Goal: Task Accomplishment & Management: Manage account settings

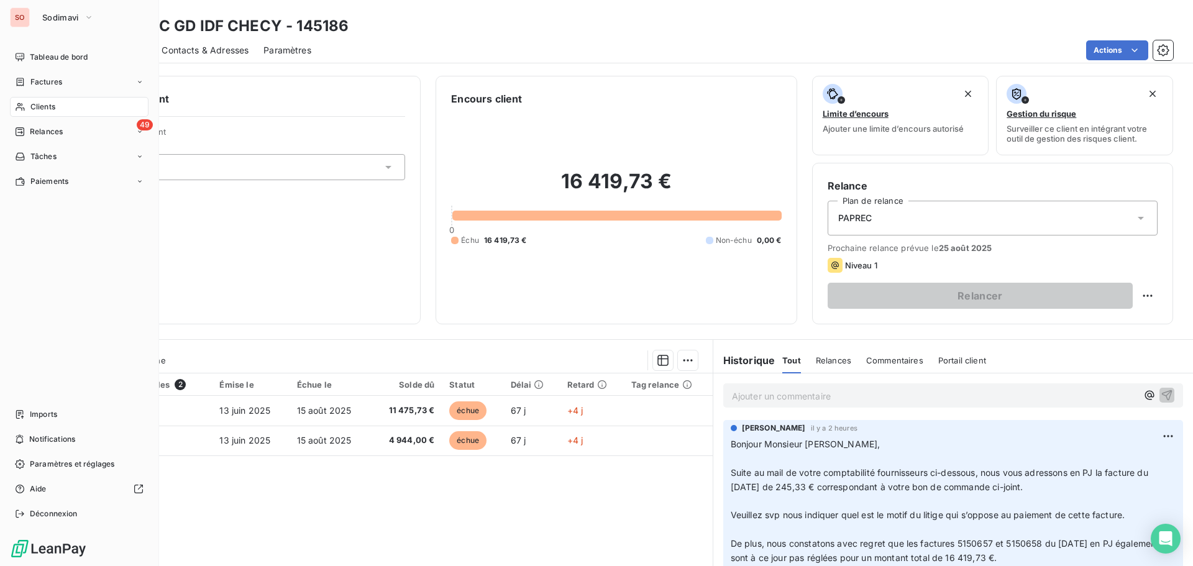
click at [37, 108] on span "Clients" at bounding box center [42, 106] width 25 height 11
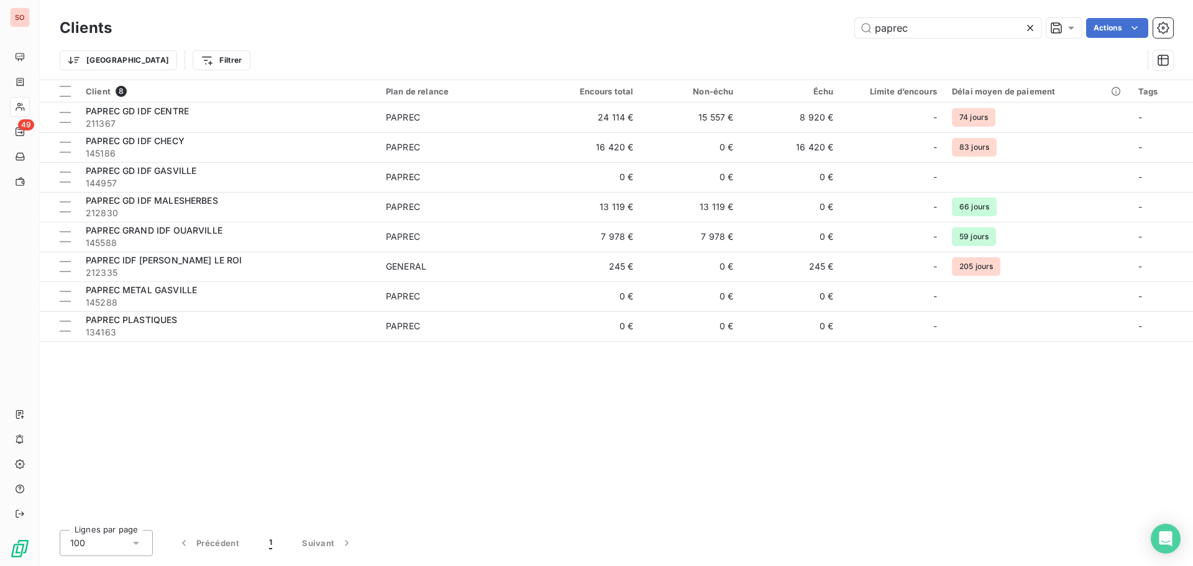
drag, startPoint x: 931, startPoint y: 31, endPoint x: 809, endPoint y: 11, distance: 122.9
click at [810, 11] on div "Clients paprec Actions Trier Filtrer" at bounding box center [617, 40] width 1154 height 80
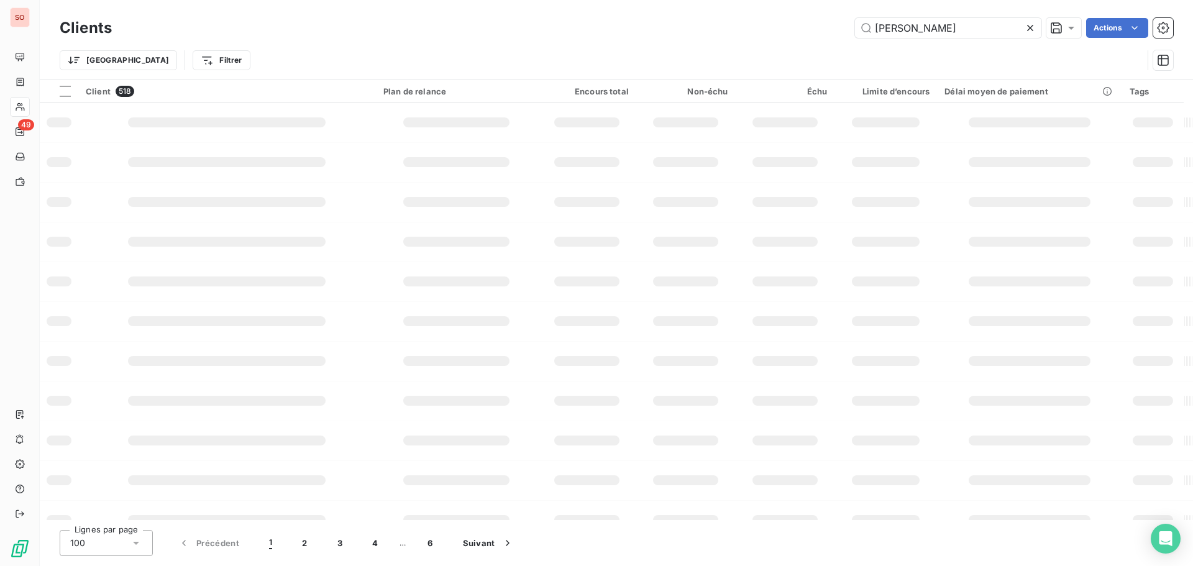
type input "capelle"
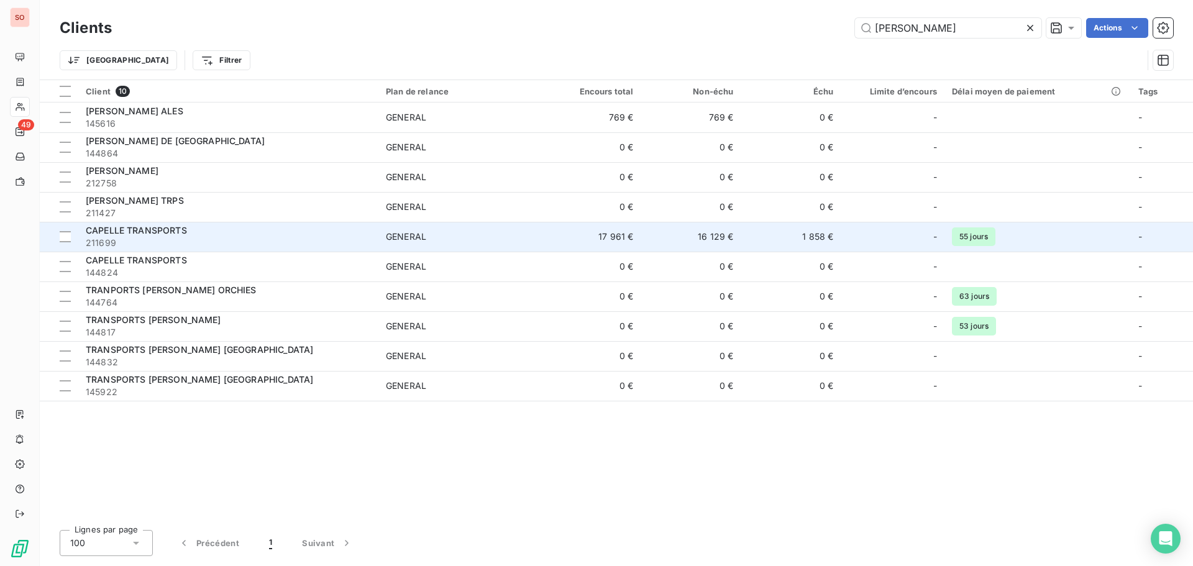
click at [170, 239] on span "211699" at bounding box center [228, 243] width 285 height 12
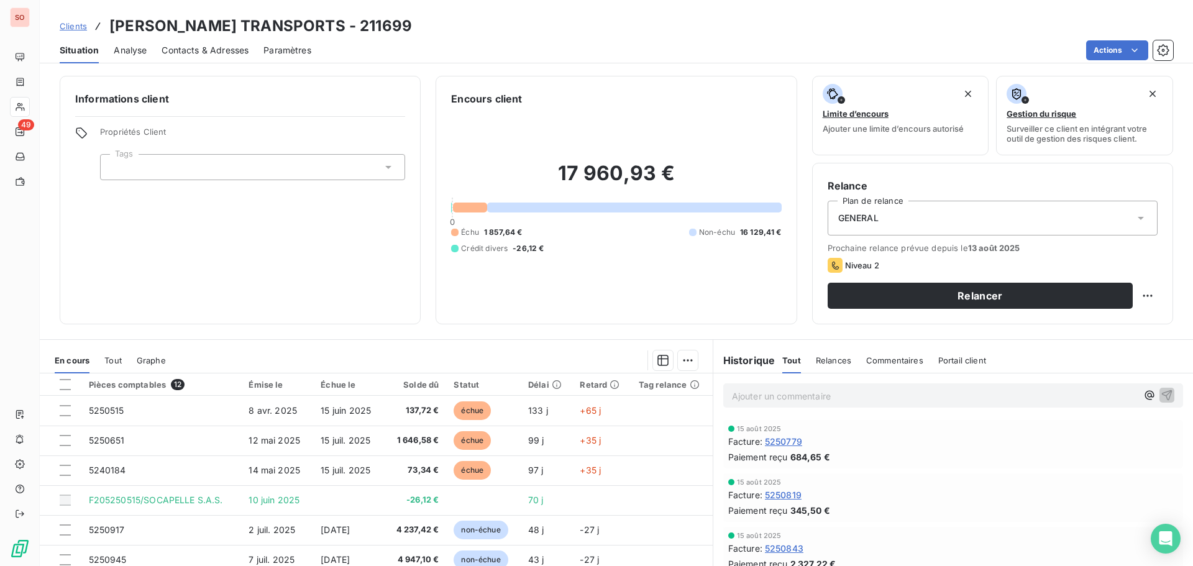
click at [306, 98] on h6 "Informations client" at bounding box center [240, 98] width 330 height 15
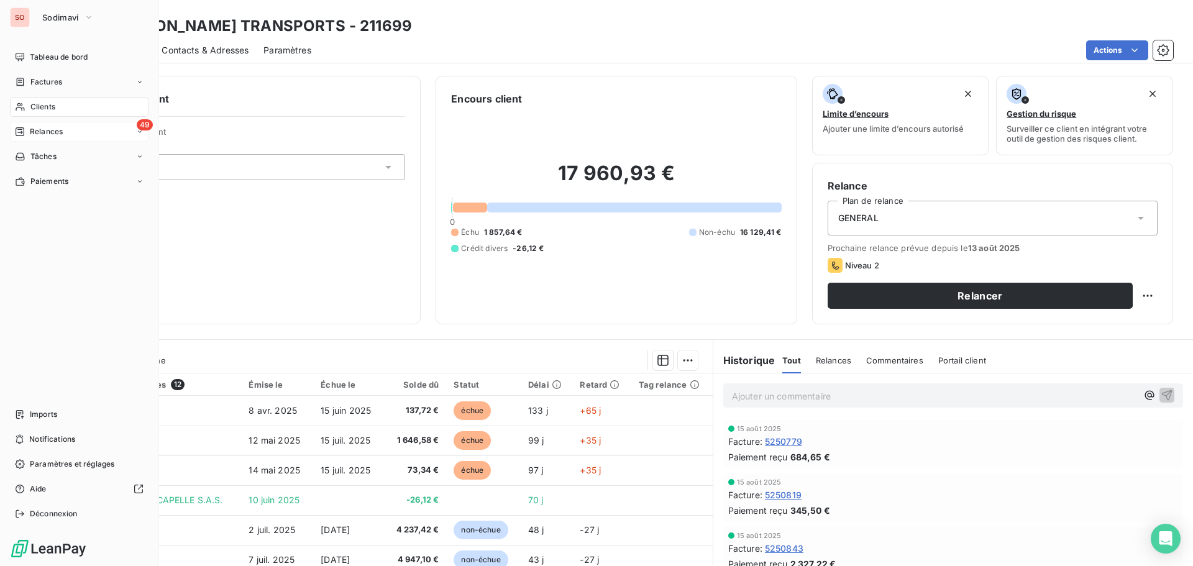
click at [34, 129] on span "Relances" at bounding box center [46, 131] width 33 height 11
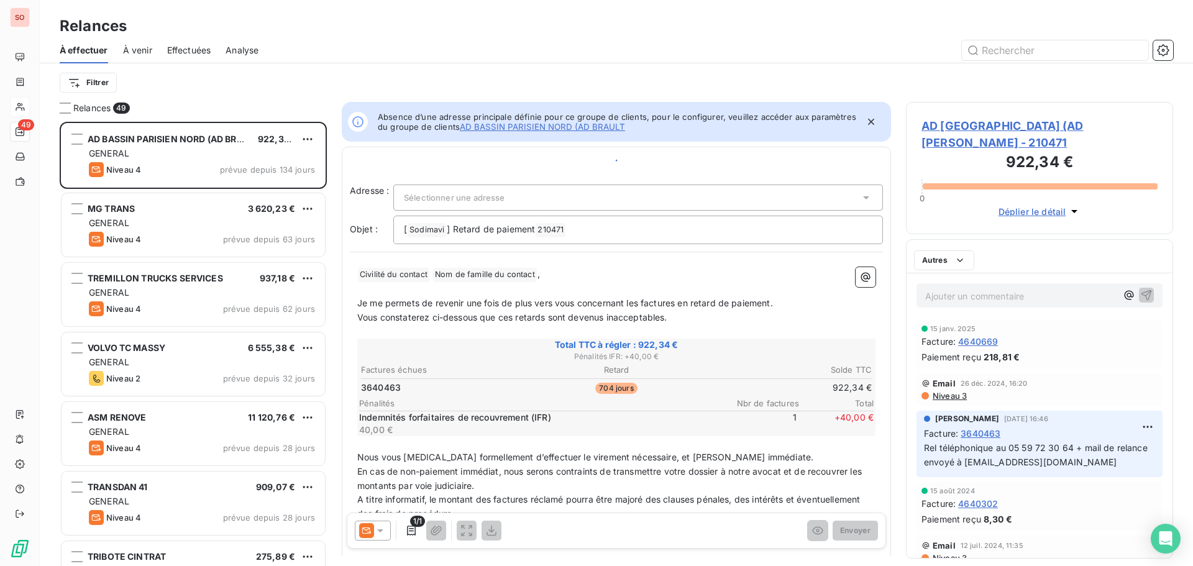
scroll to position [435, 258]
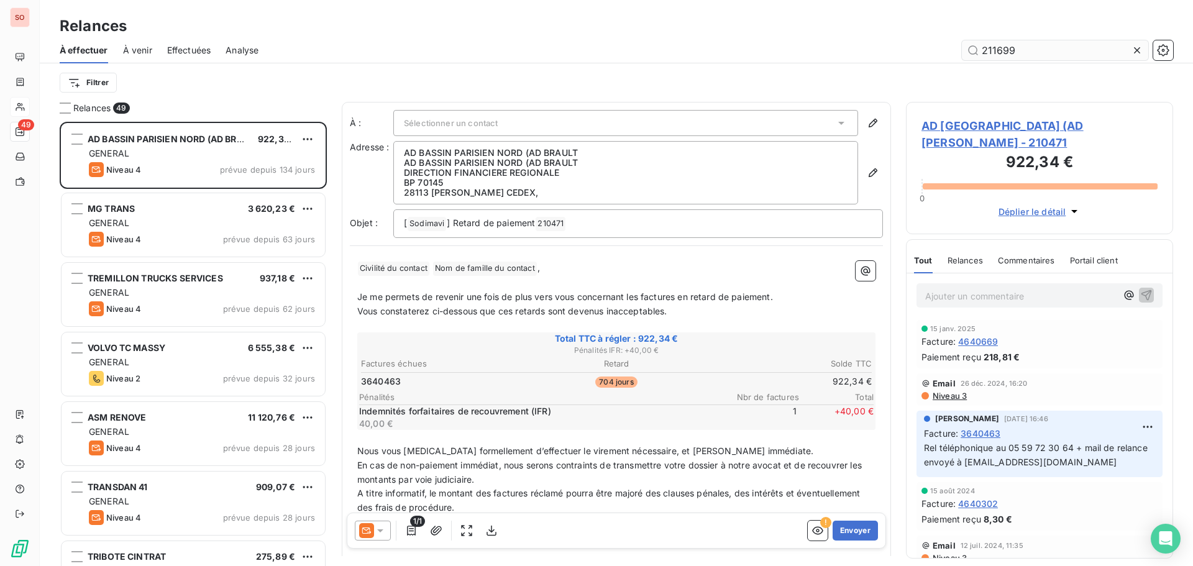
type input "211699"
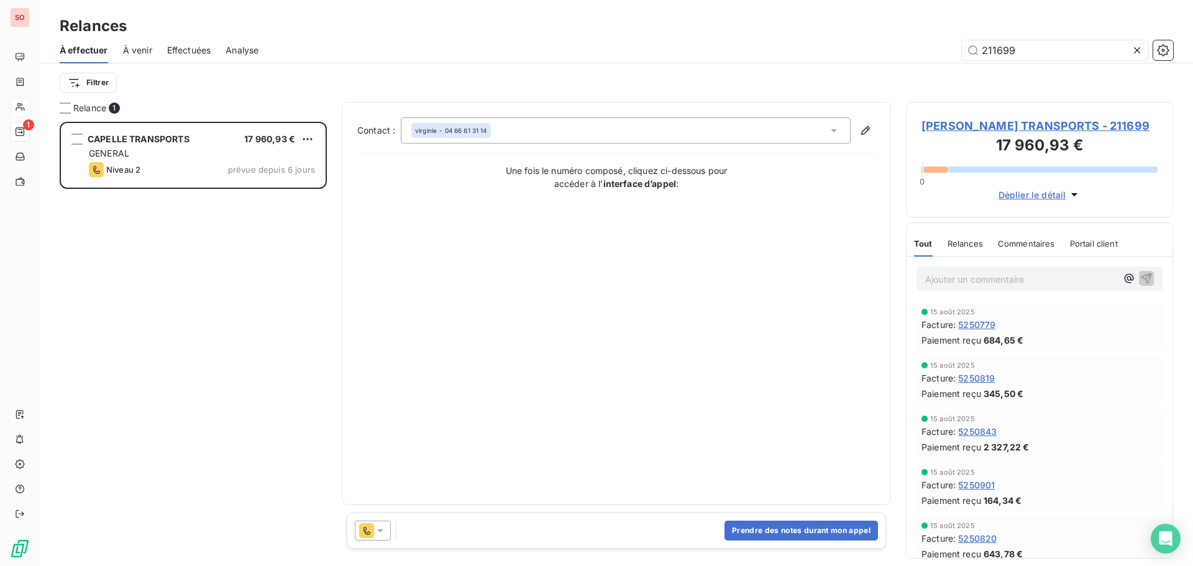
click at [377, 527] on icon at bounding box center [380, 531] width 12 height 12
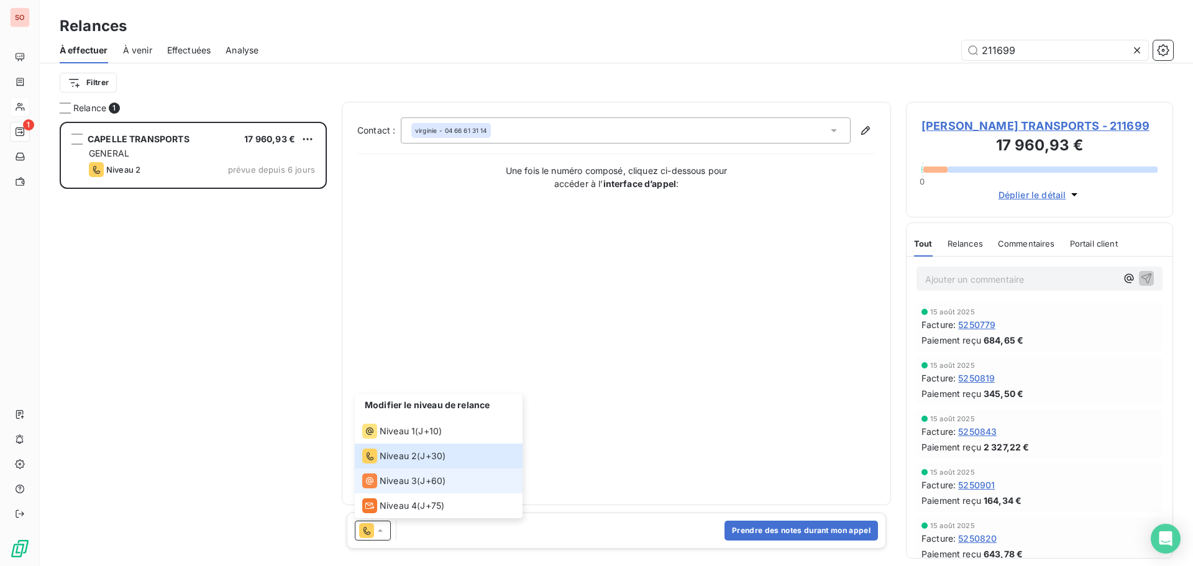
click at [393, 476] on span "Niveau 3" at bounding box center [398, 481] width 37 height 12
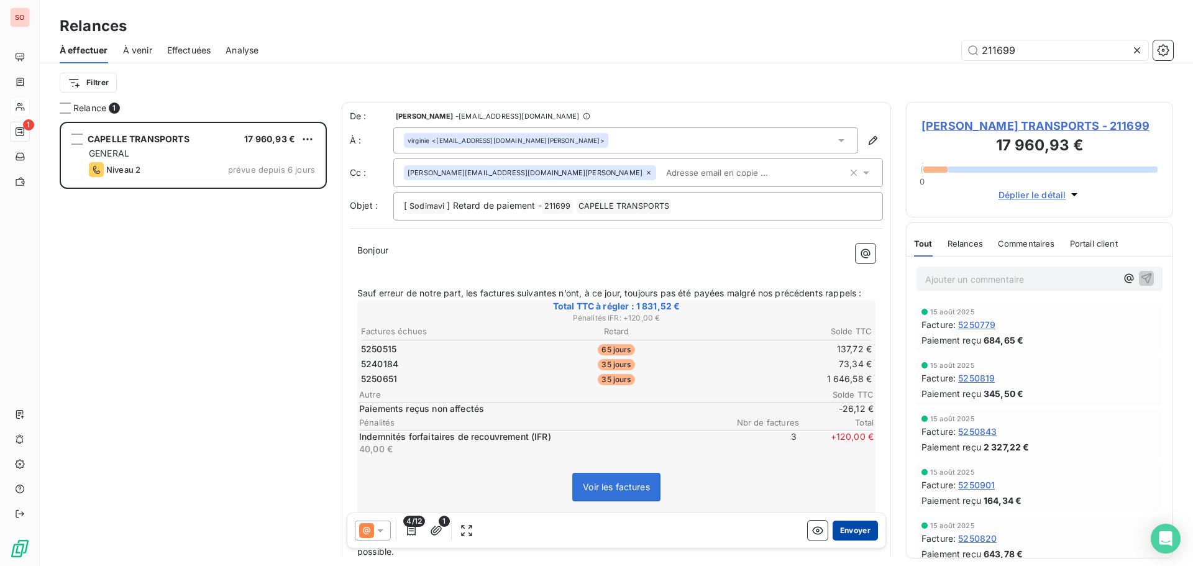
click at [863, 533] on button "Envoyer" at bounding box center [855, 531] width 45 height 20
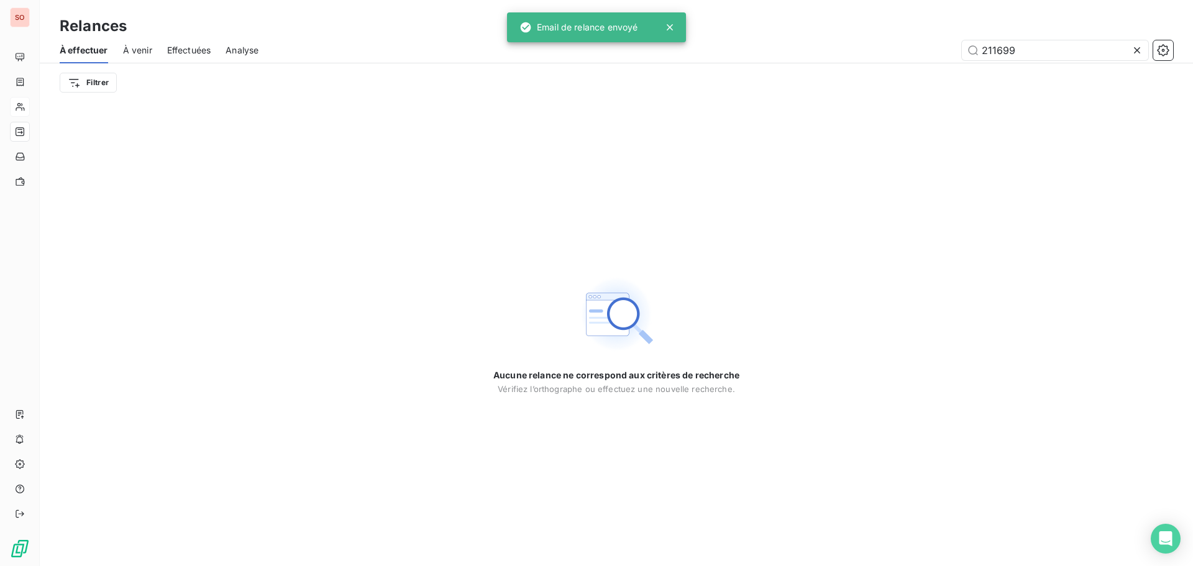
click at [1138, 50] on icon at bounding box center [1137, 50] width 6 height 6
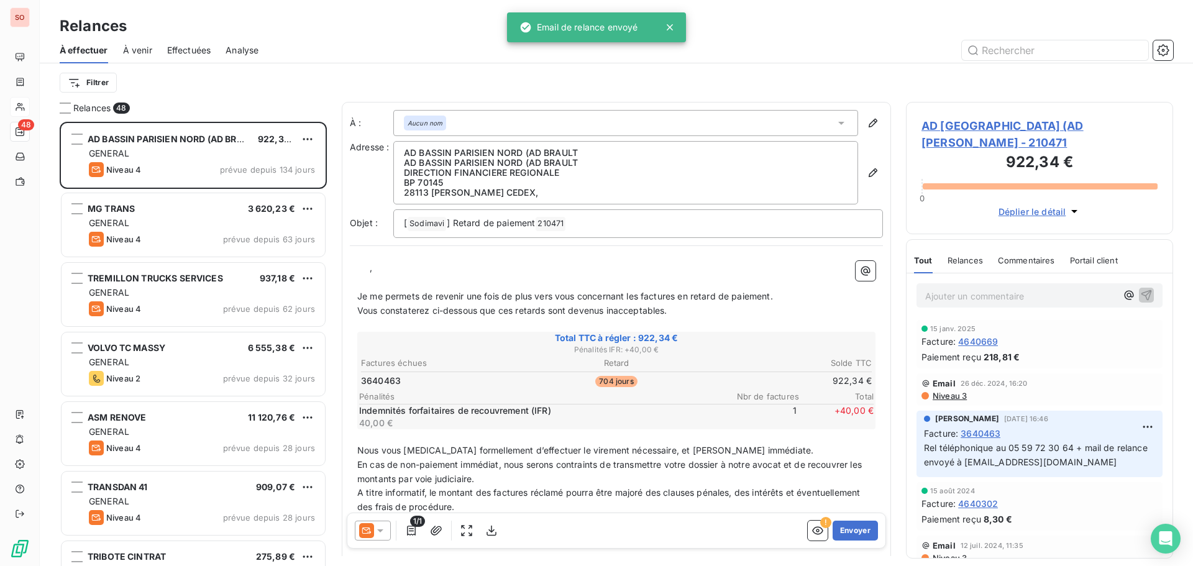
scroll to position [435, 258]
drag, startPoint x: 554, startPoint y: 25, endPoint x: 568, endPoint y: 29, distance: 14.0
click at [568, 29] on div "Relances" at bounding box center [617, 26] width 1154 height 22
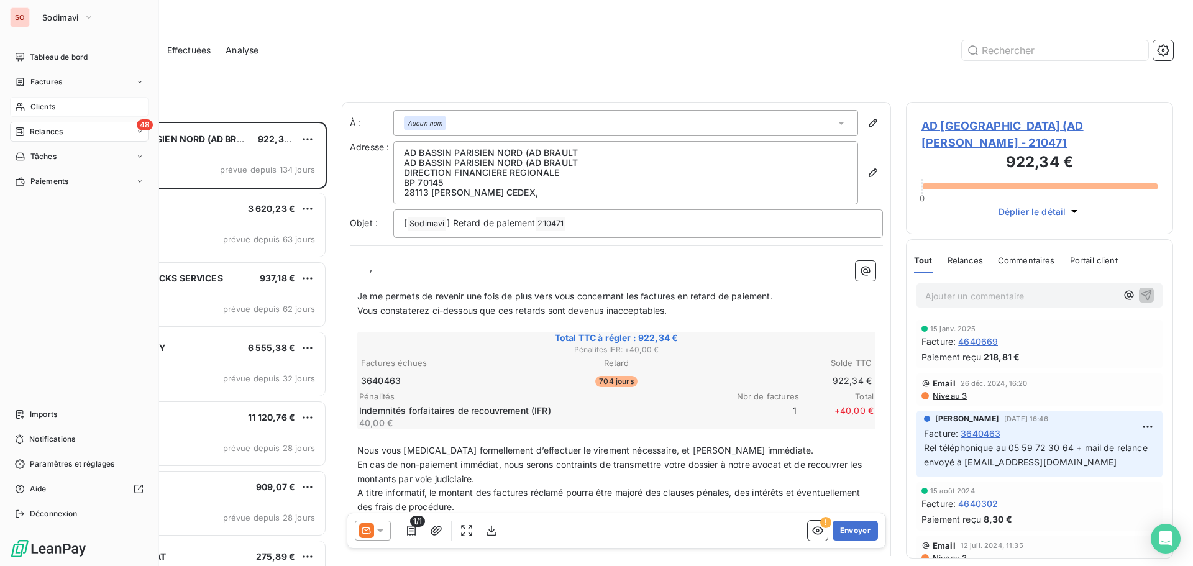
click at [35, 106] on span "Clients" at bounding box center [42, 106] width 25 height 11
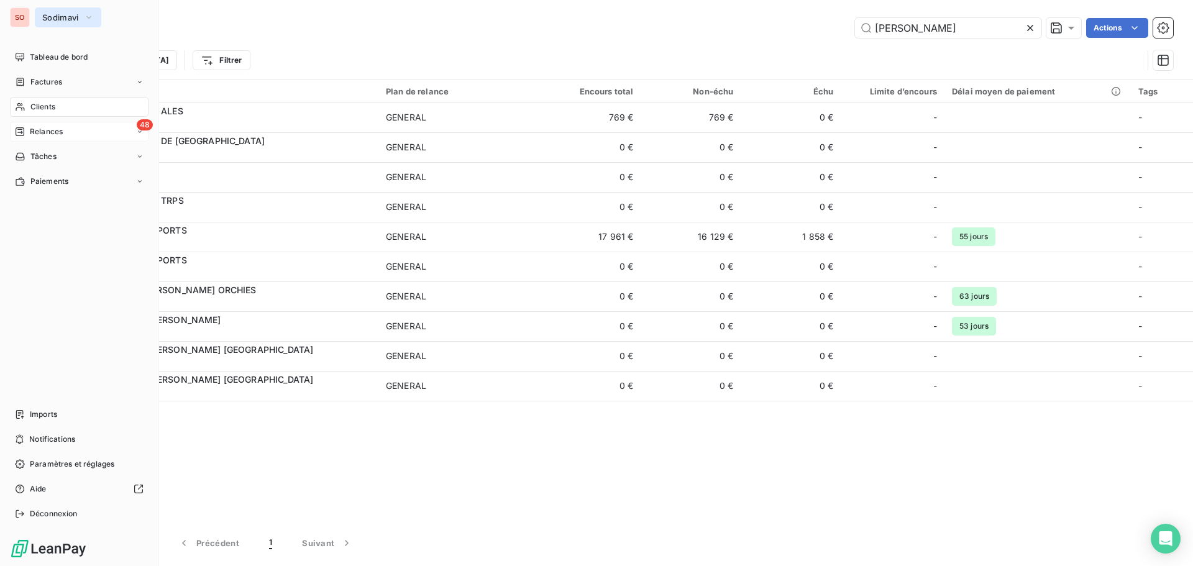
click at [71, 21] on span "Sodimavi" at bounding box center [60, 17] width 37 height 10
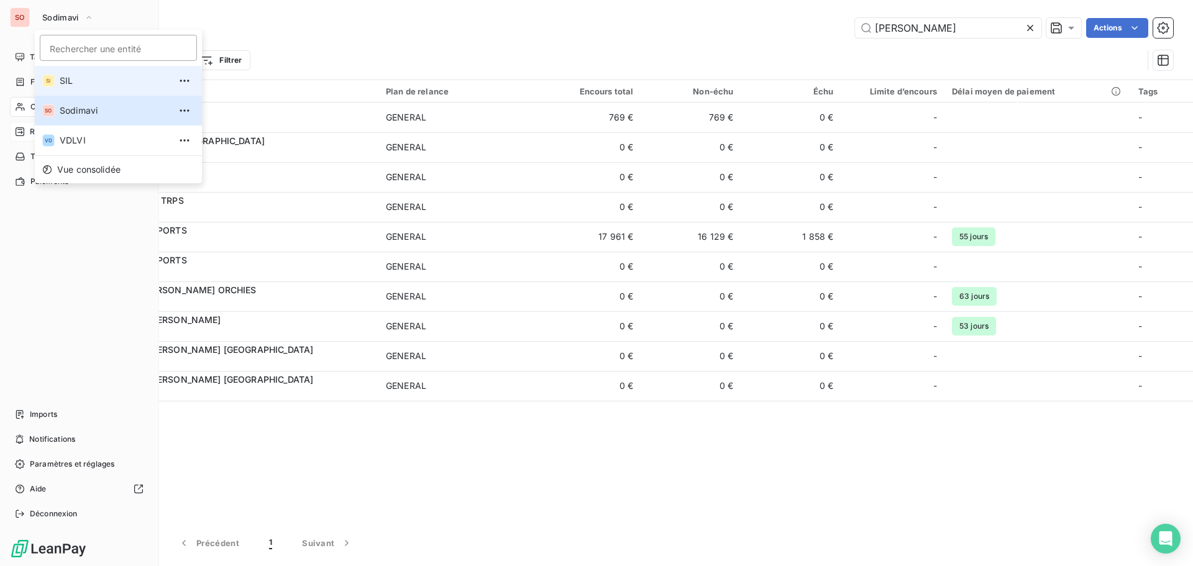
click at [75, 83] on span "SIL" at bounding box center [115, 81] width 110 height 12
type input "144535"
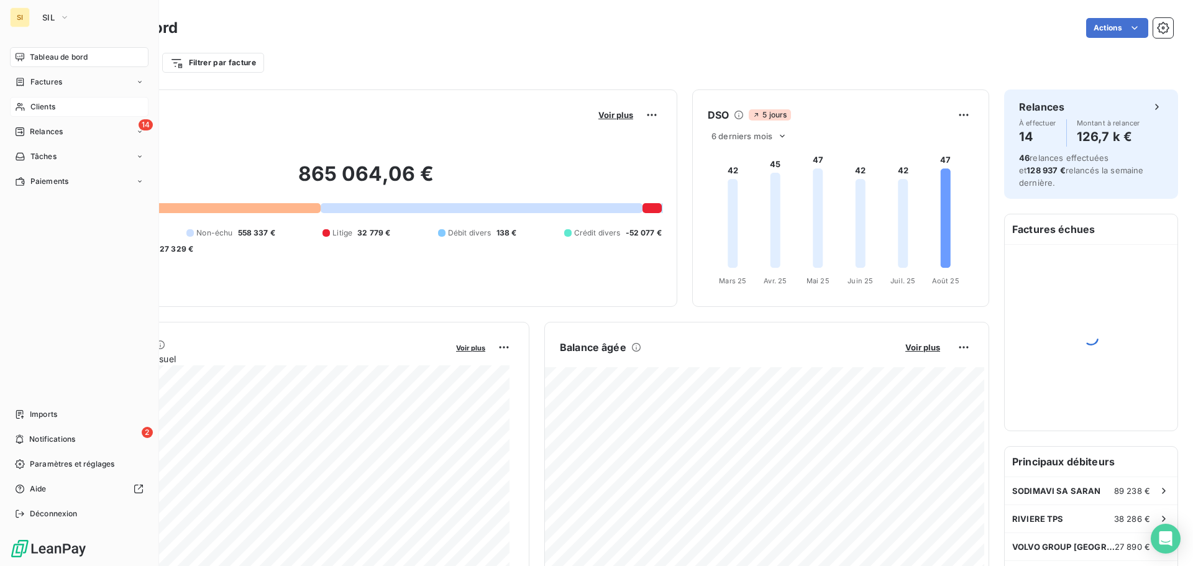
click at [34, 104] on span "Clients" at bounding box center [42, 106] width 25 height 11
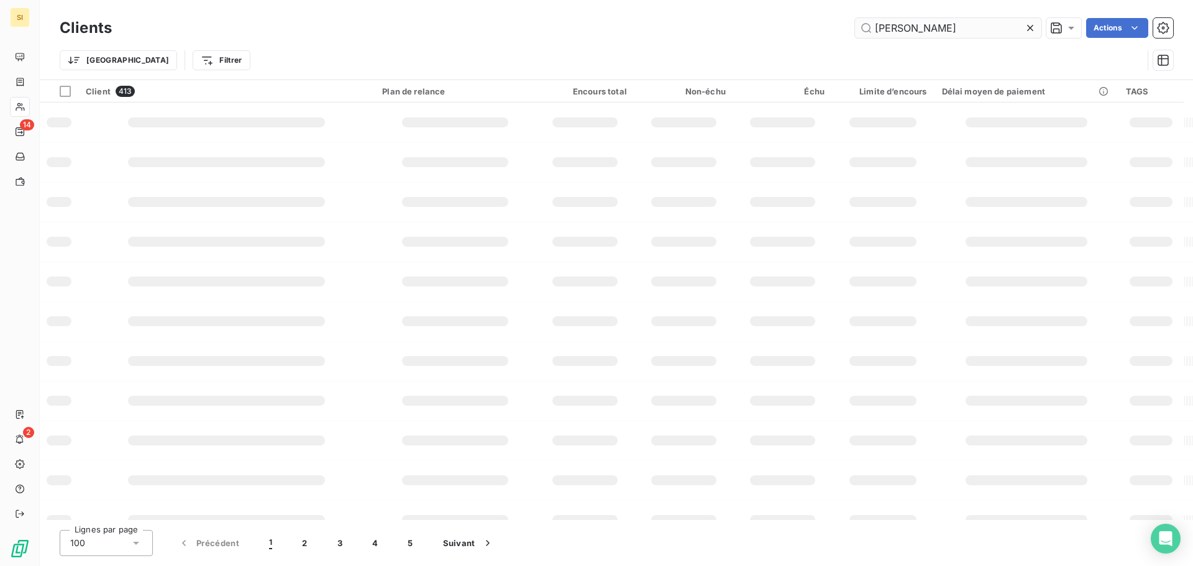
type input "capelle"
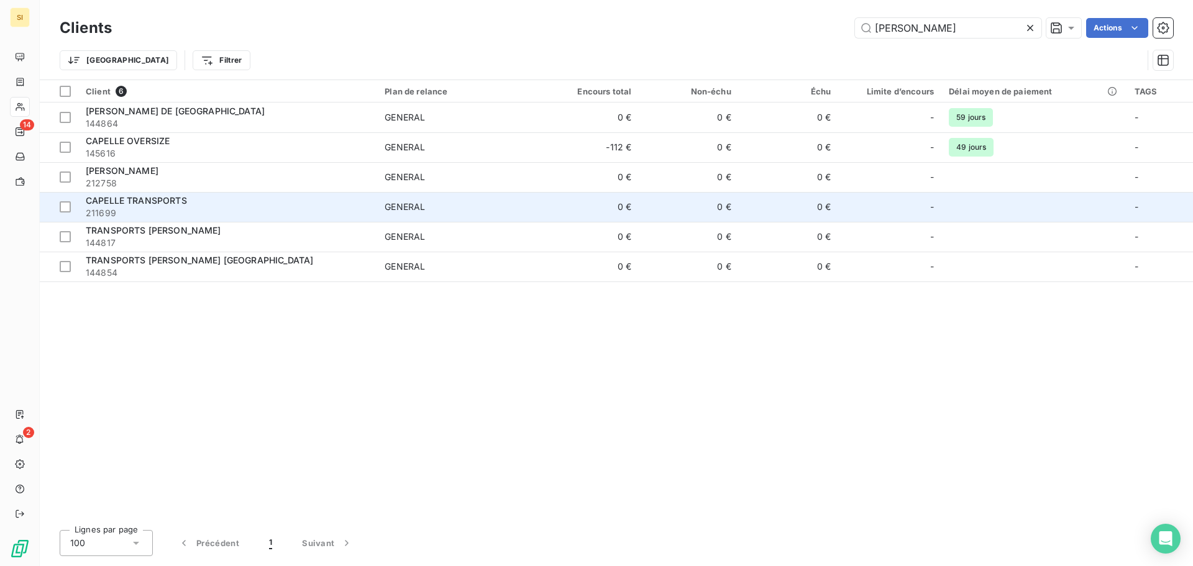
click at [147, 216] on span "211699" at bounding box center [228, 213] width 284 height 12
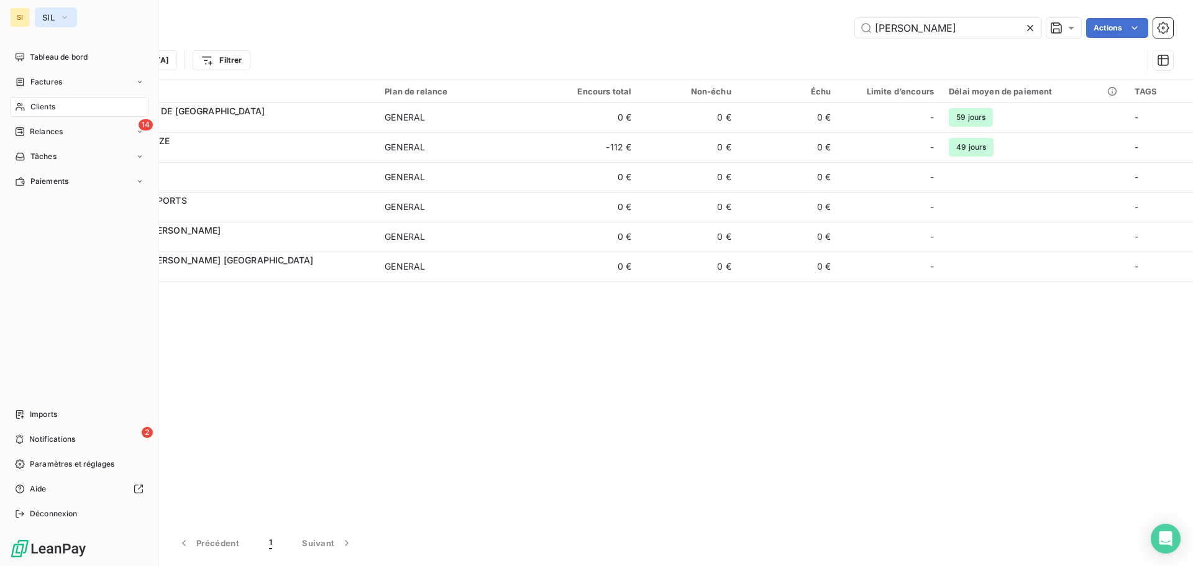
click at [48, 14] on span "SIL" at bounding box center [48, 17] width 12 height 10
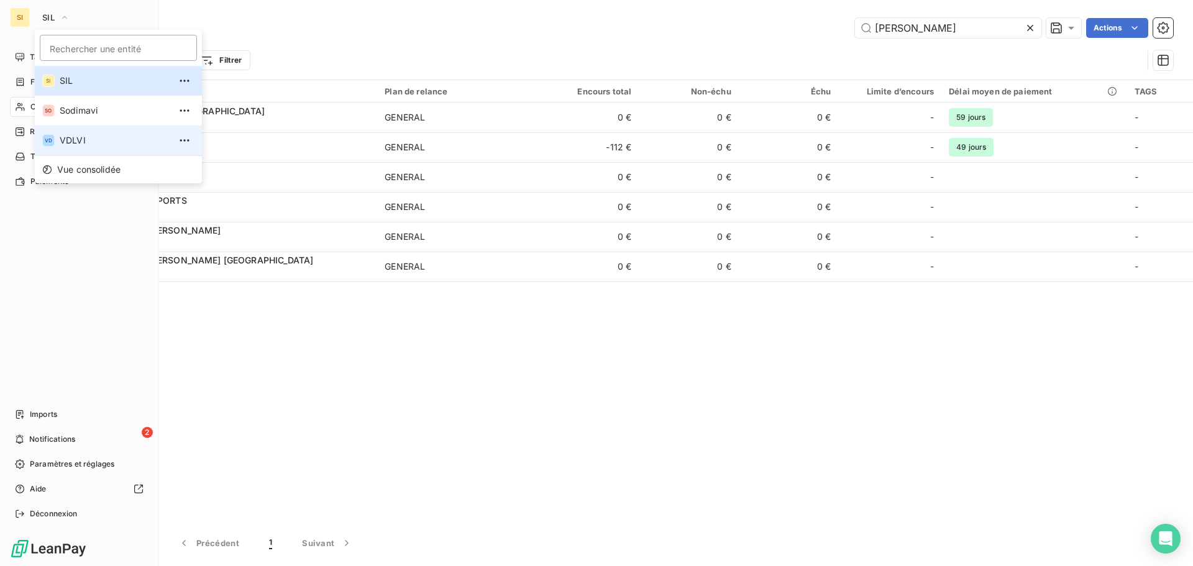
click at [72, 137] on span "VDLVI" at bounding box center [115, 140] width 110 height 12
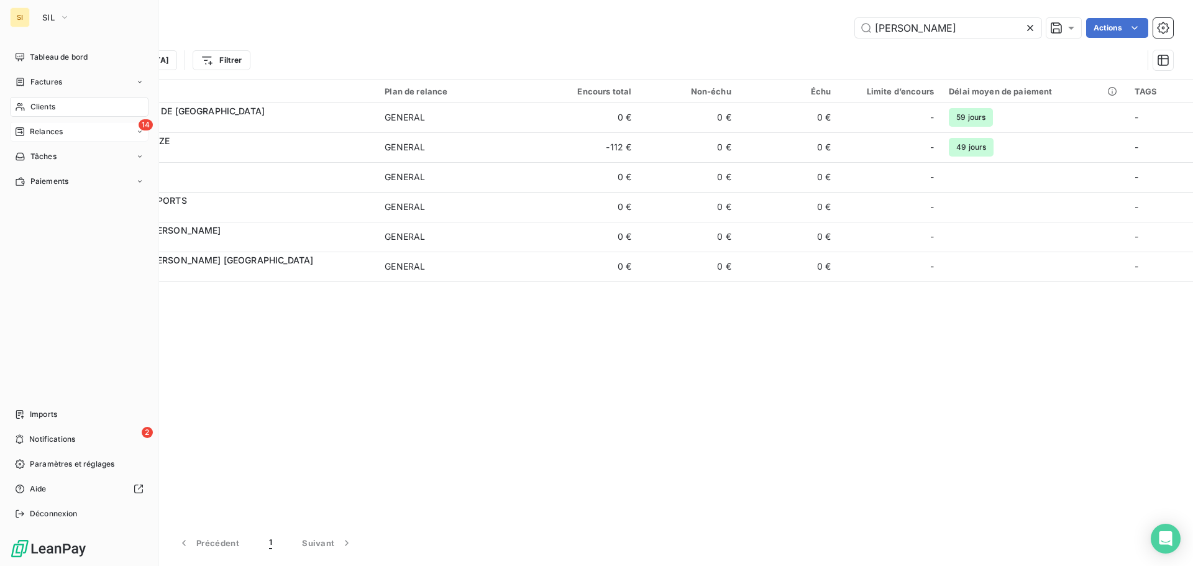
type input "213"
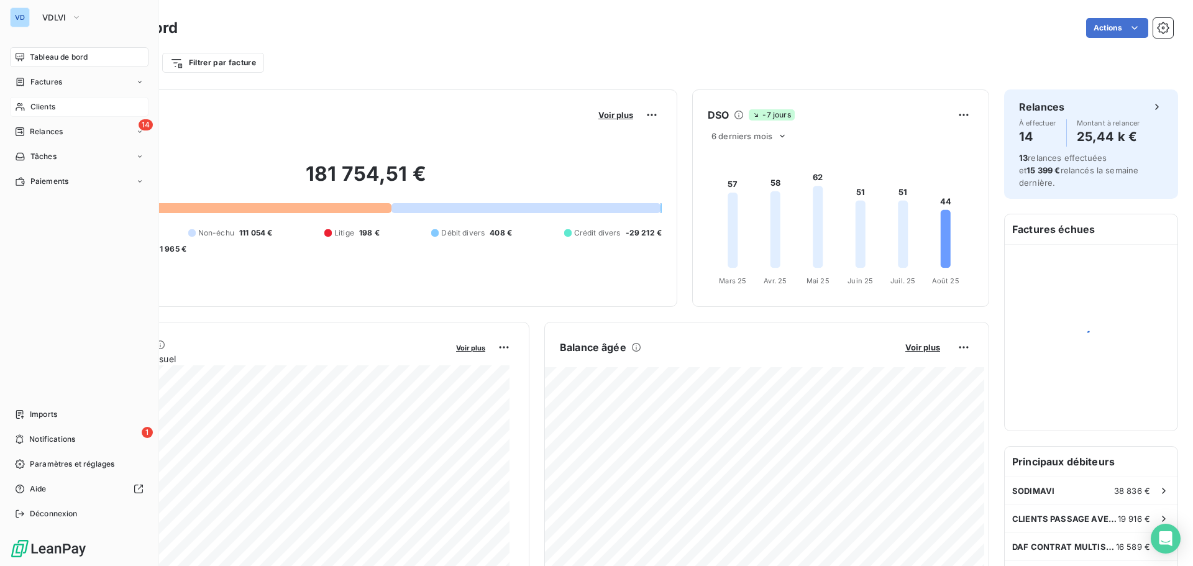
click at [27, 106] on div "Clients" at bounding box center [79, 107] width 139 height 20
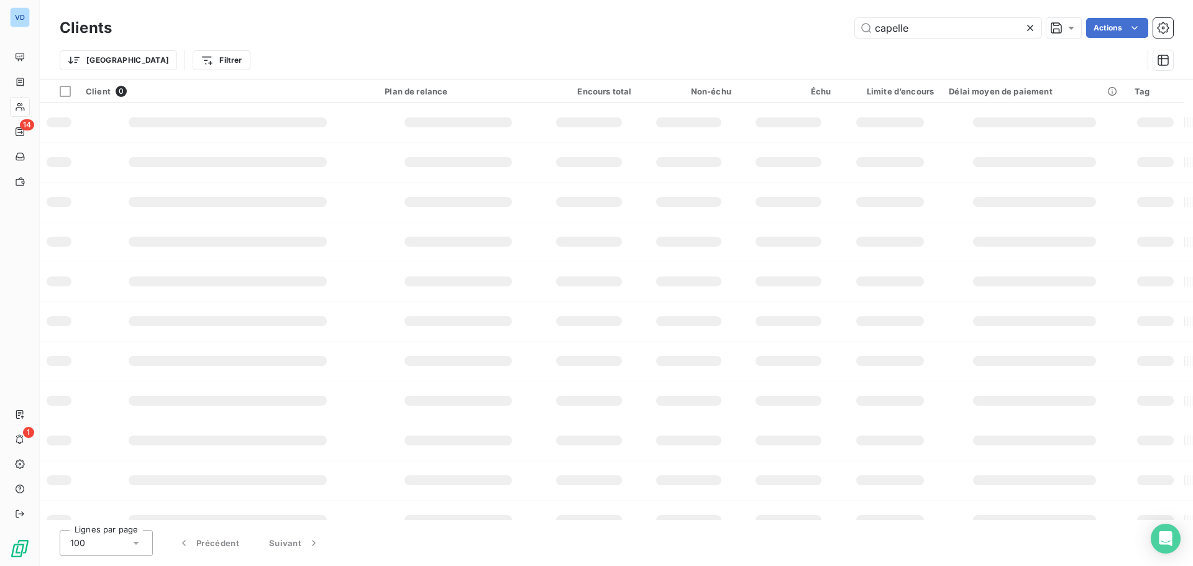
type input "capelle"
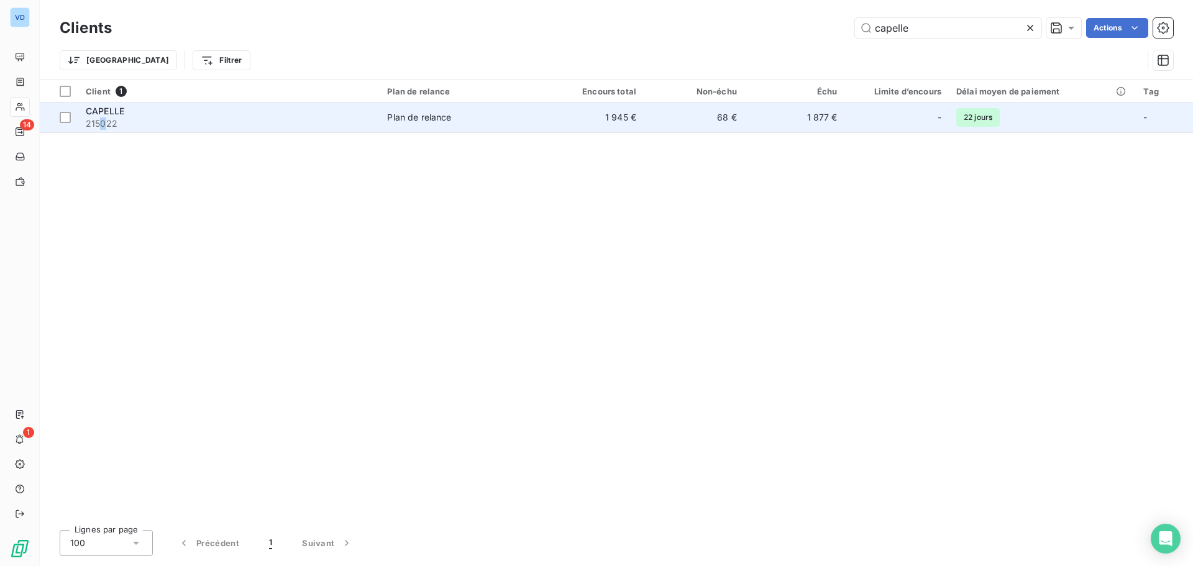
click at [103, 124] on span "215022" at bounding box center [229, 123] width 287 height 12
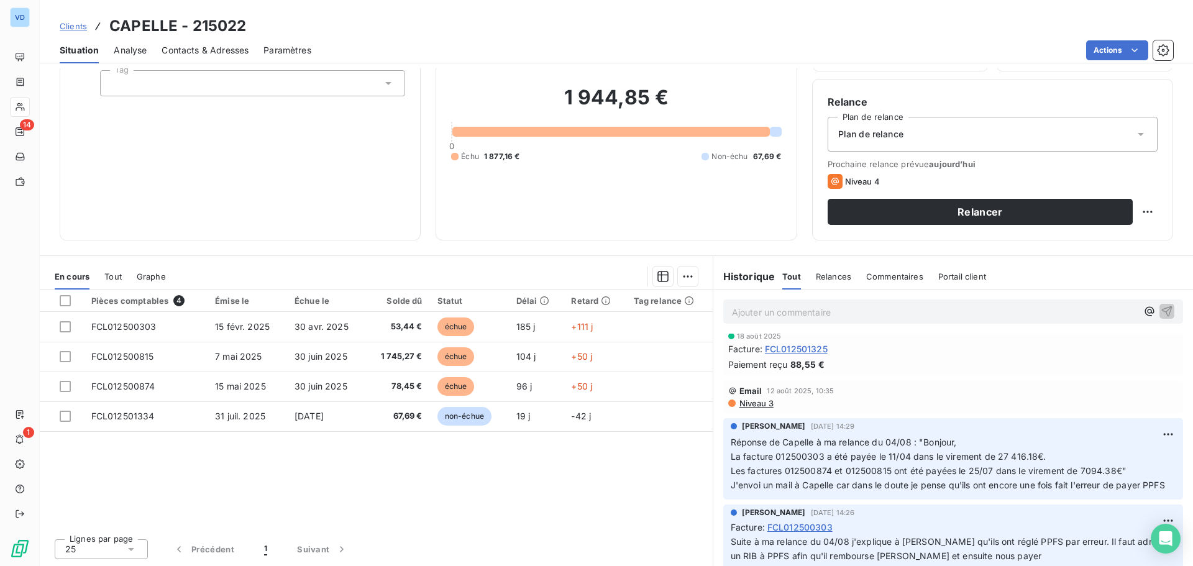
scroll to position [124, 0]
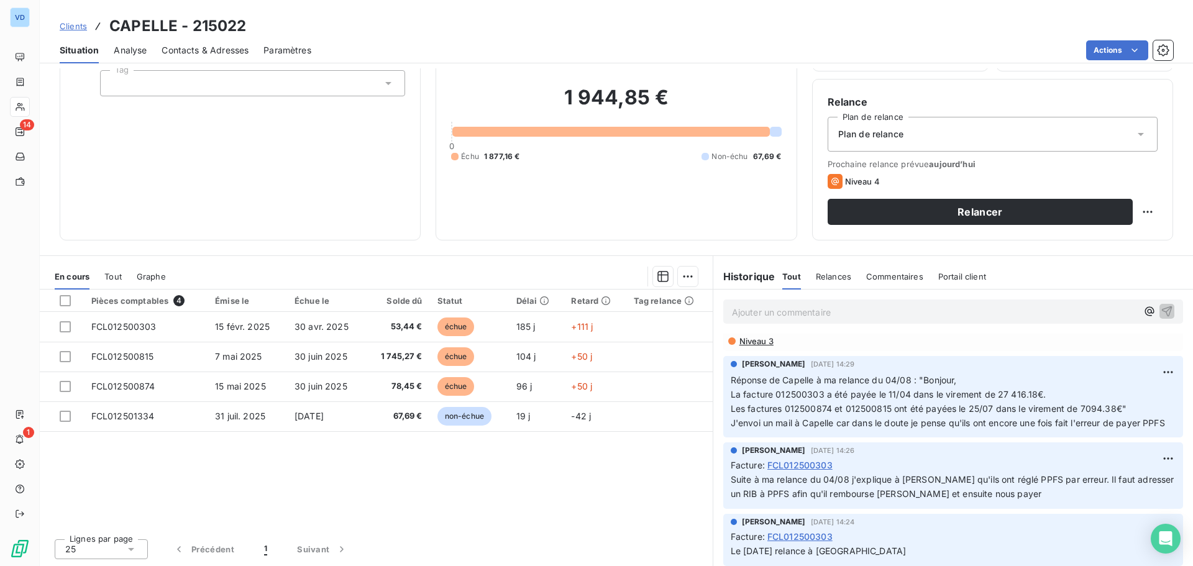
click at [223, 55] on span "Contacts & Adresses" at bounding box center [205, 50] width 87 height 12
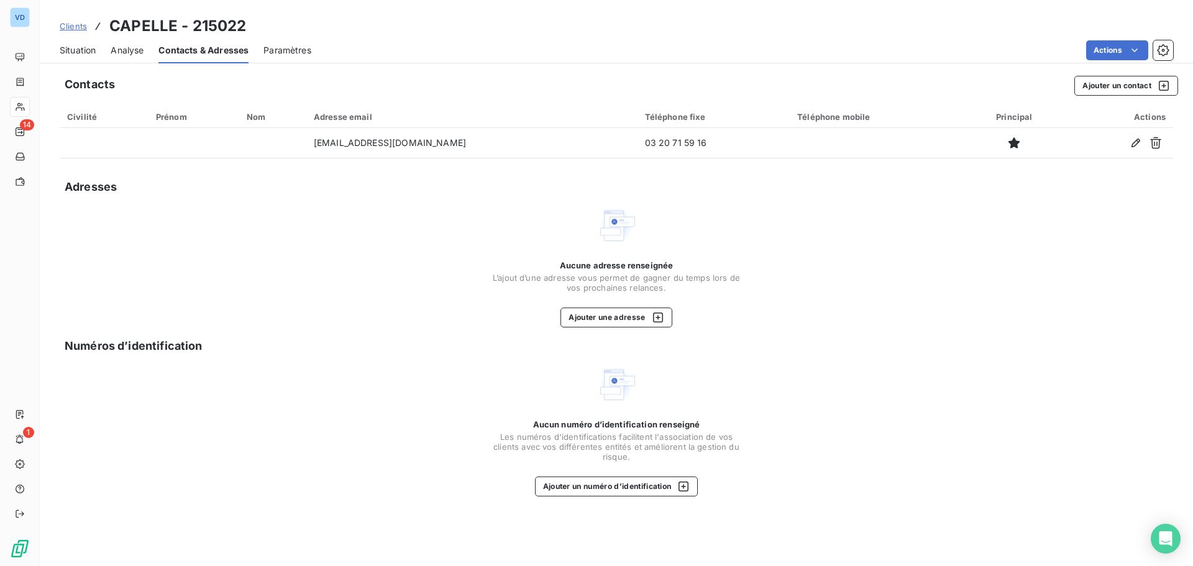
click at [73, 51] on span "Situation" at bounding box center [78, 50] width 36 height 12
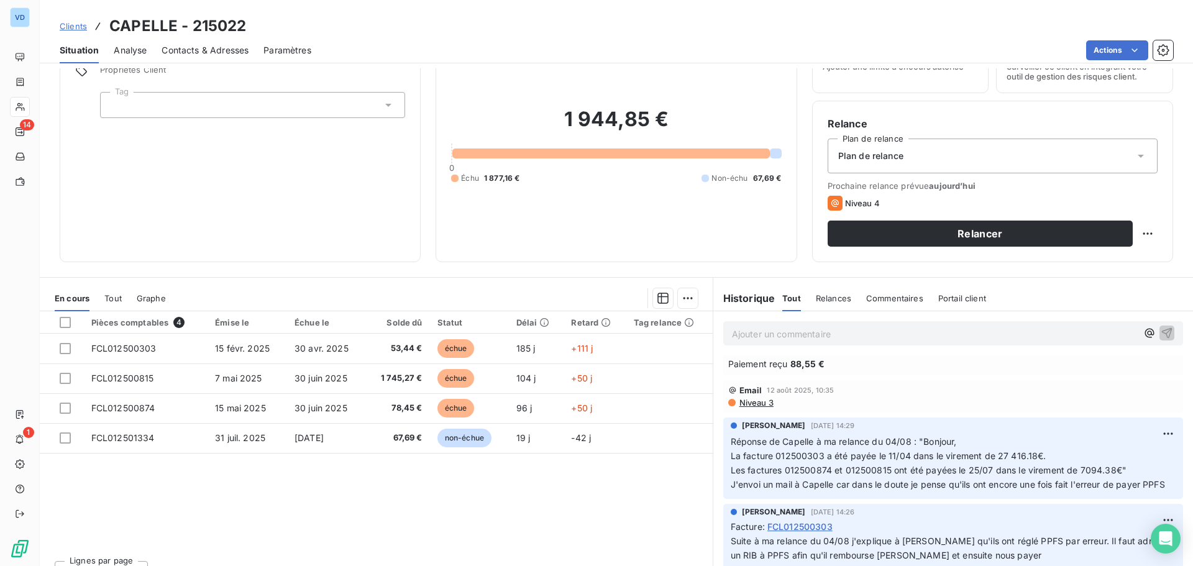
scroll to position [62, 0]
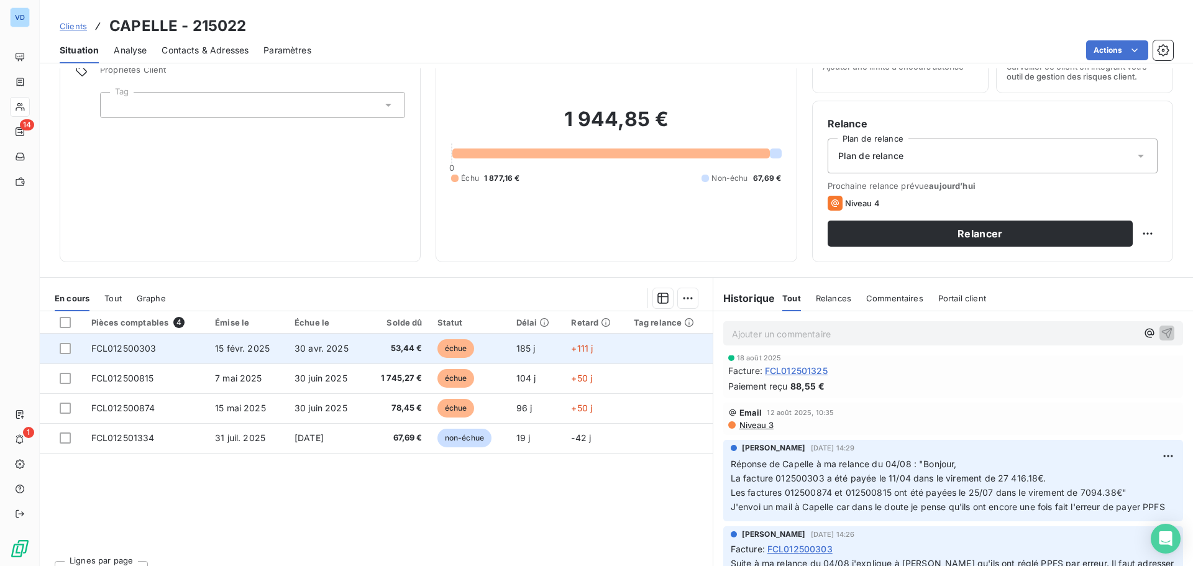
click at [144, 351] on span "FCL012500303" at bounding box center [123, 348] width 65 height 11
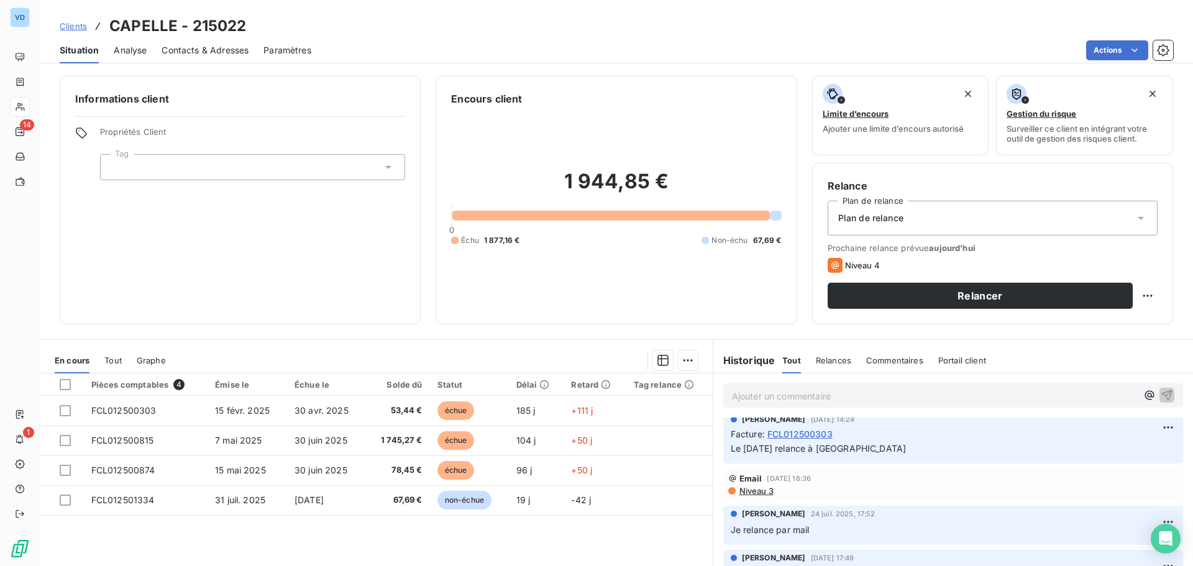
scroll to position [249, 0]
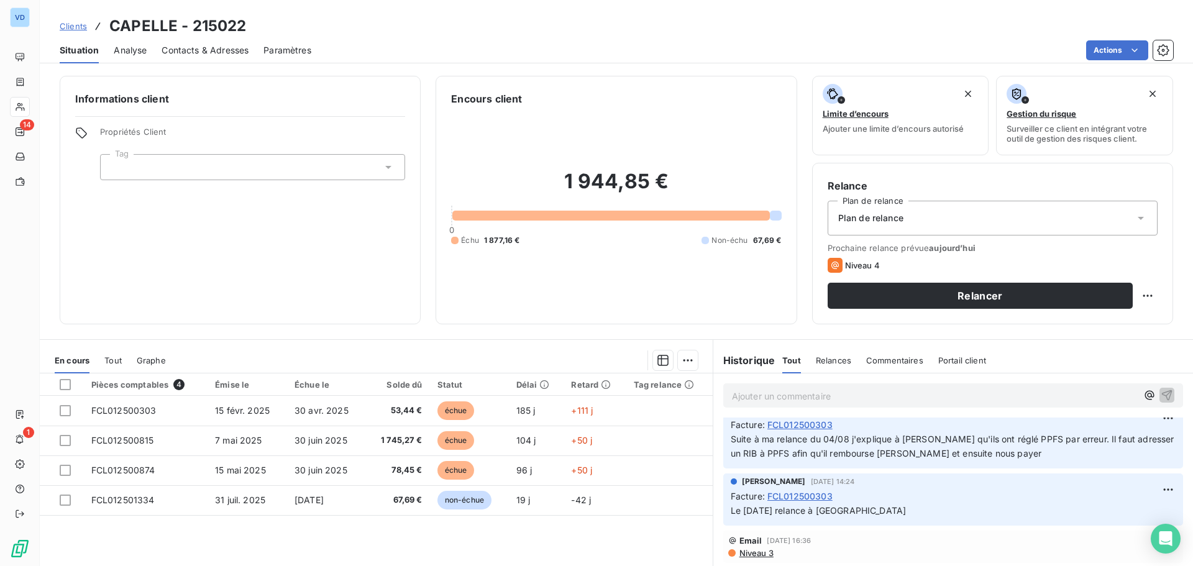
click at [232, 46] on span "Contacts & Adresses" at bounding box center [205, 50] width 87 height 12
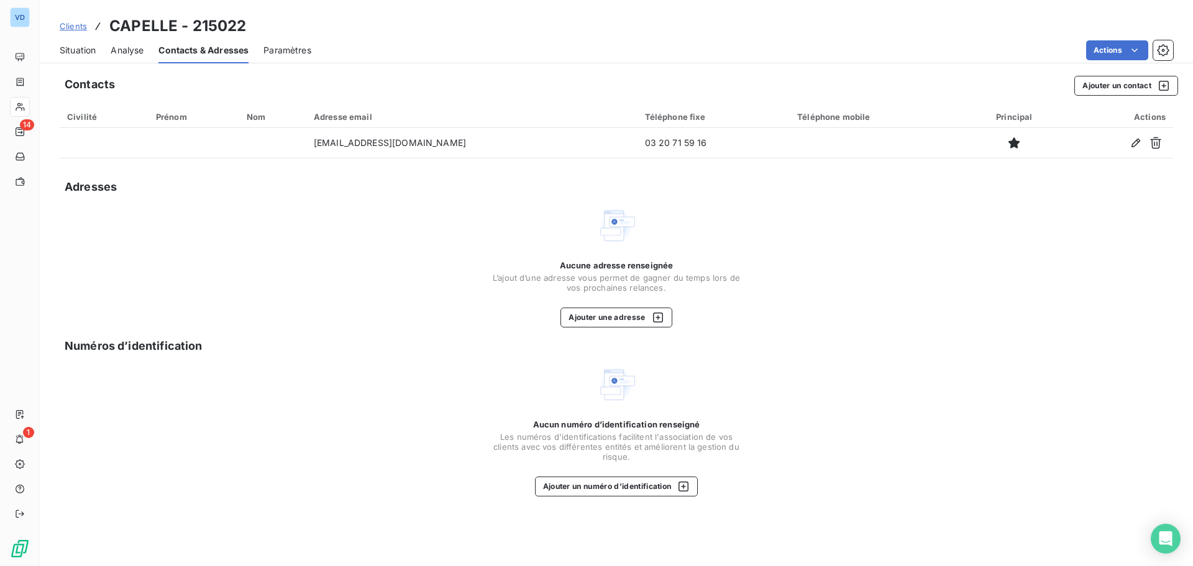
click at [81, 50] on span "Situation" at bounding box center [78, 50] width 36 height 12
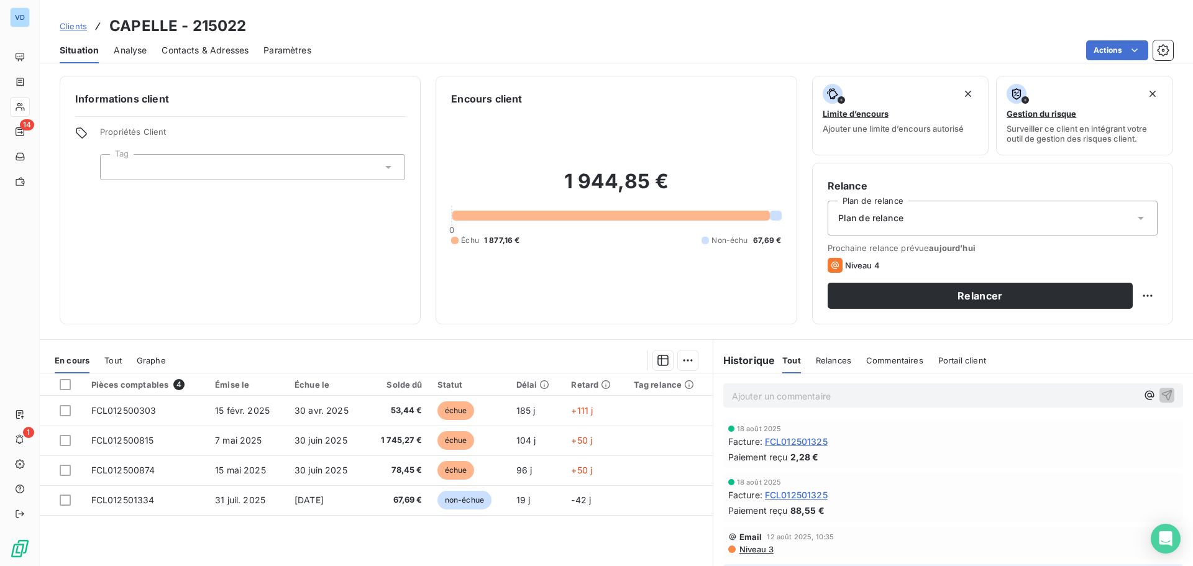
click at [172, 50] on span "Contacts & Adresses" at bounding box center [205, 50] width 87 height 12
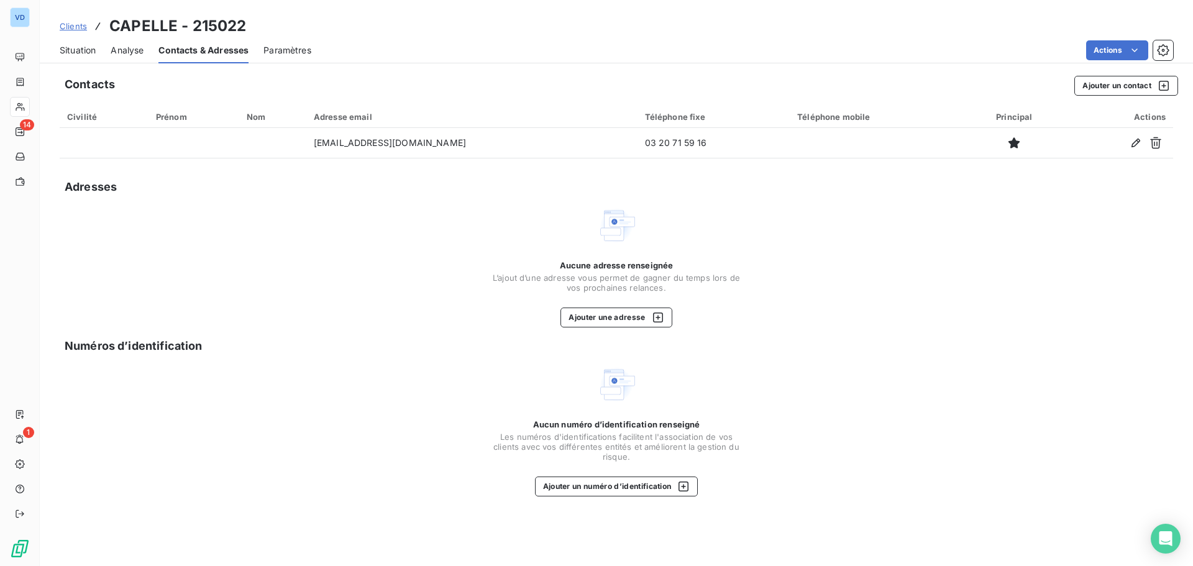
click at [88, 55] on span "Situation" at bounding box center [78, 50] width 36 height 12
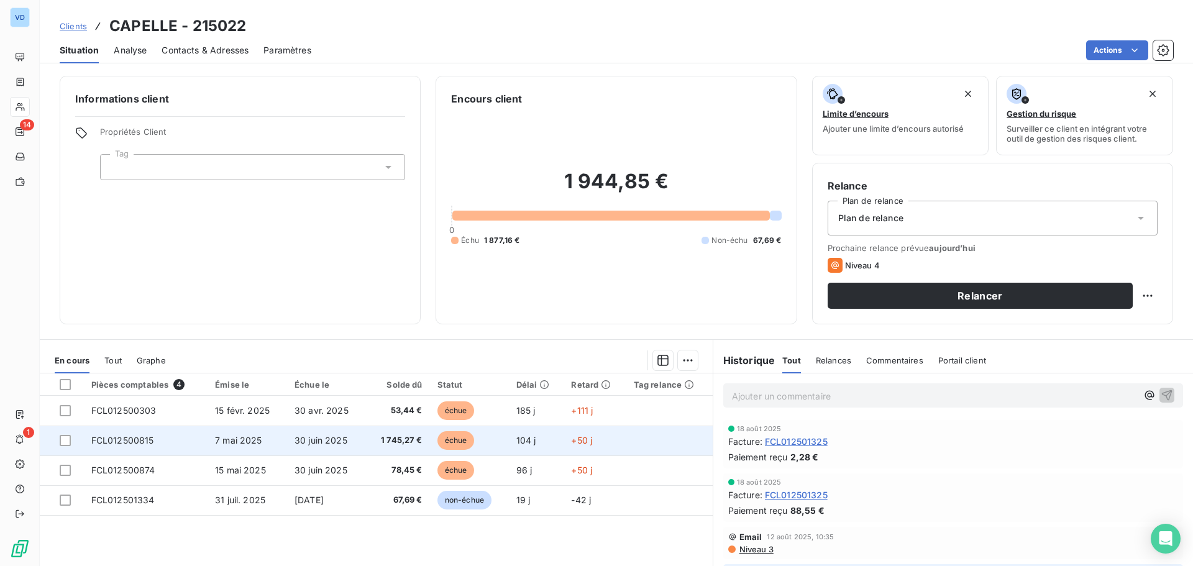
click at [129, 440] on span "FCL012500815" at bounding box center [122, 440] width 63 height 11
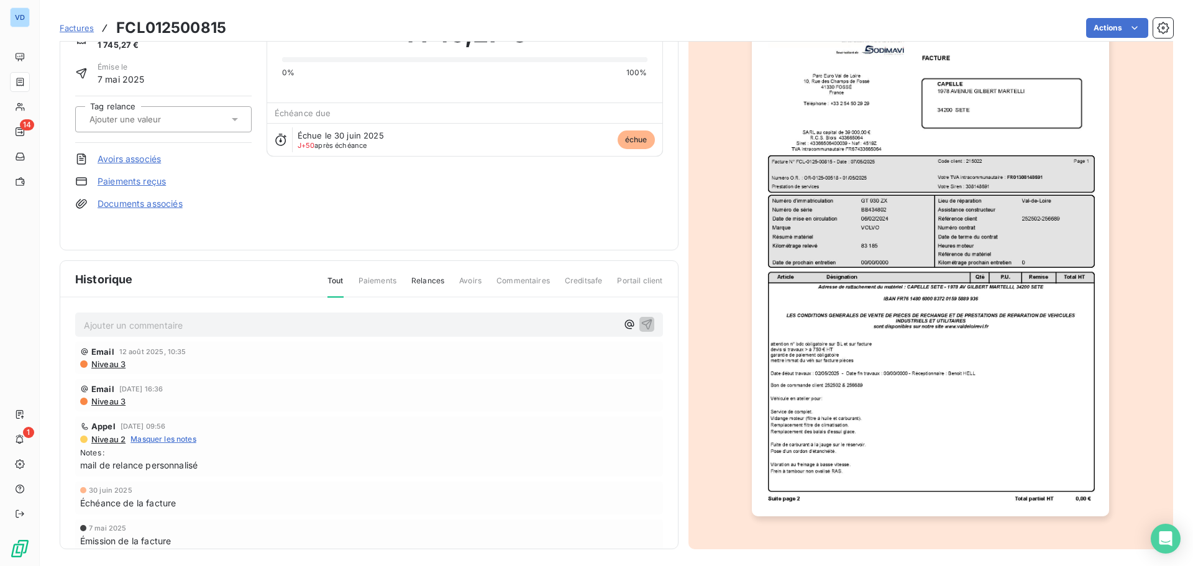
scroll to position [75, 0]
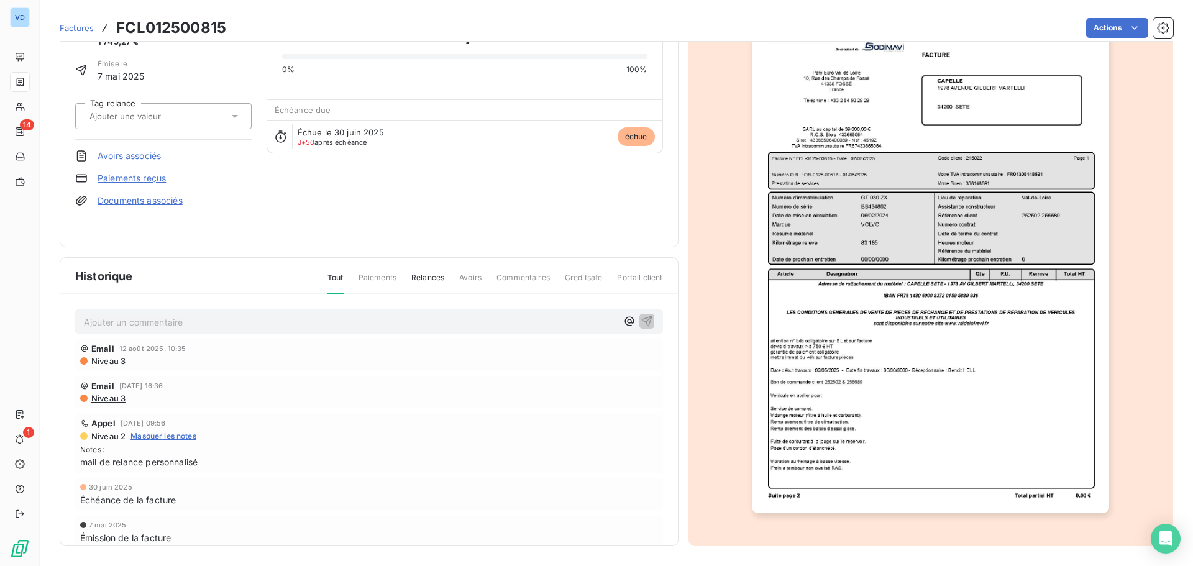
click at [939, 446] on img "button" at bounding box center [930, 260] width 357 height 506
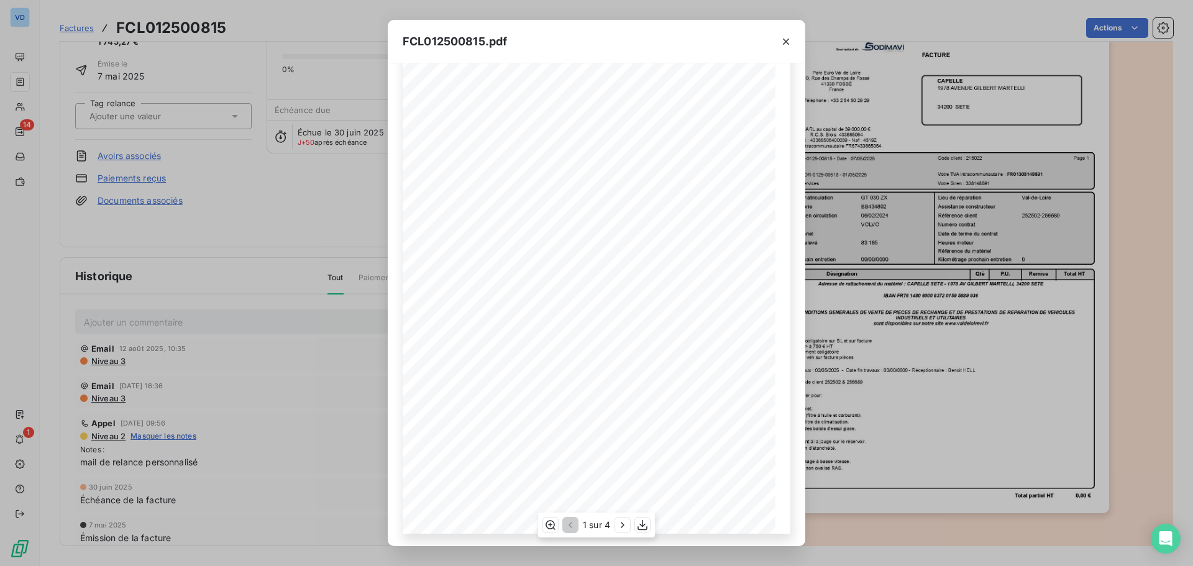
scroll to position [74, 0]
click at [622, 523] on icon "button" at bounding box center [622, 526] width 3 height 6
click at [622, 523] on icon "button" at bounding box center [624, 525] width 12 height 12
click at [790, 44] on icon "button" at bounding box center [786, 41] width 12 height 12
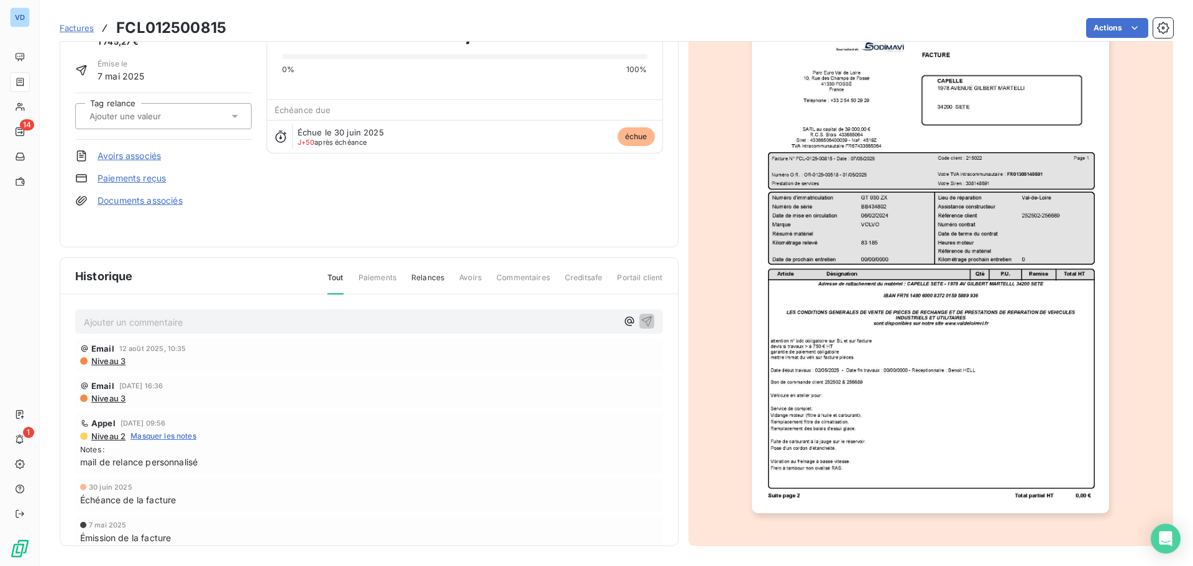
click at [237, 237] on div "CAPELLE 215022 Montant initial 1 745,27 € Émise le 7 mai 2025 Tag relance Avoir…" at bounding box center [369, 111] width 619 height 273
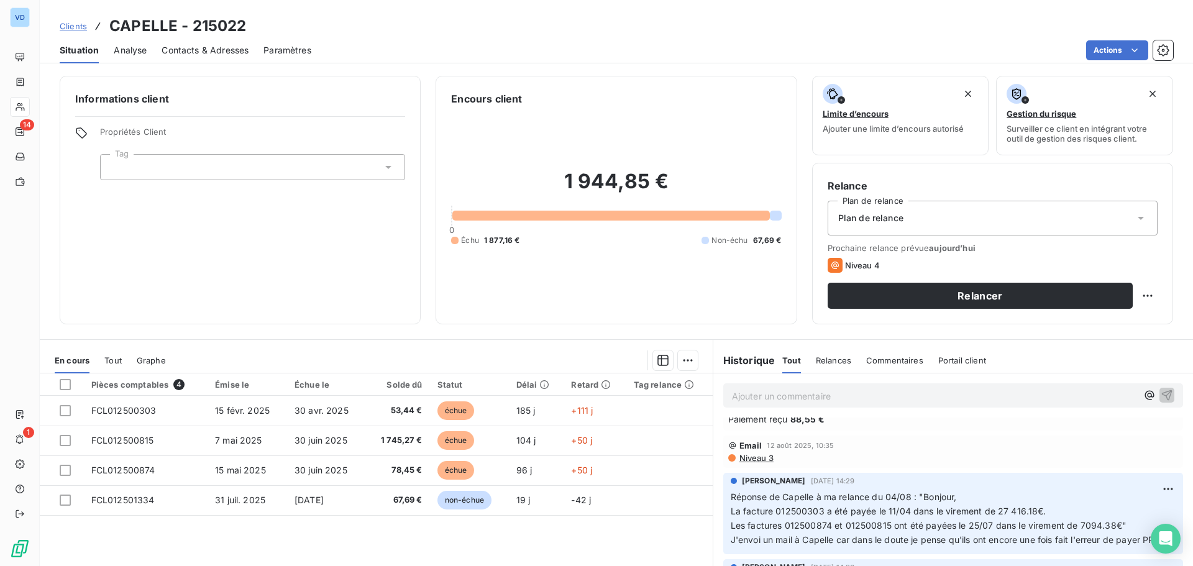
scroll to position [124, 0]
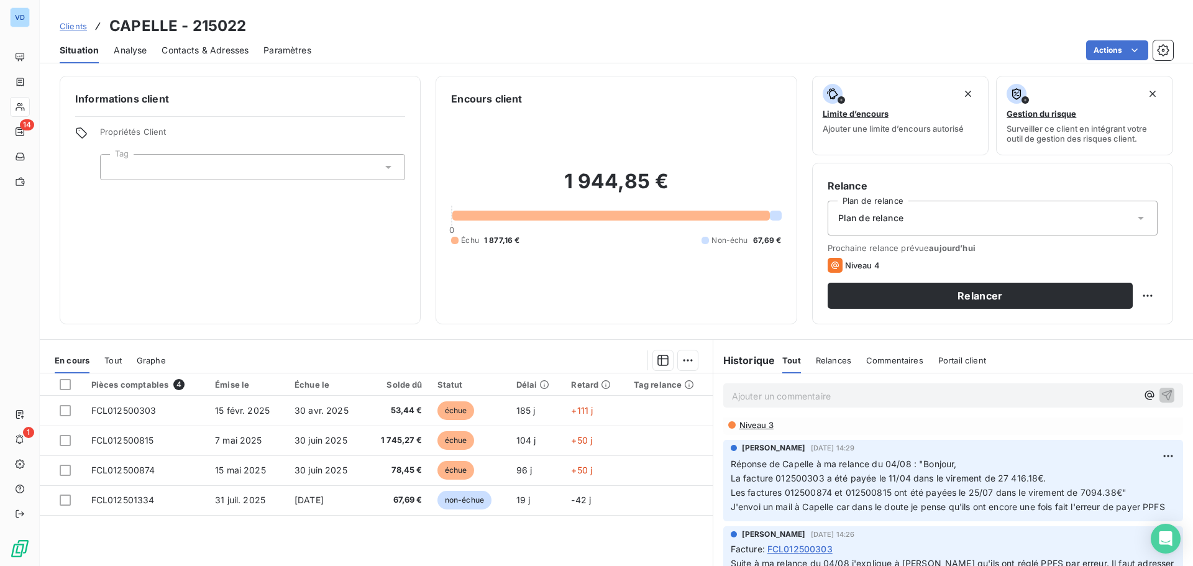
click at [195, 53] on span "Contacts & Adresses" at bounding box center [205, 50] width 87 height 12
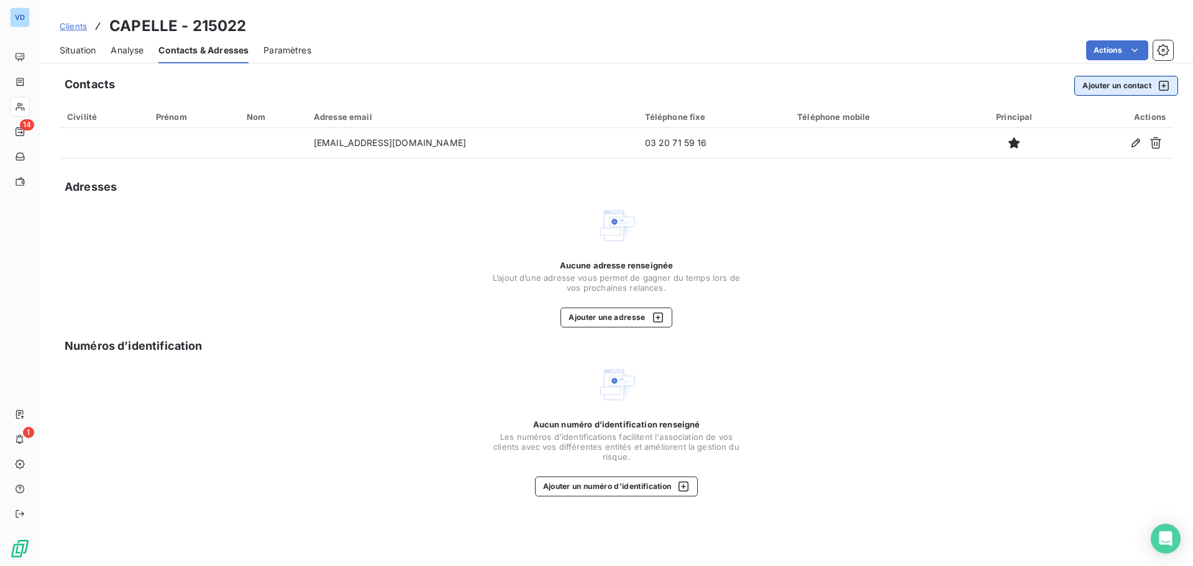
click at [1134, 86] on button "Ajouter un contact" at bounding box center [1127, 86] width 104 height 20
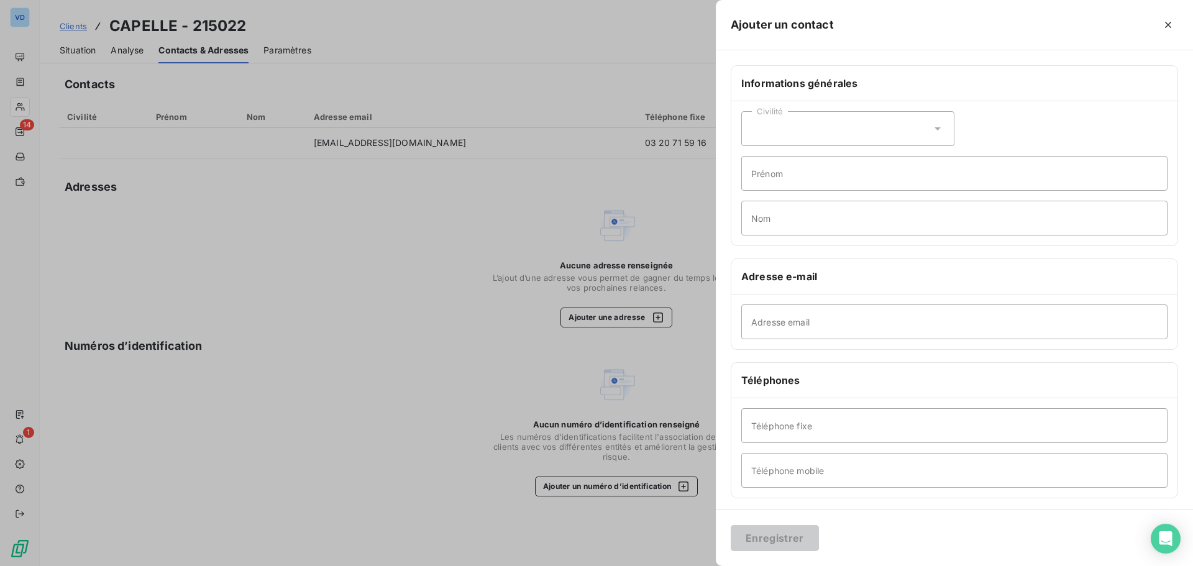
click at [937, 133] on icon at bounding box center [938, 128] width 12 height 12
click at [755, 160] on input "radio" at bounding box center [755, 160] width 12 height 12
click at [788, 180] on input "Prénom" at bounding box center [955, 173] width 426 height 35
type input "D"
type input "Martine"
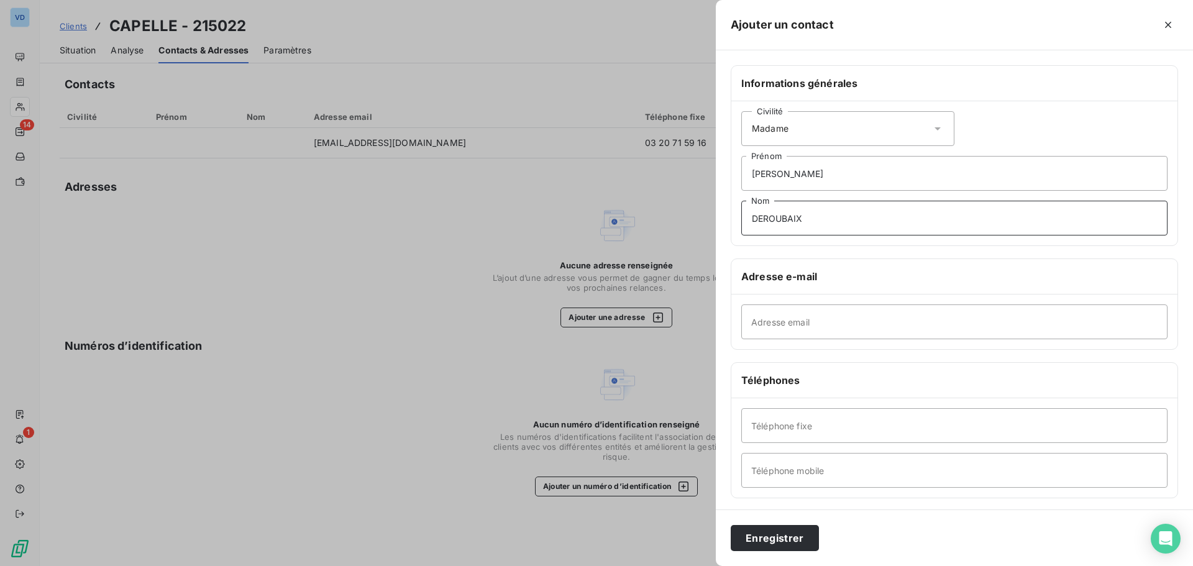
type input "DEROUBAIX"
click at [771, 308] on input "Adresse email" at bounding box center [955, 322] width 426 height 35
click at [881, 322] on input "martine.deroubaix@groupe-cappelle.com" at bounding box center [955, 322] width 426 height 35
type input "martine.deroubaix@groupe-capelle.com"
drag, startPoint x: 784, startPoint y: 17, endPoint x: 801, endPoint y: 24, distance: 18.7
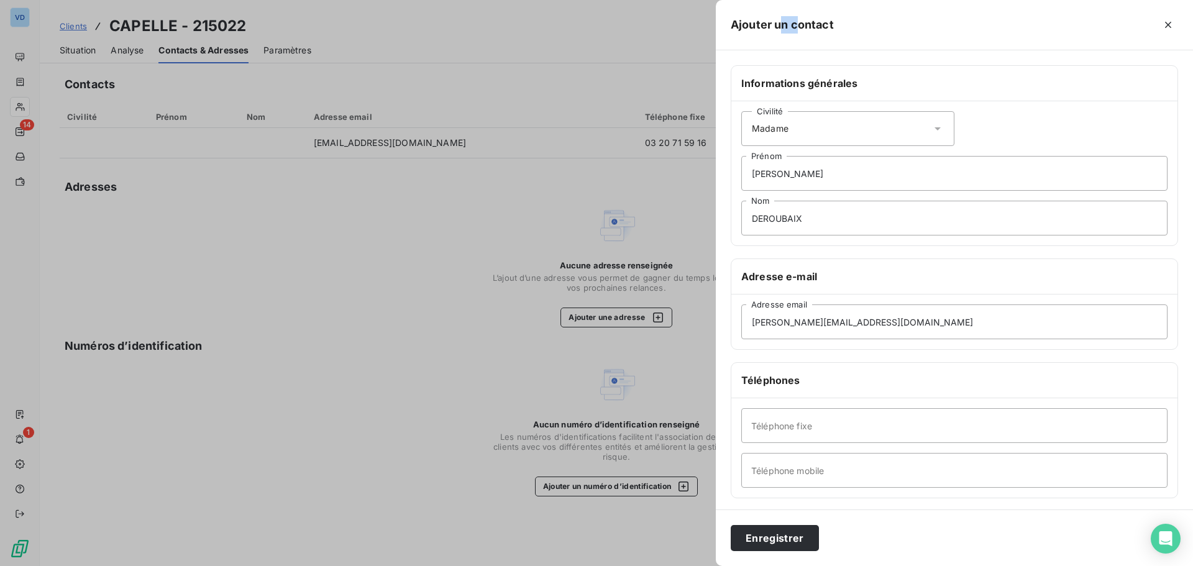
click at [801, 24] on h5 "Ajouter un contact" at bounding box center [782, 24] width 103 height 17
click at [796, 432] on input "Téléphone fixe" at bounding box center [955, 425] width 426 height 35
type input "03 20 71 59 16"
click at [783, 540] on button "Enregistrer" at bounding box center [775, 538] width 88 height 26
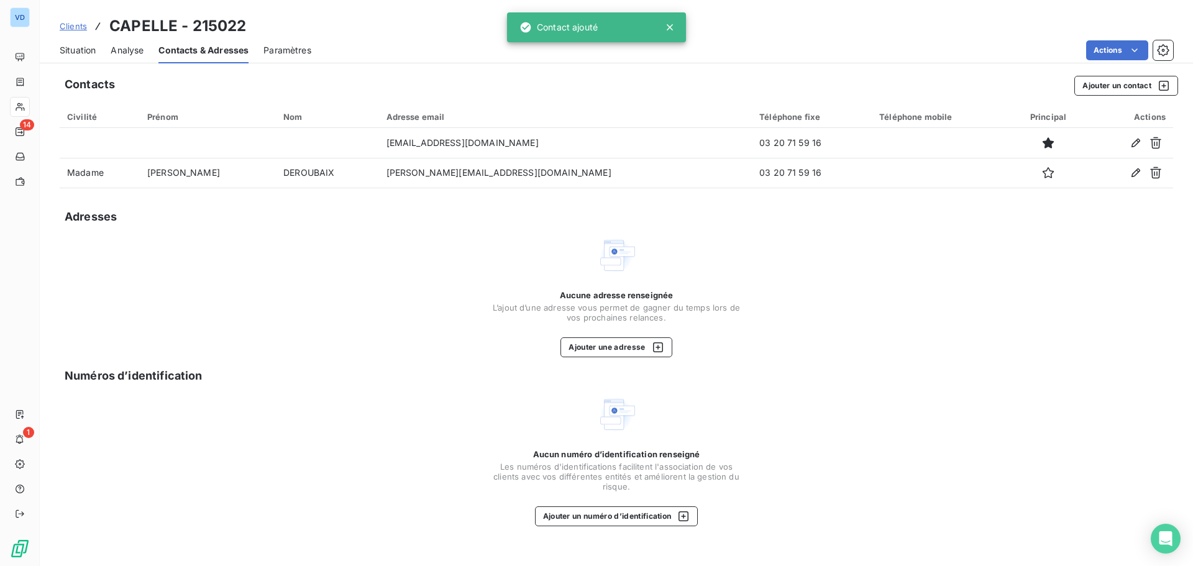
click at [73, 51] on span "Situation" at bounding box center [78, 50] width 36 height 12
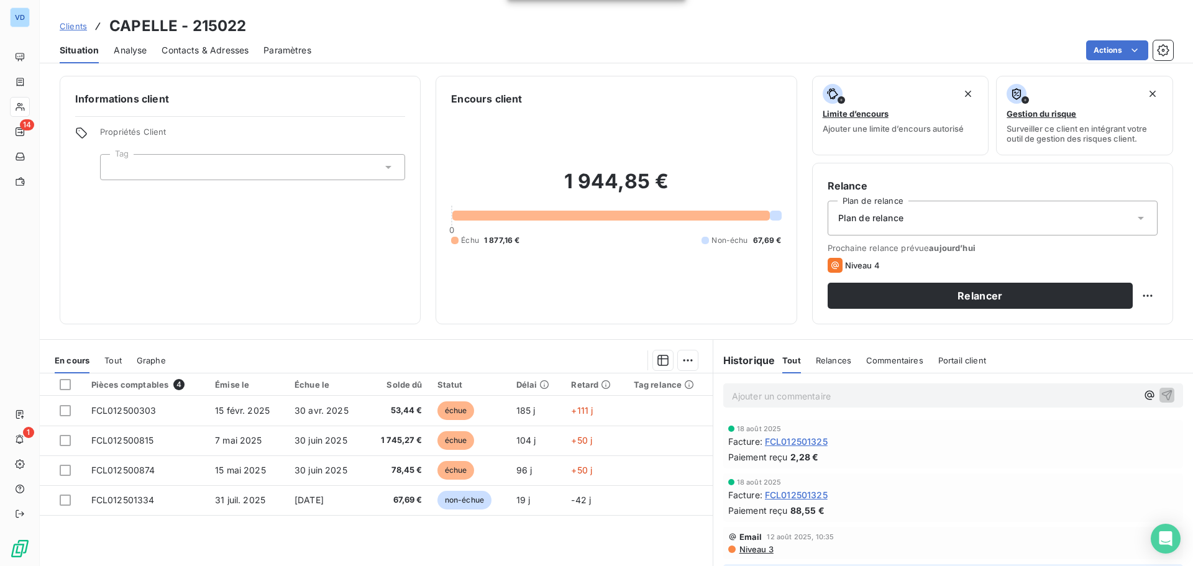
click at [761, 393] on p "Ajouter un commentaire ﻿" at bounding box center [934, 397] width 405 height 16
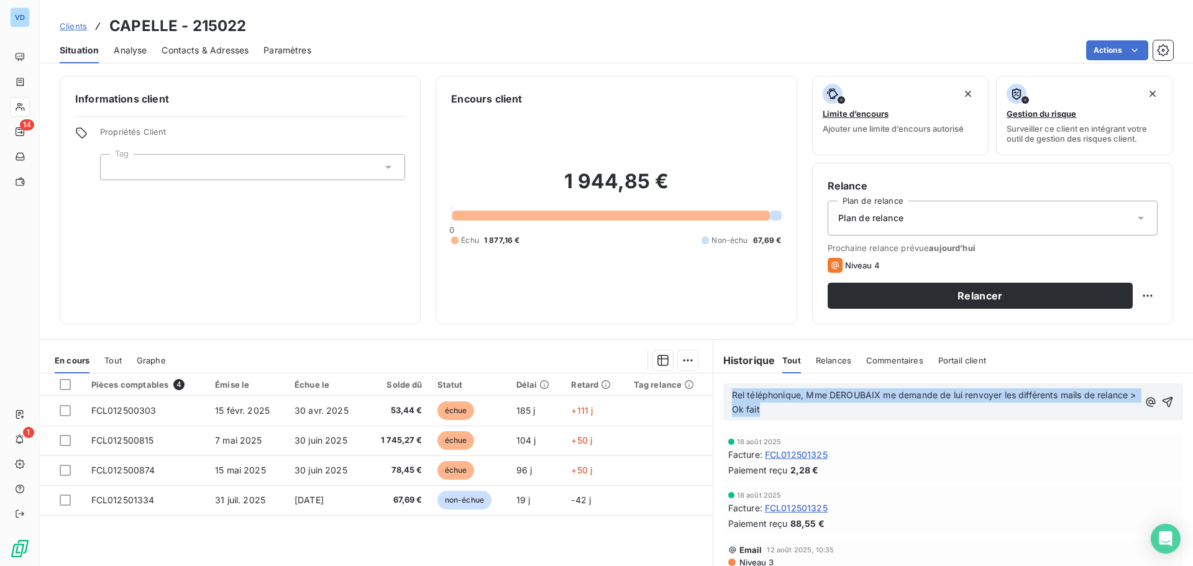
drag, startPoint x: 727, startPoint y: 393, endPoint x: 807, endPoint y: 405, distance: 80.4
click at [807, 405] on p "Rel téléphonique, Mme DEROUBAIX me demande de lui renvoyer les différents mails…" at bounding box center [935, 403] width 407 height 29
copy span "Rel téléphonique, Mme DEROUBAIX me demande de lui renvoyer les différents mails…"
click at [1162, 401] on icon "button" at bounding box center [1168, 402] width 12 height 12
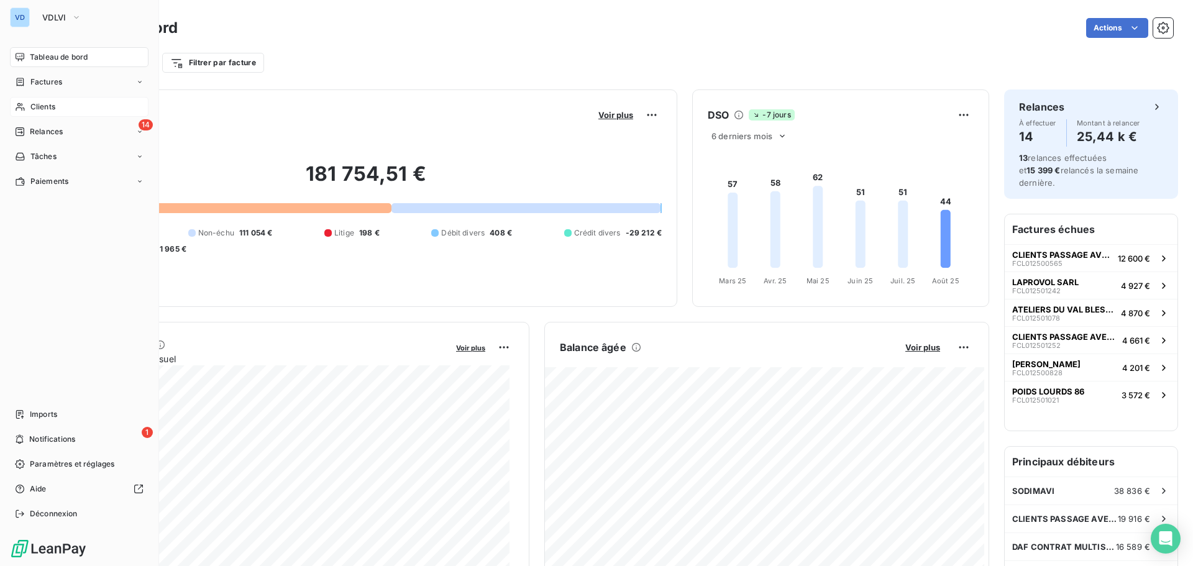
drag, startPoint x: 35, startPoint y: 105, endPoint x: 88, endPoint y: 101, distance: 52.3
click at [35, 105] on span "Clients" at bounding box center [42, 106] width 25 height 11
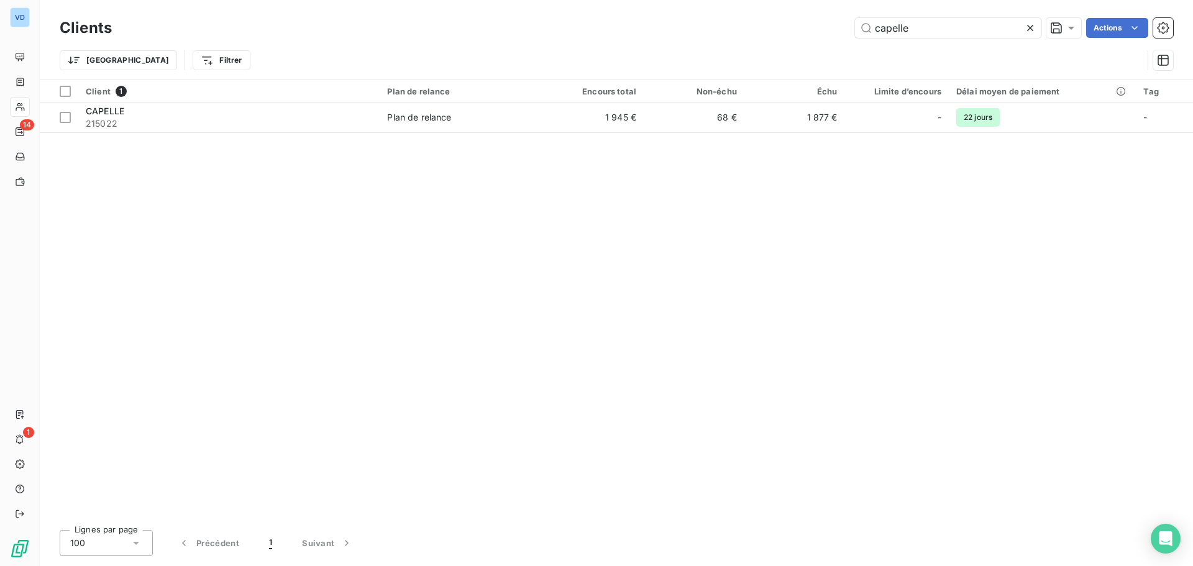
drag, startPoint x: 852, startPoint y: 26, endPoint x: 803, endPoint y: 20, distance: 49.5
click at [804, 20] on div "capelle Actions" at bounding box center [650, 28] width 1047 height 20
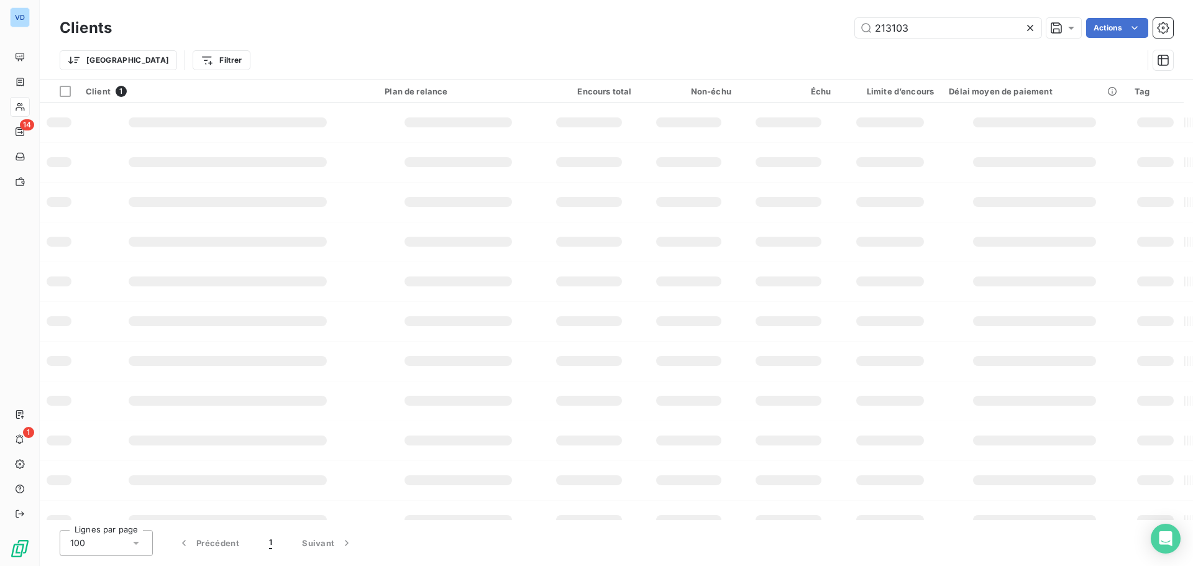
type input "213103"
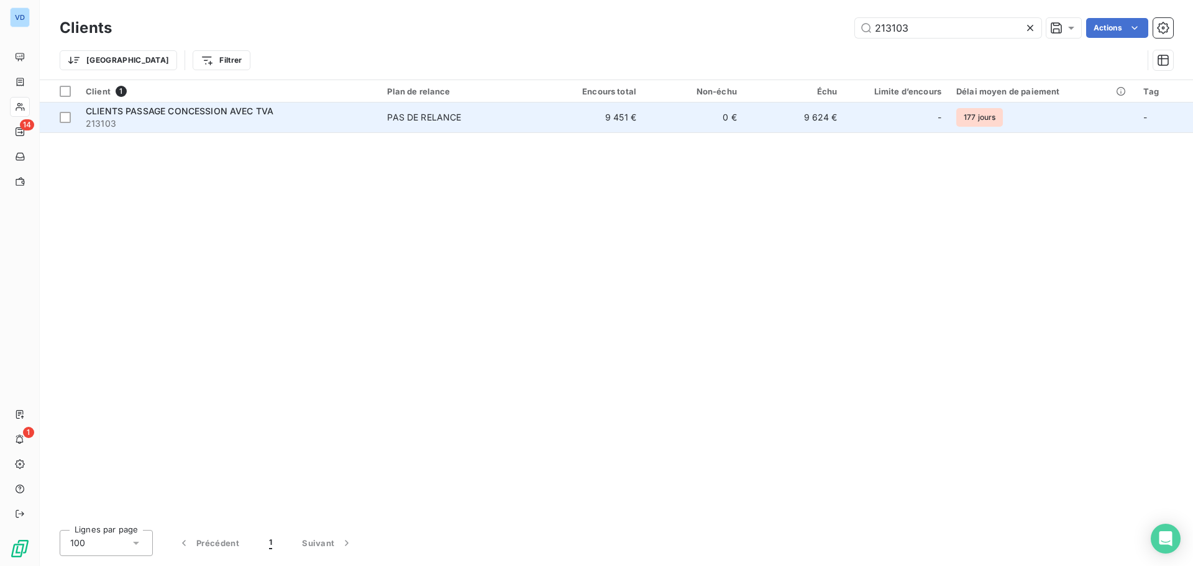
click at [141, 117] on span "213103" at bounding box center [229, 123] width 287 height 12
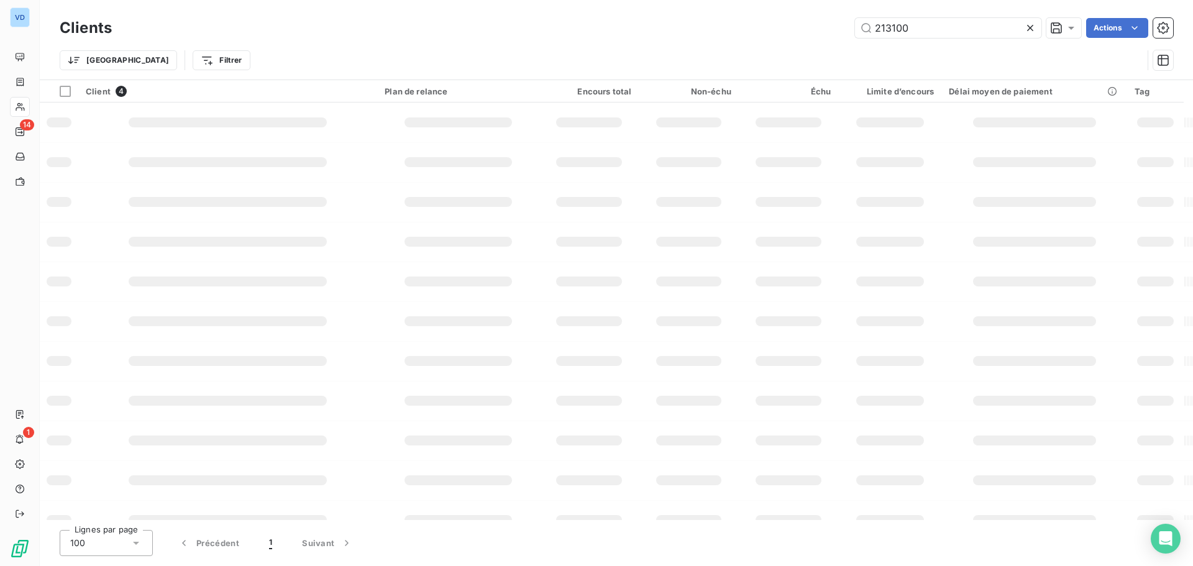
type input "213100"
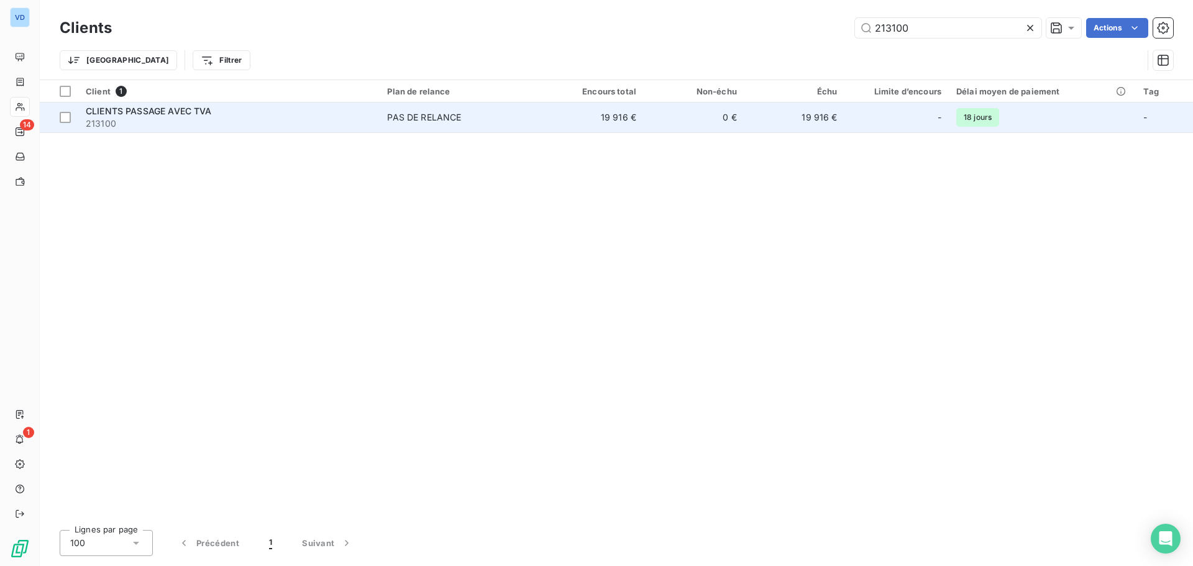
click at [166, 114] on span "CLIENTS PASSAGE AVEC TVA" at bounding box center [149, 111] width 126 height 11
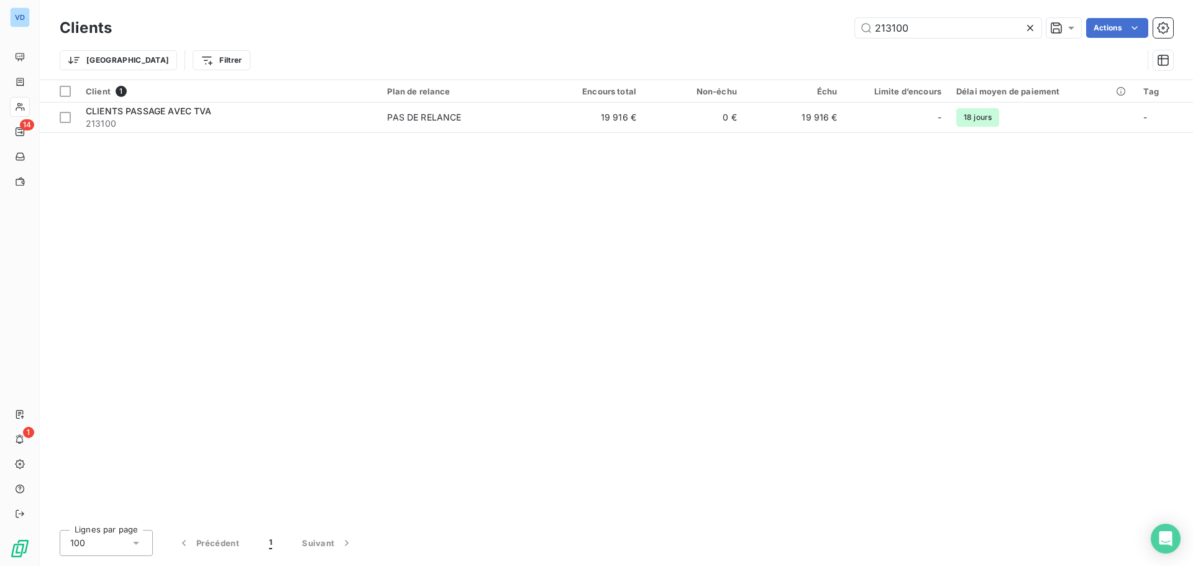
click at [915, 38] on div "Clients 213100 Actions" at bounding box center [617, 28] width 1114 height 26
click at [929, 29] on input "213100" at bounding box center [948, 28] width 186 height 20
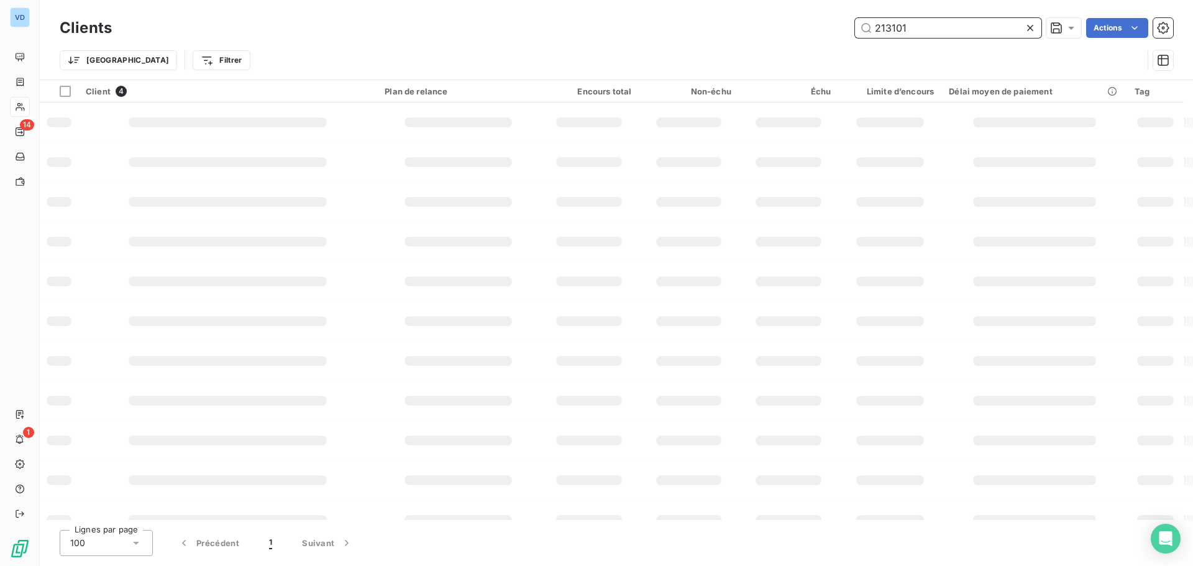
type input "213101"
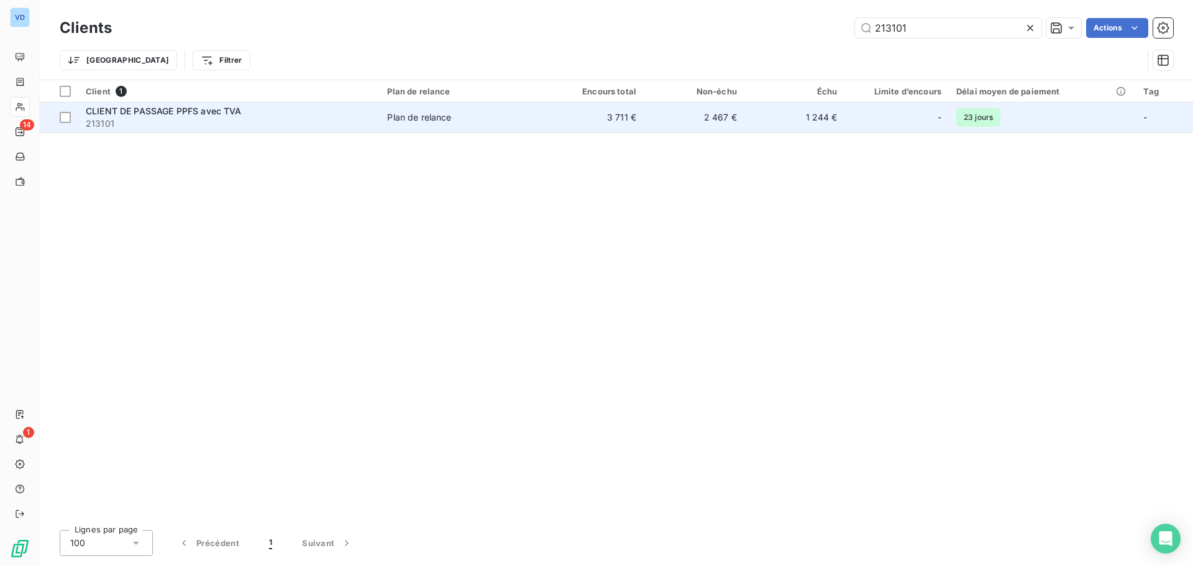
click at [172, 113] on span "CLIENT DE PASSAGE PPFS avec TVA" at bounding box center [164, 111] width 156 height 11
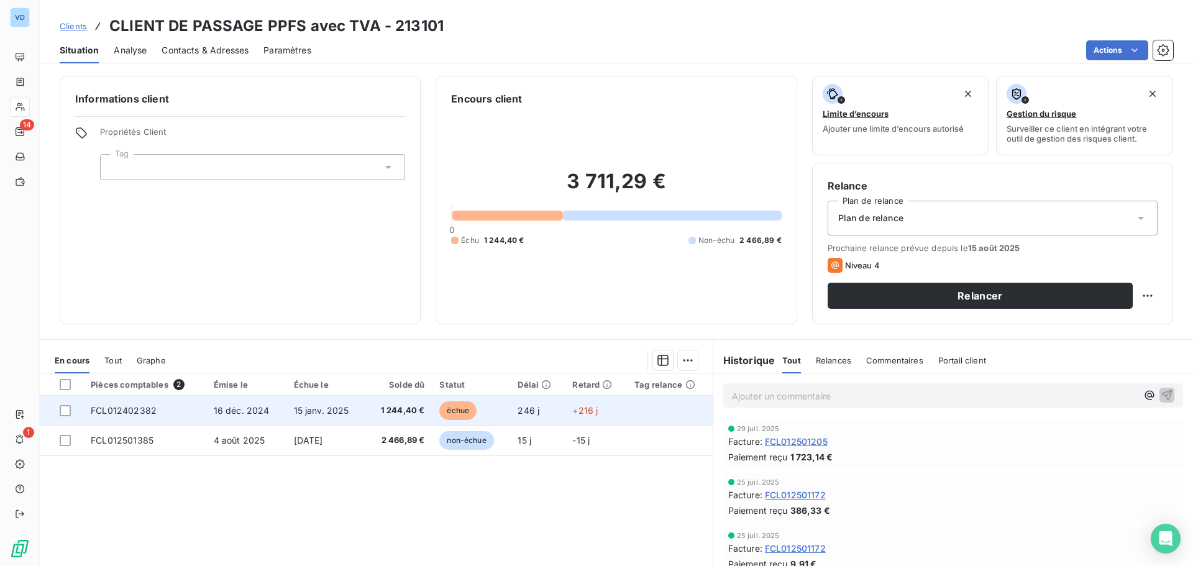
click at [232, 413] on span "16 déc. 2024" at bounding box center [242, 410] width 56 height 11
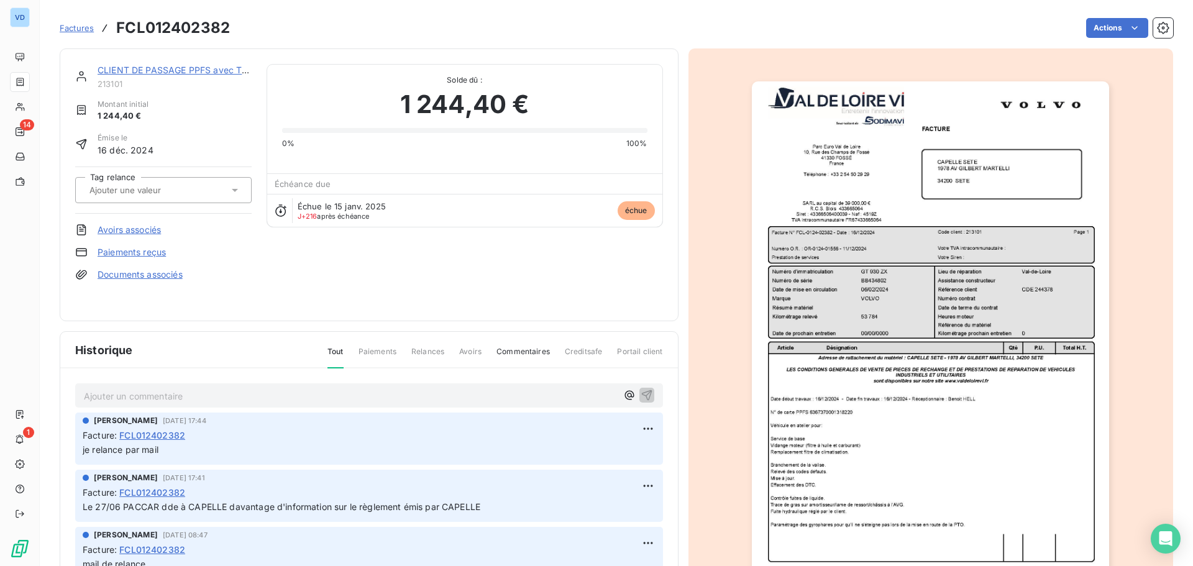
click at [232, 429] on div "Facture : FCL012402382" at bounding box center [369, 435] width 573 height 13
click at [108, 391] on p "Ajouter un commentaire ﻿" at bounding box center [350, 397] width 533 height 16
click at [641, 391] on icon "button" at bounding box center [647, 395] width 12 height 12
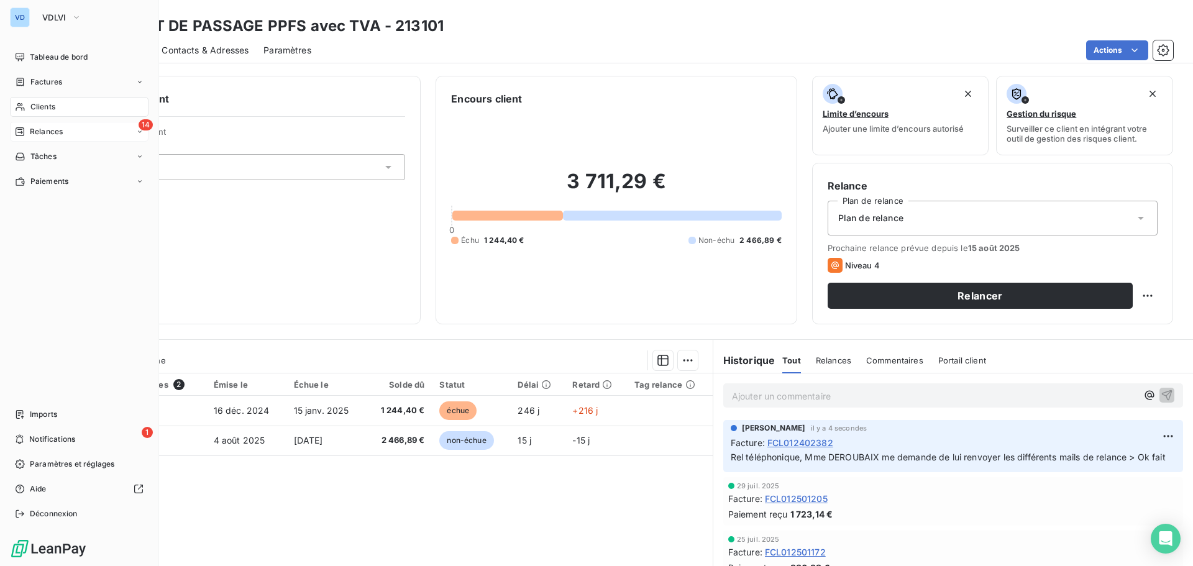
click at [33, 131] on span "Relances" at bounding box center [46, 131] width 33 height 11
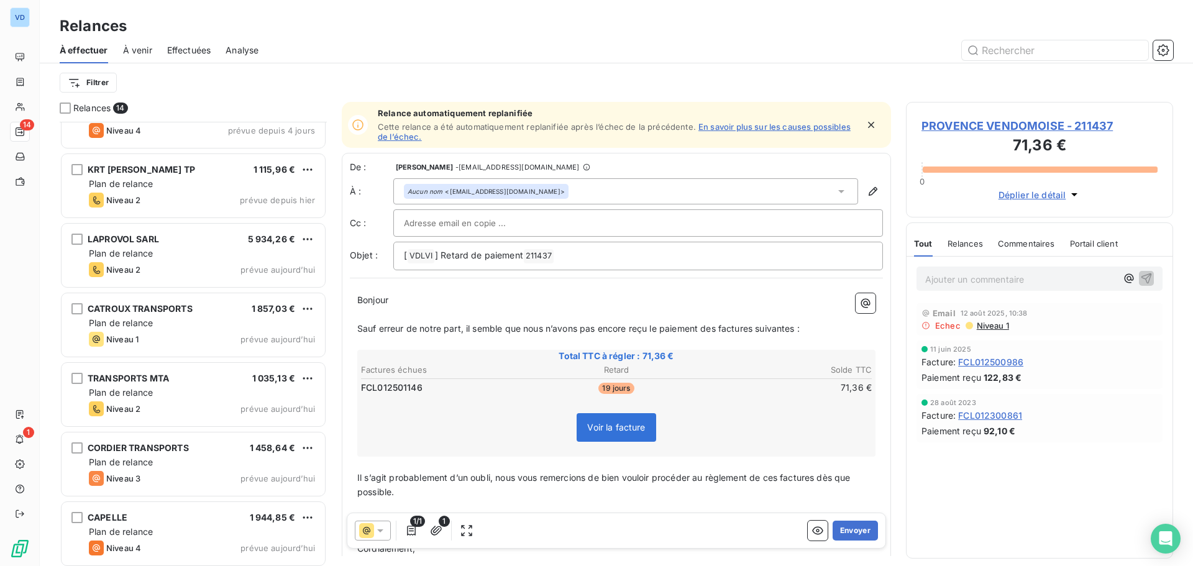
scroll to position [531, 0]
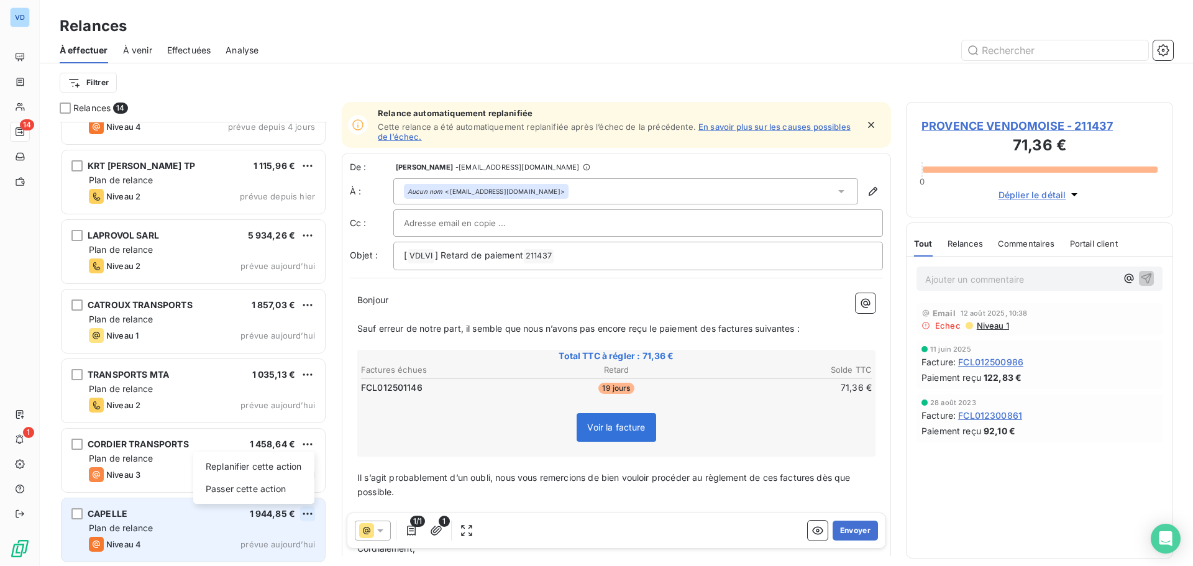
click at [301, 513] on html "VD 14 1 Relances À effectuer À venir Effectuées Analyse Filtrer Relances 14 CLI…" at bounding box center [596, 283] width 1193 height 566
click at [264, 489] on div "Passer cette action" at bounding box center [253, 489] width 111 height 20
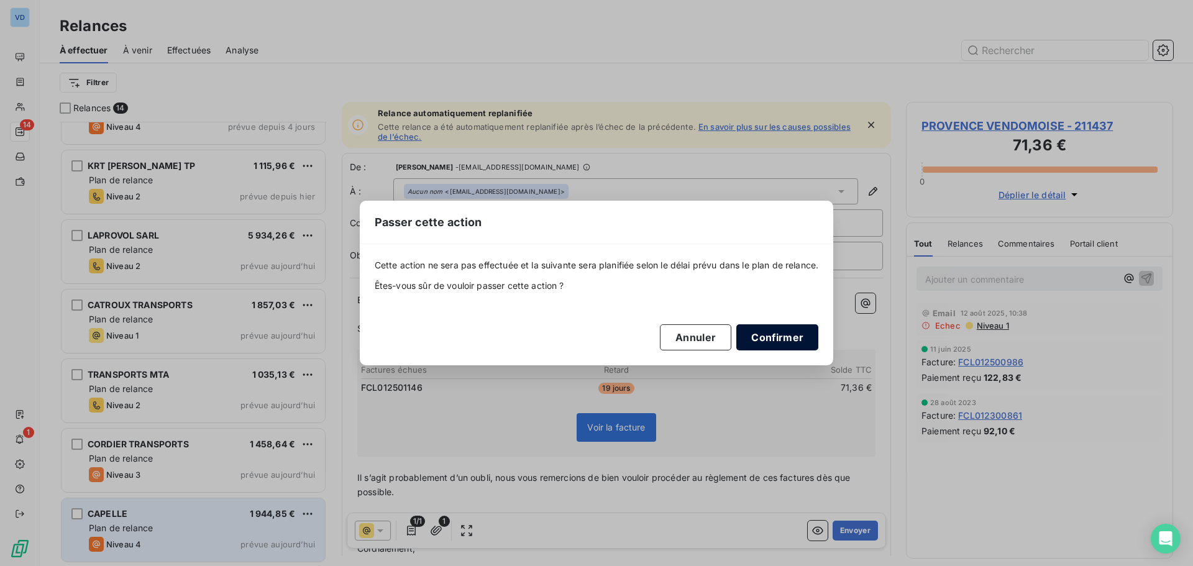
click at [806, 340] on button "Confirmer" at bounding box center [778, 337] width 82 height 26
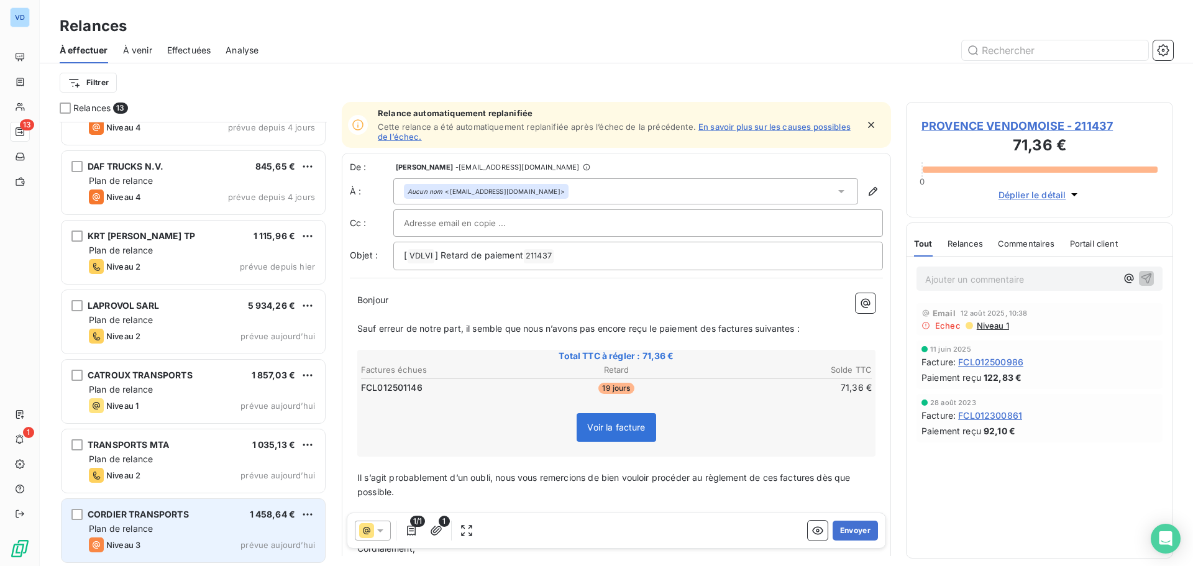
scroll to position [461, 0]
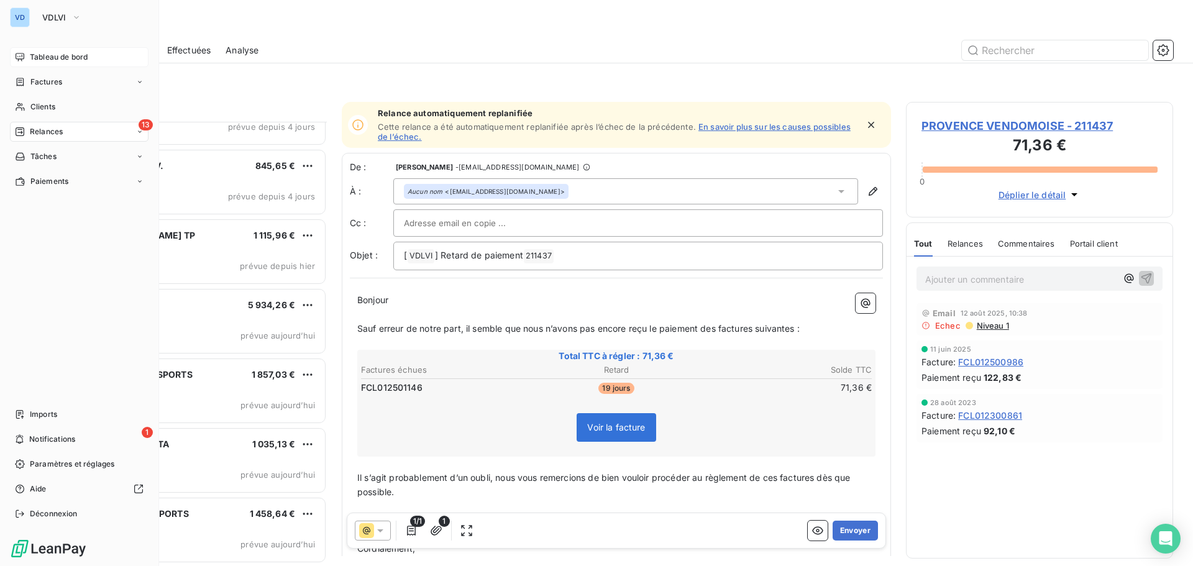
click at [50, 56] on span "Tableau de bord" at bounding box center [59, 57] width 58 height 11
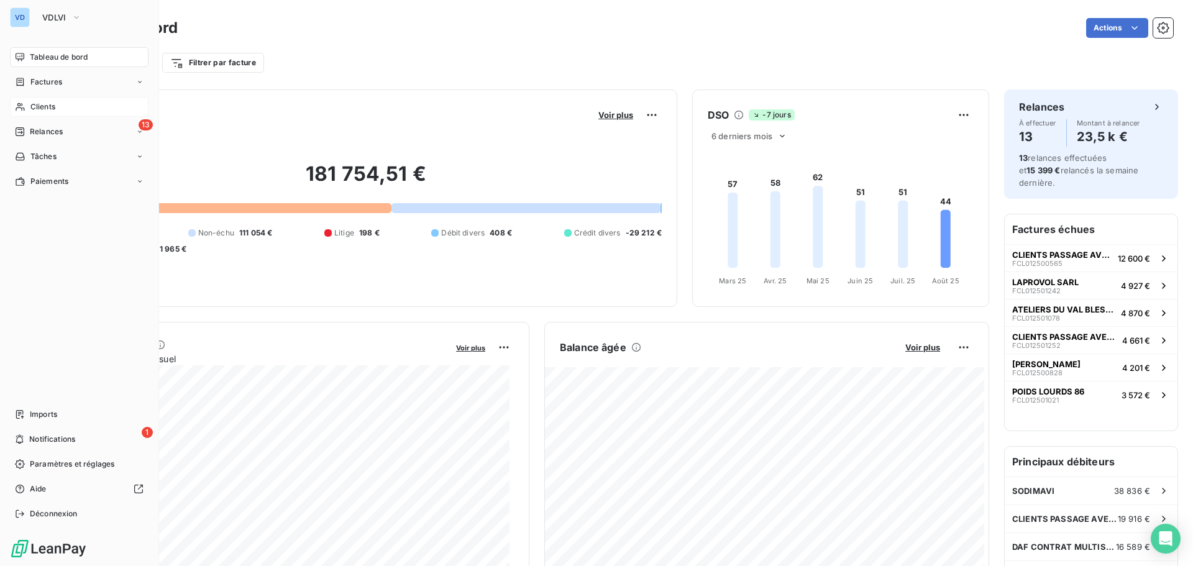
click at [32, 103] on span "Clients" at bounding box center [42, 106] width 25 height 11
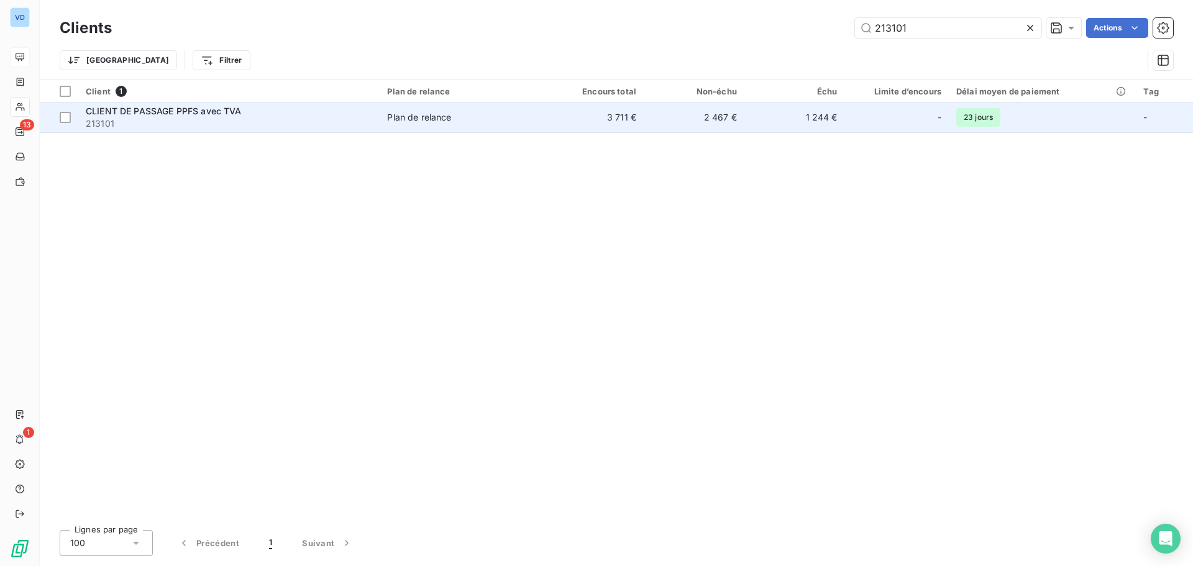
click at [140, 109] on span "CLIENT DE PASSAGE PPFS avec TVA" at bounding box center [164, 111] width 156 height 11
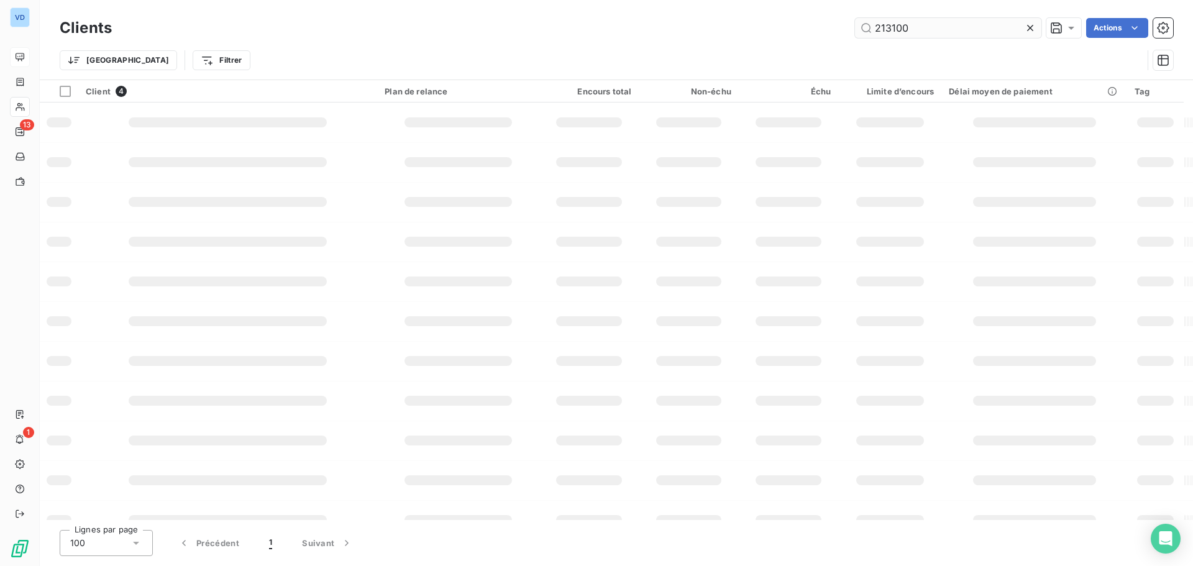
type input "213100"
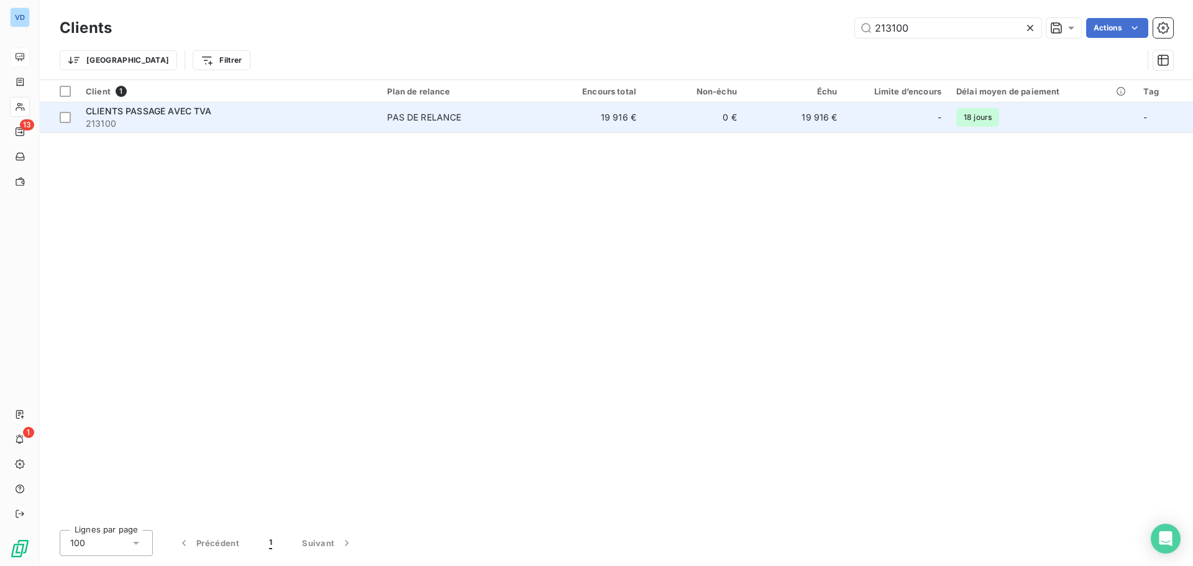
click at [109, 117] on span "213100" at bounding box center [229, 123] width 287 height 12
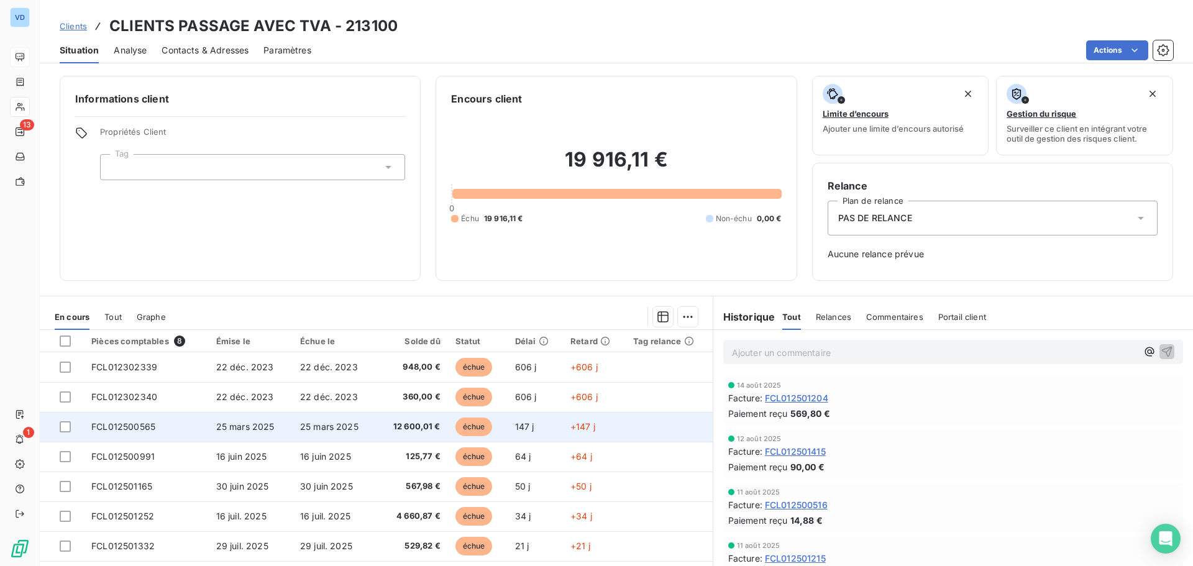
click at [306, 427] on span "25 mars 2025" at bounding box center [329, 426] width 58 height 11
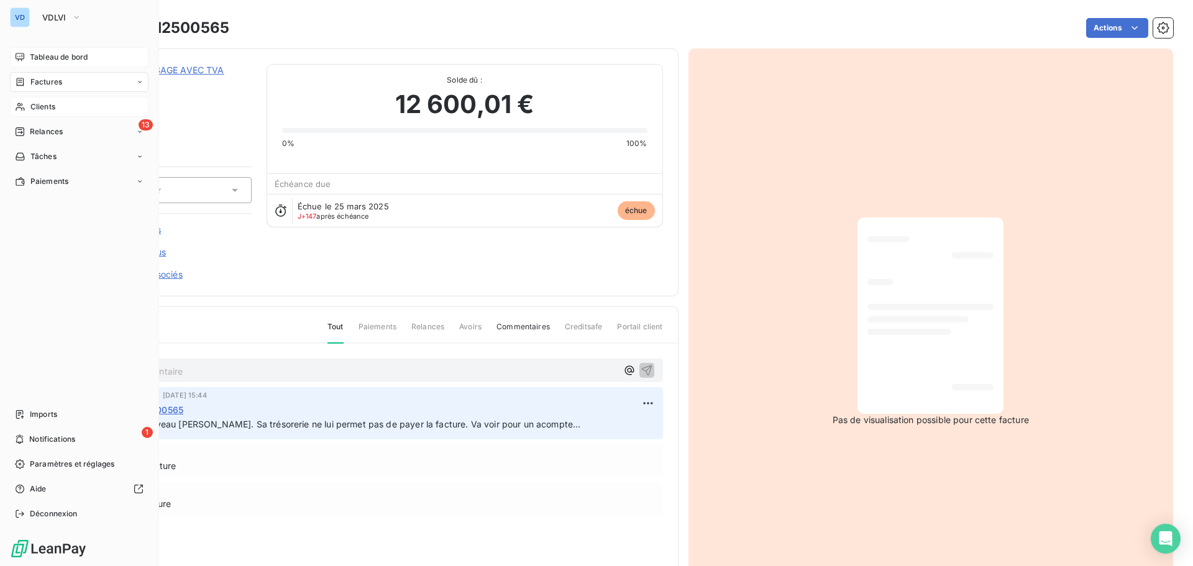
click at [42, 55] on span "Tableau de bord" at bounding box center [59, 57] width 58 height 11
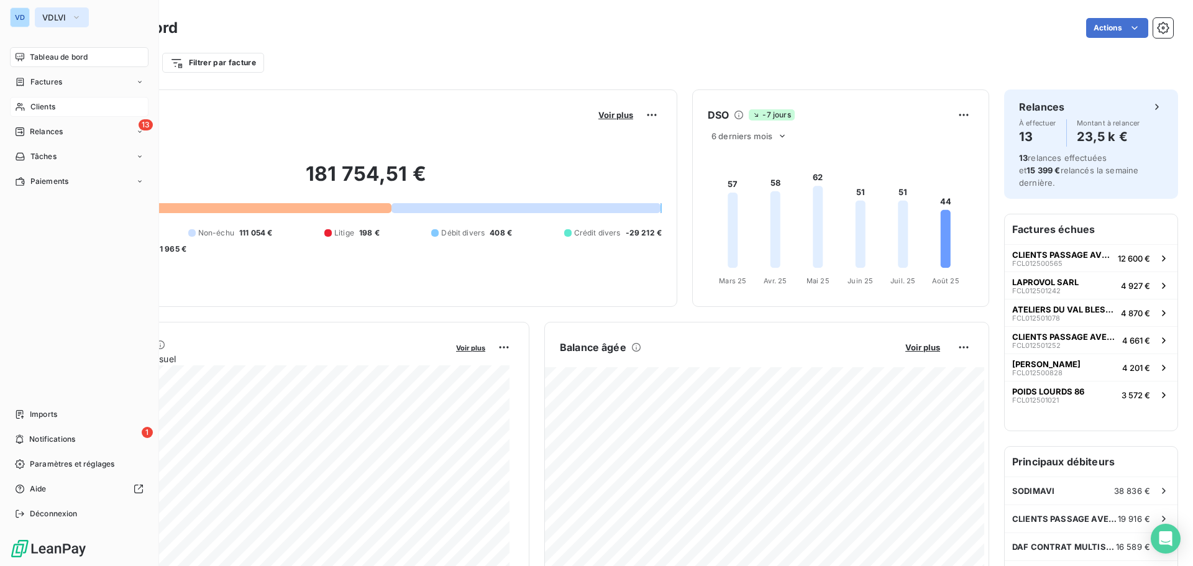
click at [47, 11] on button "VDLVI" at bounding box center [62, 17] width 54 height 20
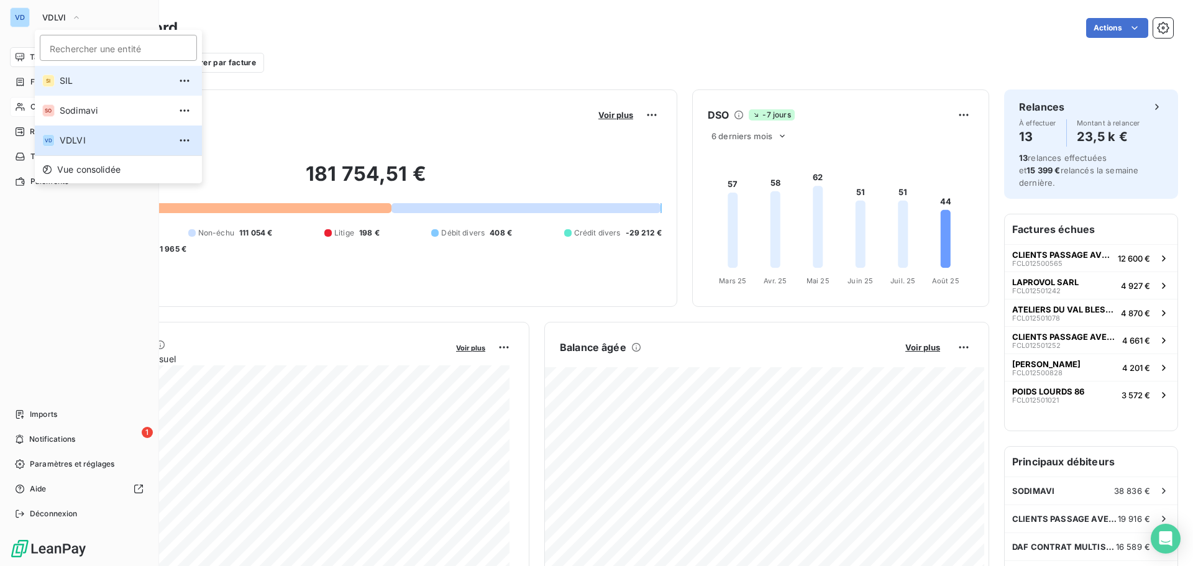
click at [67, 82] on span "SIL" at bounding box center [115, 81] width 110 height 12
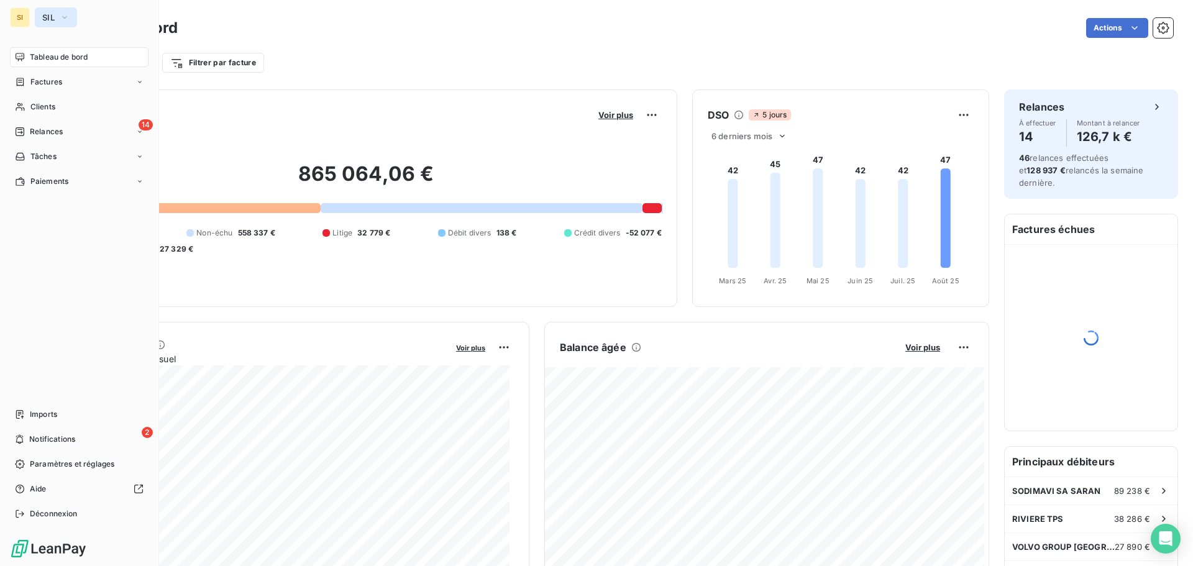
click at [42, 17] on button "SIL" at bounding box center [56, 17] width 42 height 20
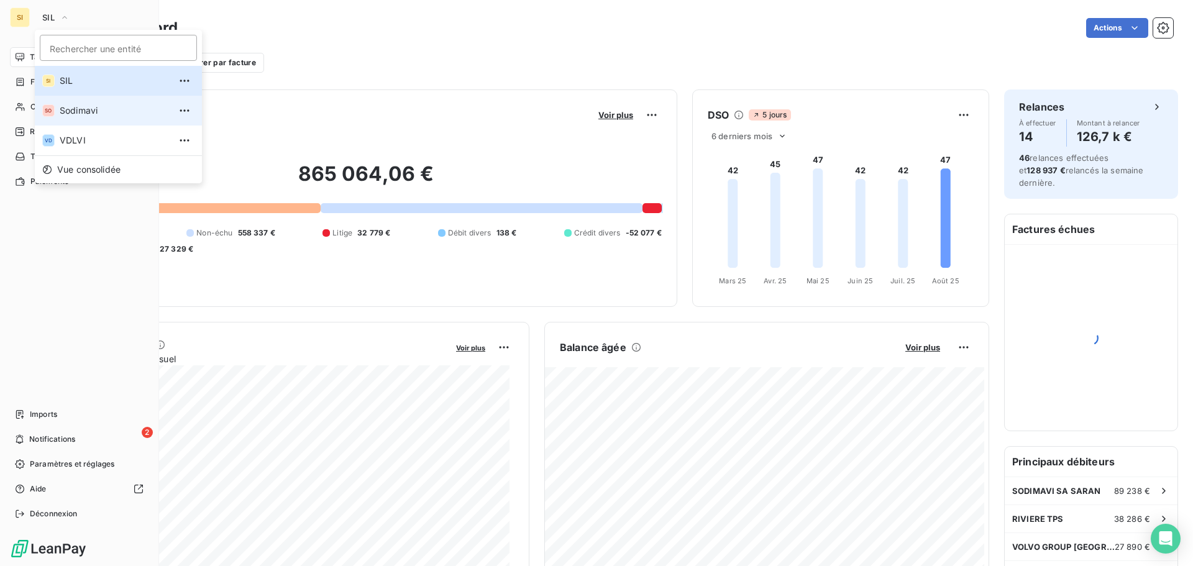
click at [85, 114] on span "Sodimavi" at bounding box center [115, 110] width 110 height 12
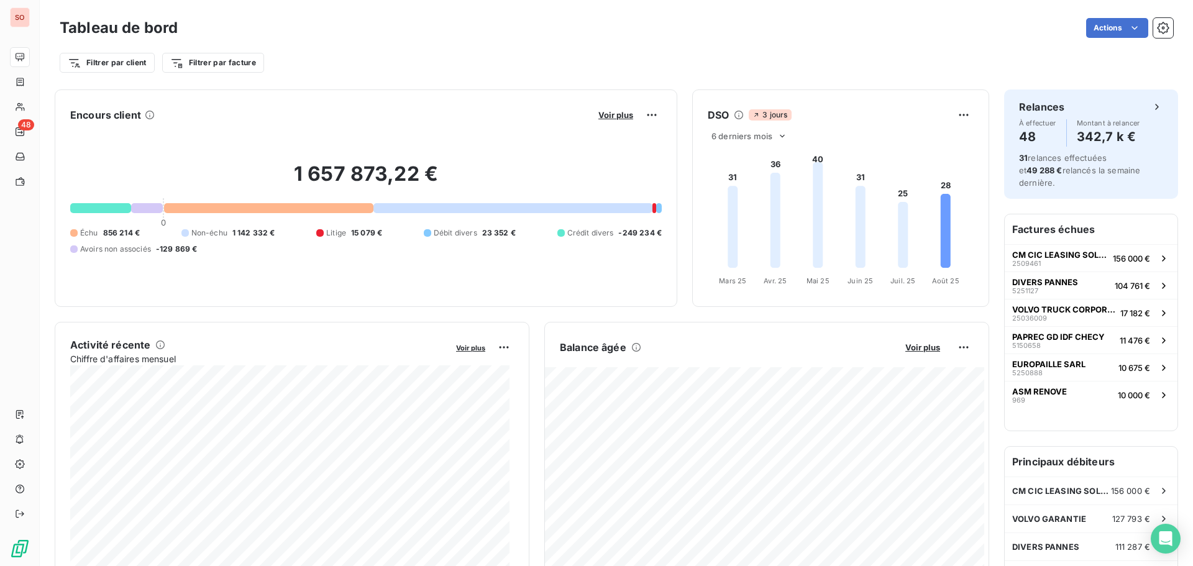
click at [448, 37] on div "Actions" at bounding box center [683, 28] width 981 height 20
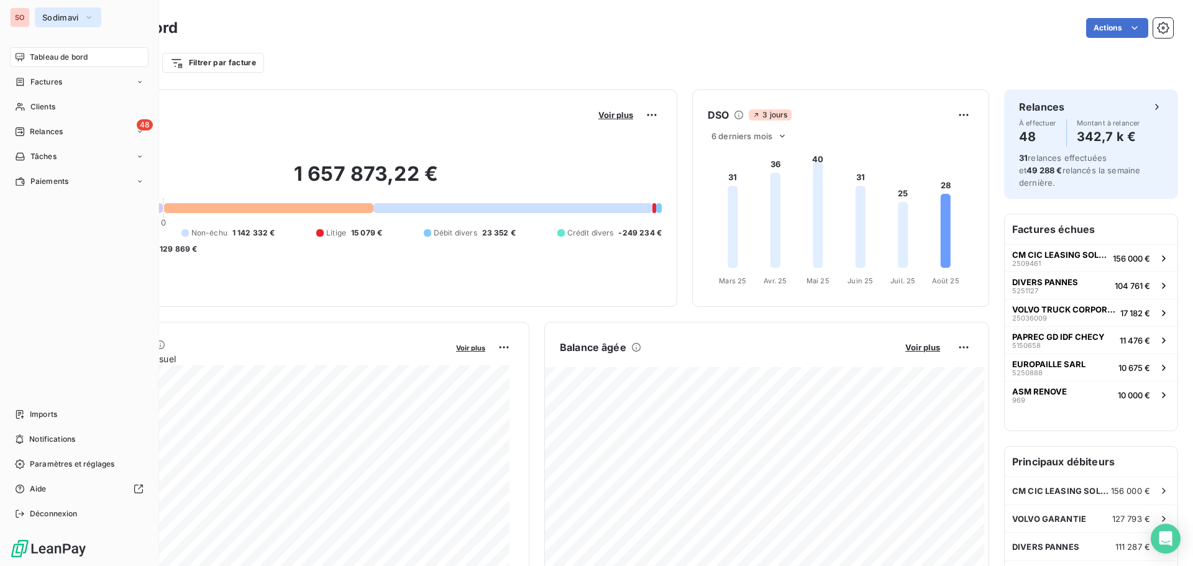
click at [63, 11] on button "Sodimavi" at bounding box center [68, 17] width 67 height 20
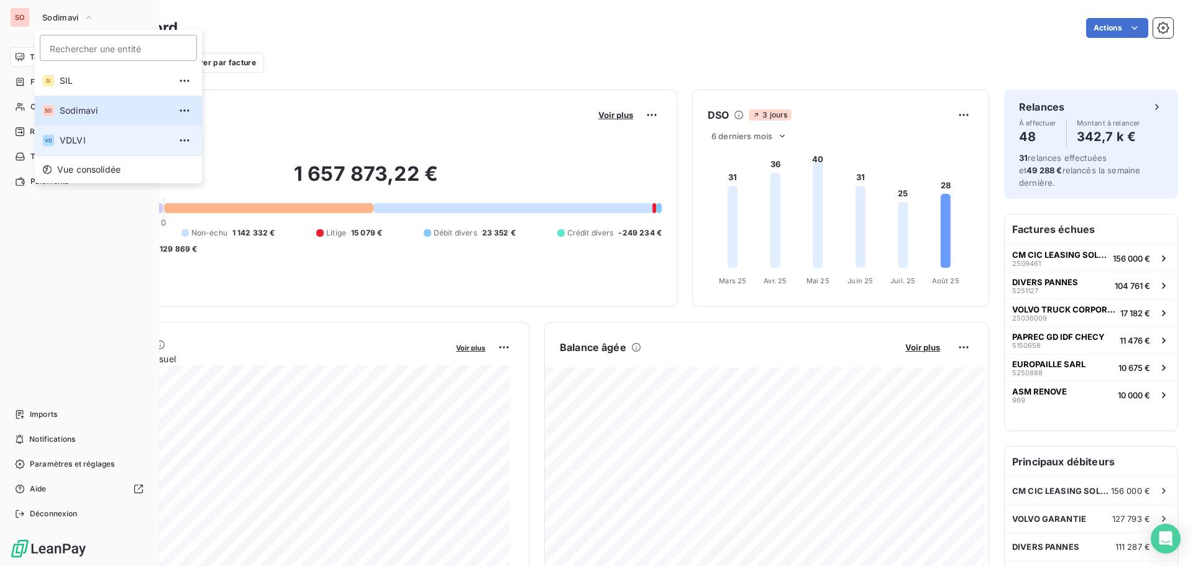
click at [67, 138] on span "VDLVI" at bounding box center [115, 140] width 110 height 12
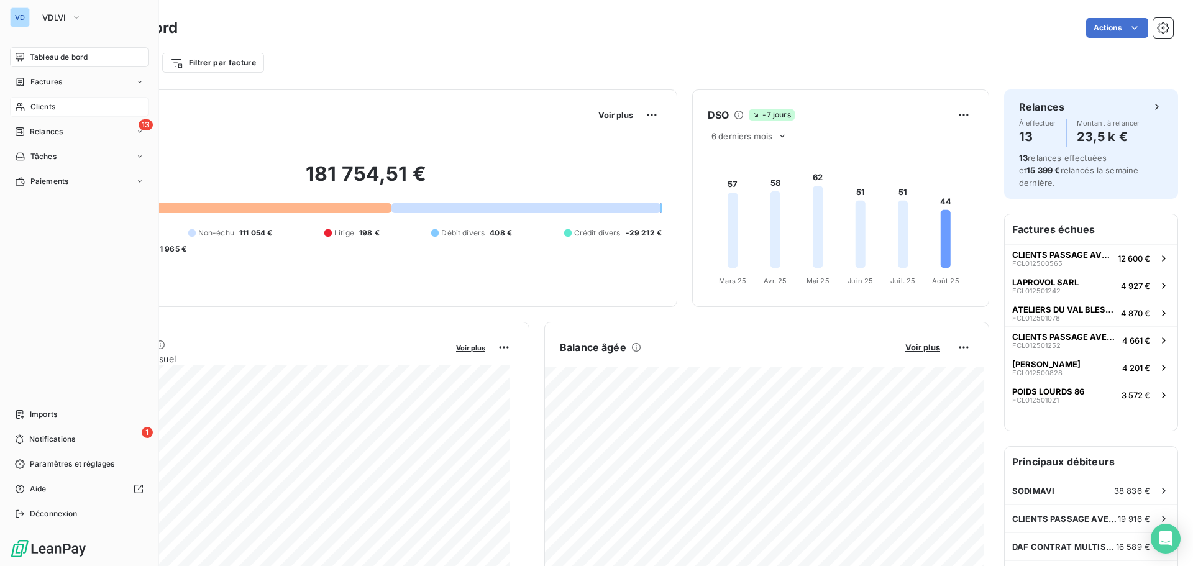
click at [41, 108] on span "Clients" at bounding box center [42, 106] width 25 height 11
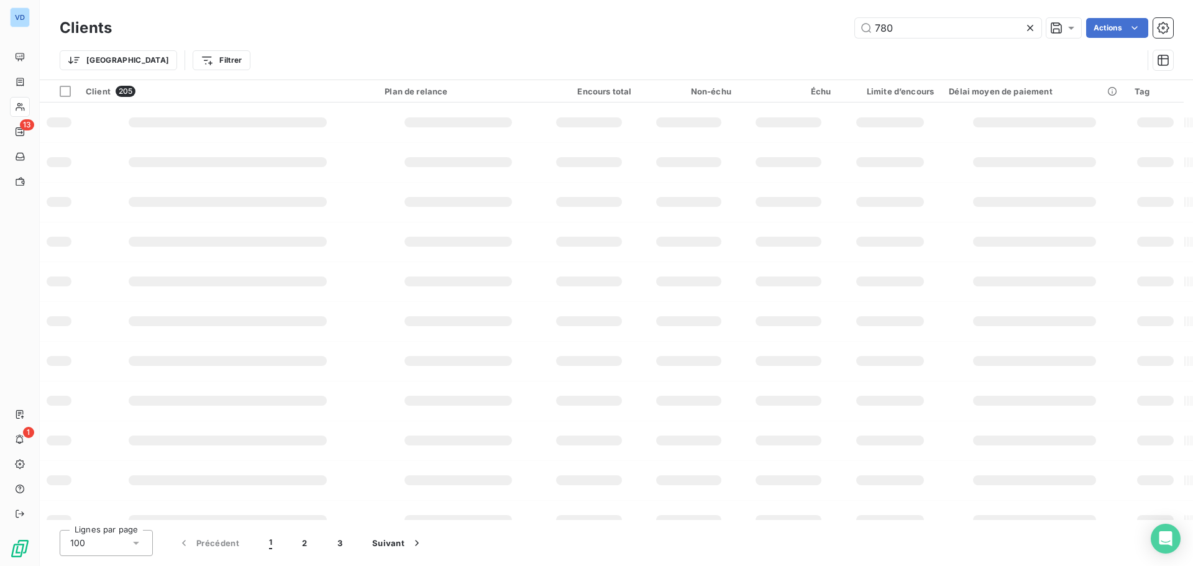
type input "780"
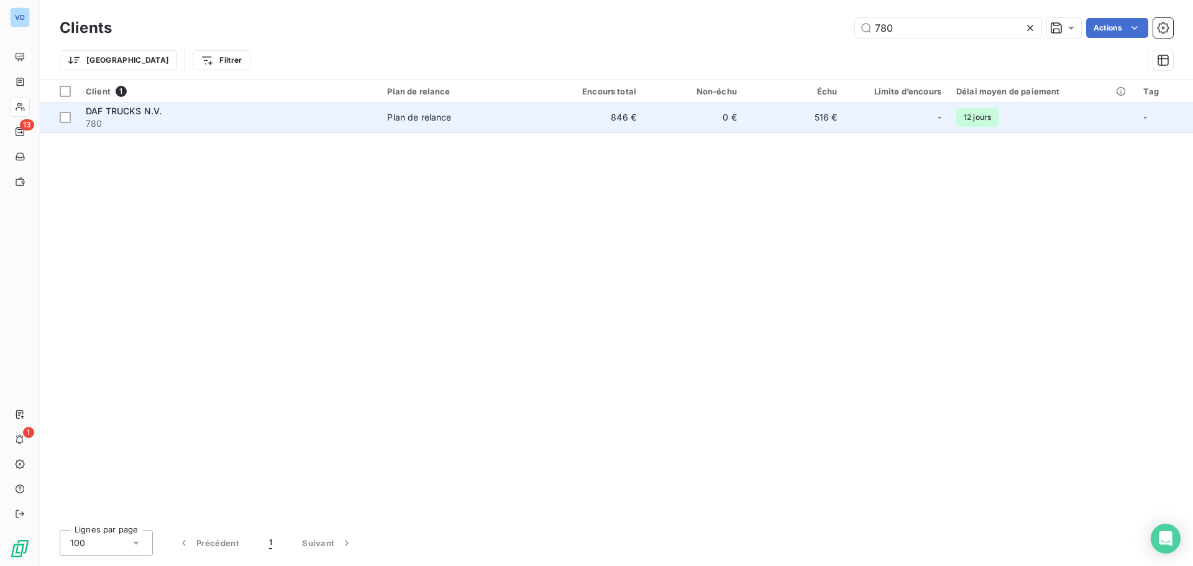
click at [131, 107] on span "DAF TRUCKS N.V." at bounding box center [124, 111] width 76 height 11
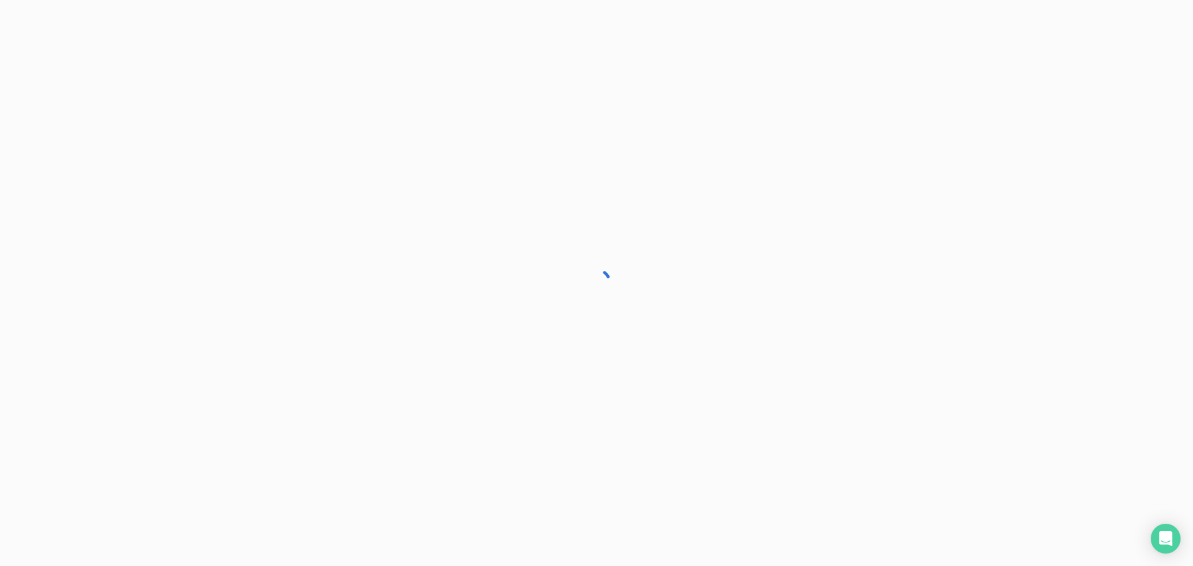
click at [131, 107] on div at bounding box center [596, 283] width 1193 height 566
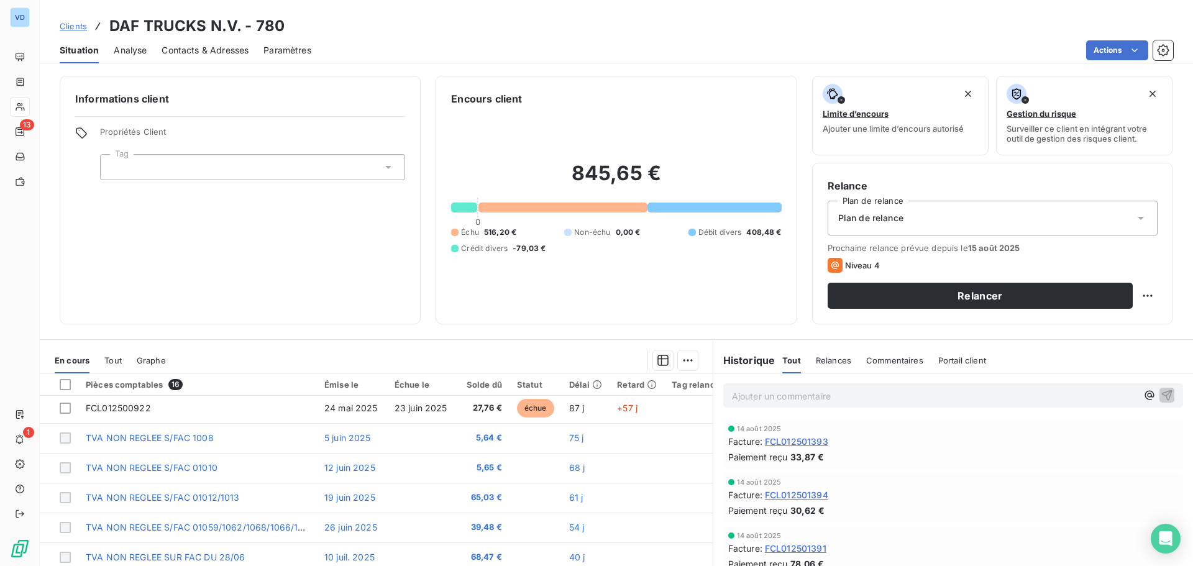
scroll to position [17, 0]
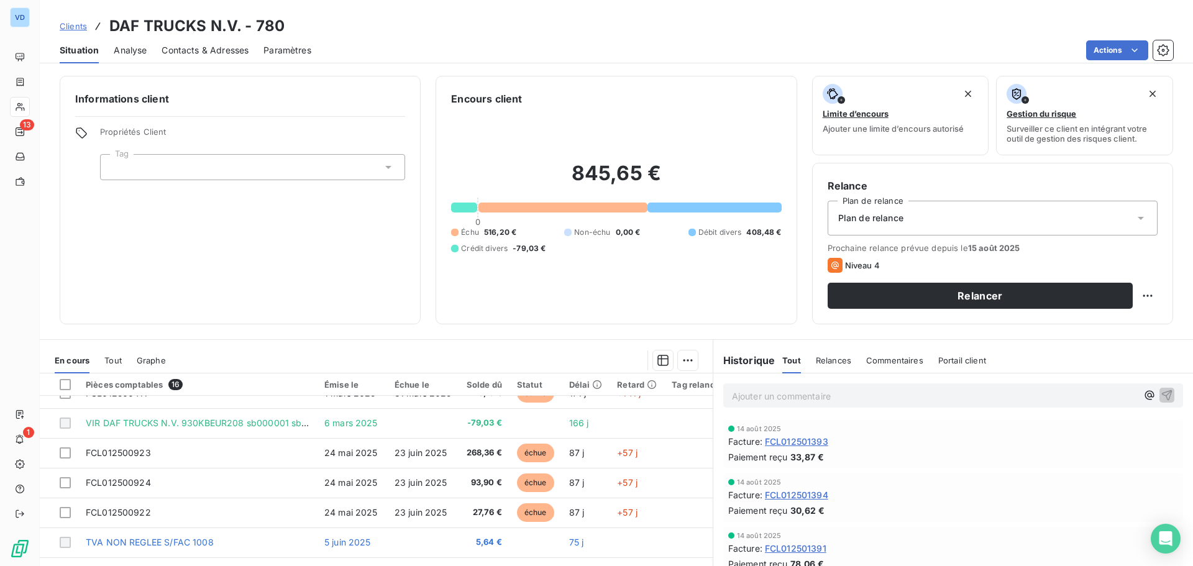
click at [747, 398] on p "Ajouter un commentaire ﻿" at bounding box center [934, 397] width 405 height 16
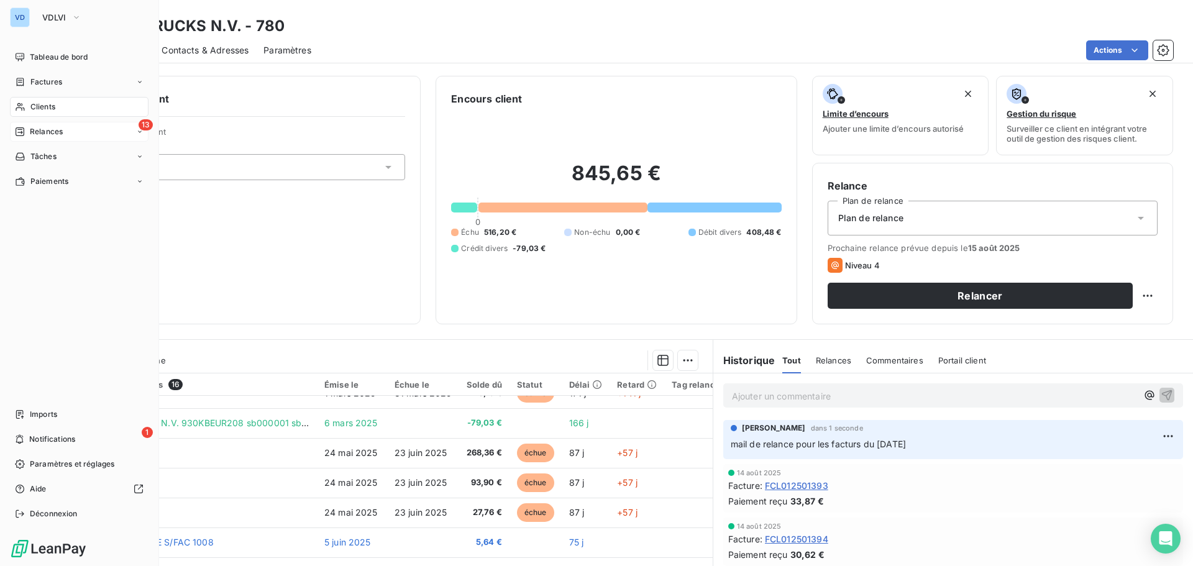
click at [46, 132] on span "Relances" at bounding box center [46, 131] width 33 height 11
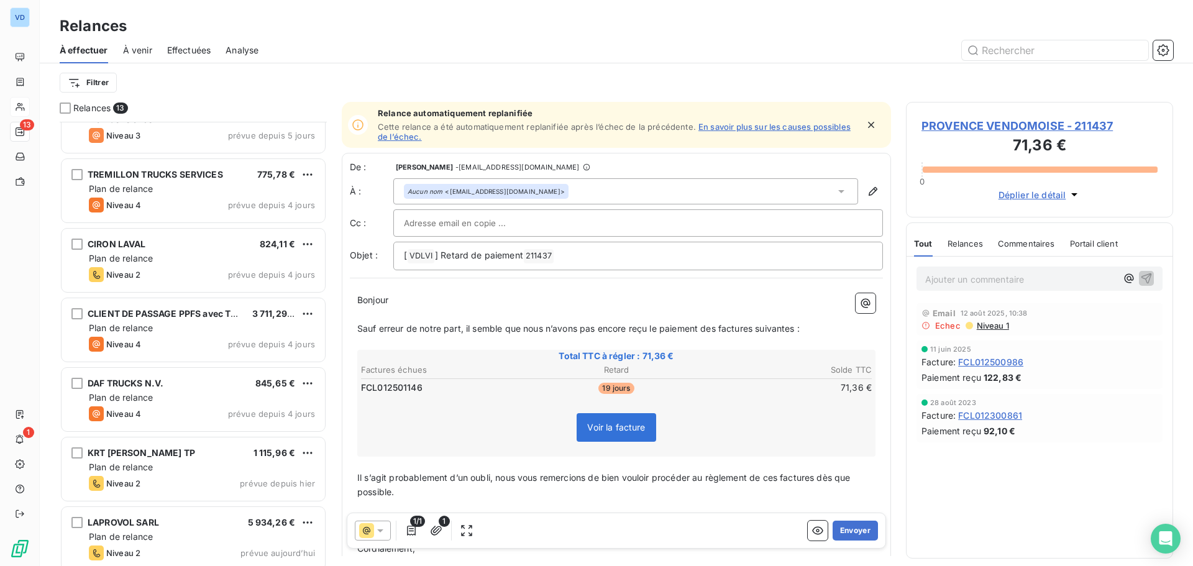
scroll to position [311, 0]
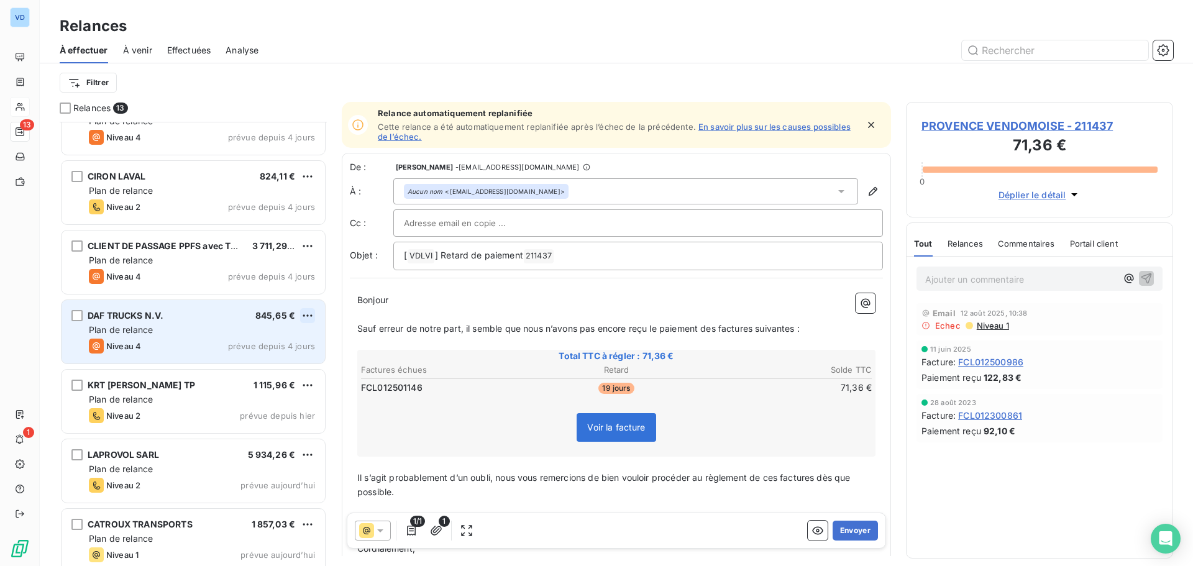
click at [307, 316] on html "VD 13 1 Relances À effectuer À venir Effectuées Analyse Filtrer Relances 13 SAV…" at bounding box center [596, 283] width 1193 height 566
click at [265, 361] on div "Passer cette action" at bounding box center [253, 363] width 111 height 20
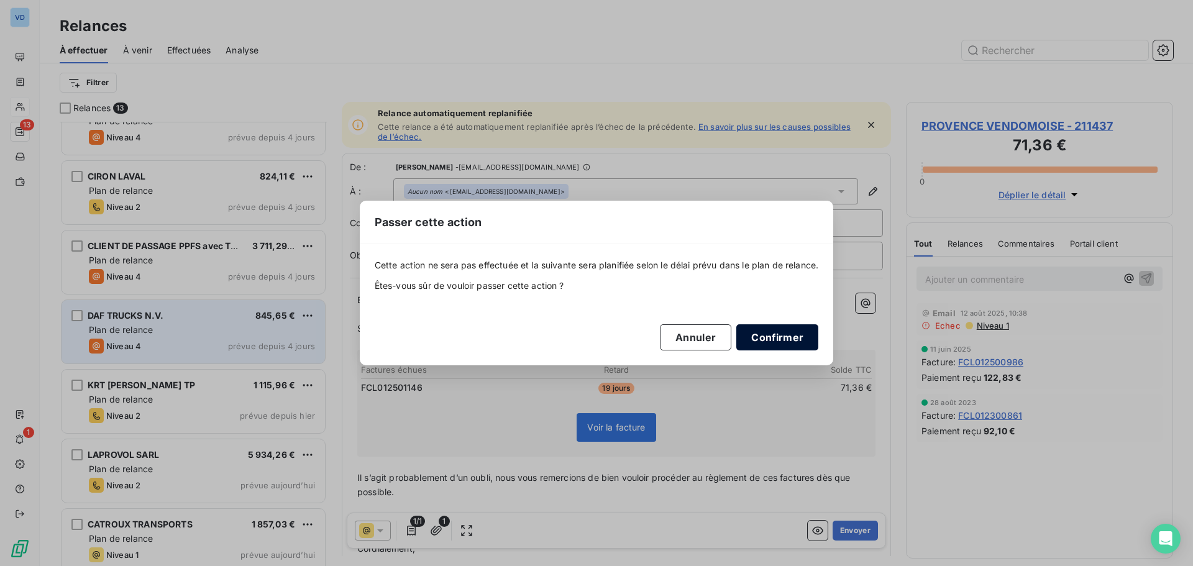
click at [773, 341] on button "Confirmer" at bounding box center [778, 337] width 82 height 26
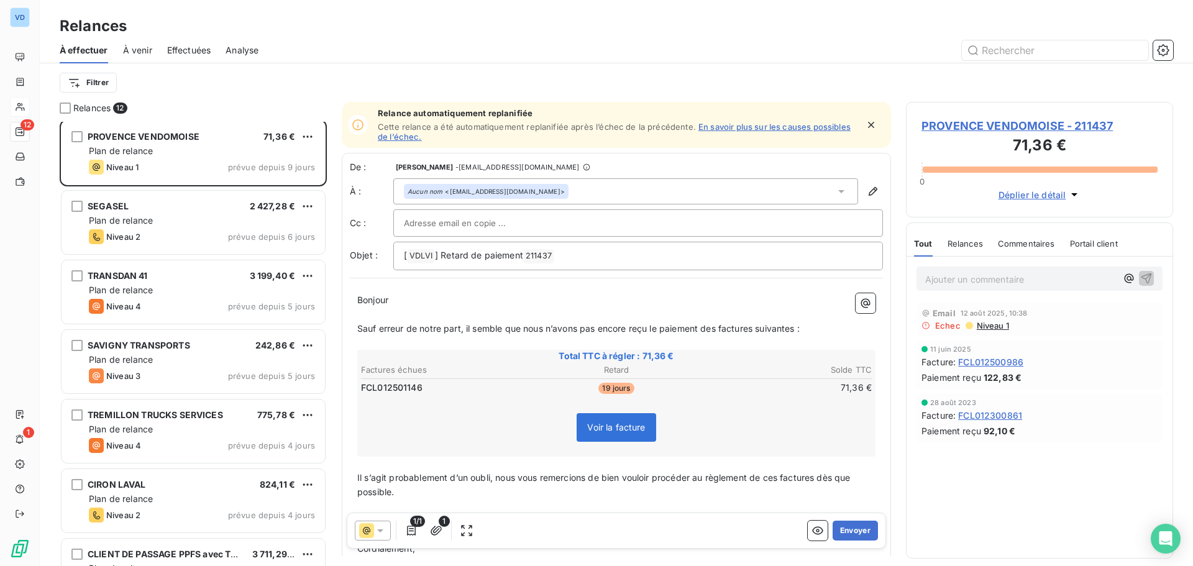
scroll to position [0, 0]
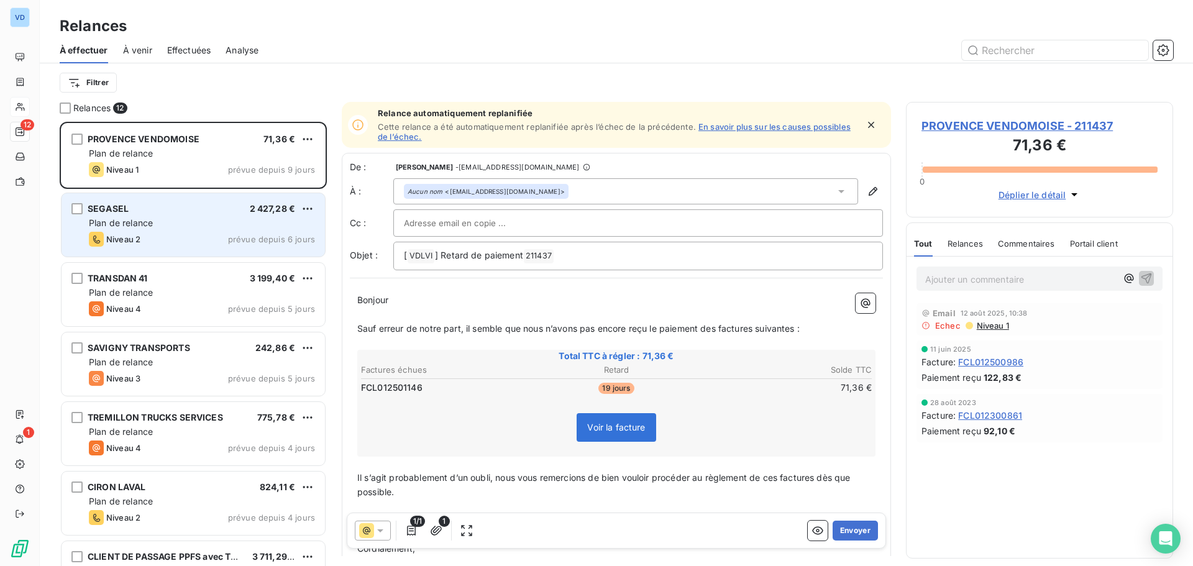
click at [175, 229] on div "SEGASEL 2 427,28 € Plan de relance Niveau 2 prévue depuis 6 jours" at bounding box center [194, 224] width 264 height 63
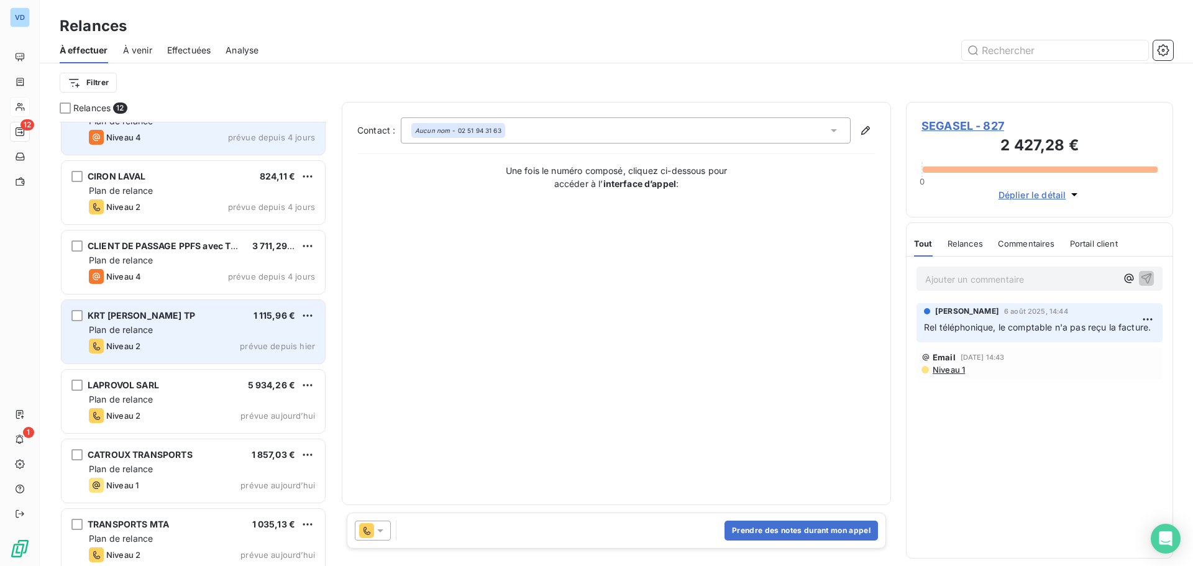
scroll to position [374, 0]
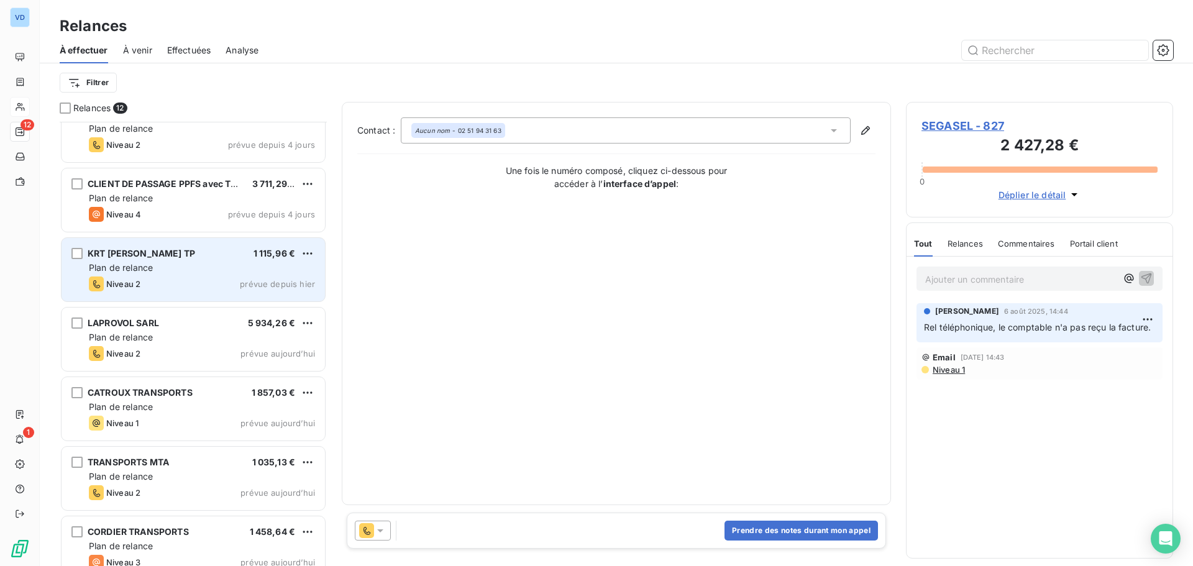
drag, startPoint x: 191, startPoint y: 251, endPoint x: 203, endPoint y: 249, distance: 11.9
click at [191, 251] on span "KRT KEVIN ROCHEREAU TP" at bounding box center [142, 253] width 108 height 11
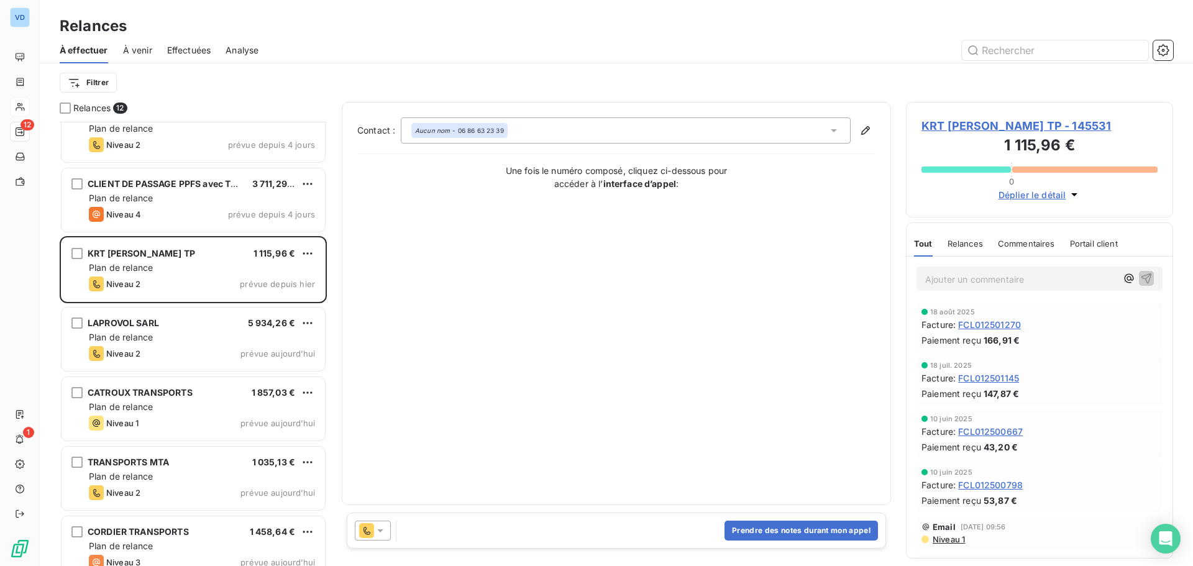
click at [376, 528] on icon at bounding box center [380, 531] width 12 height 12
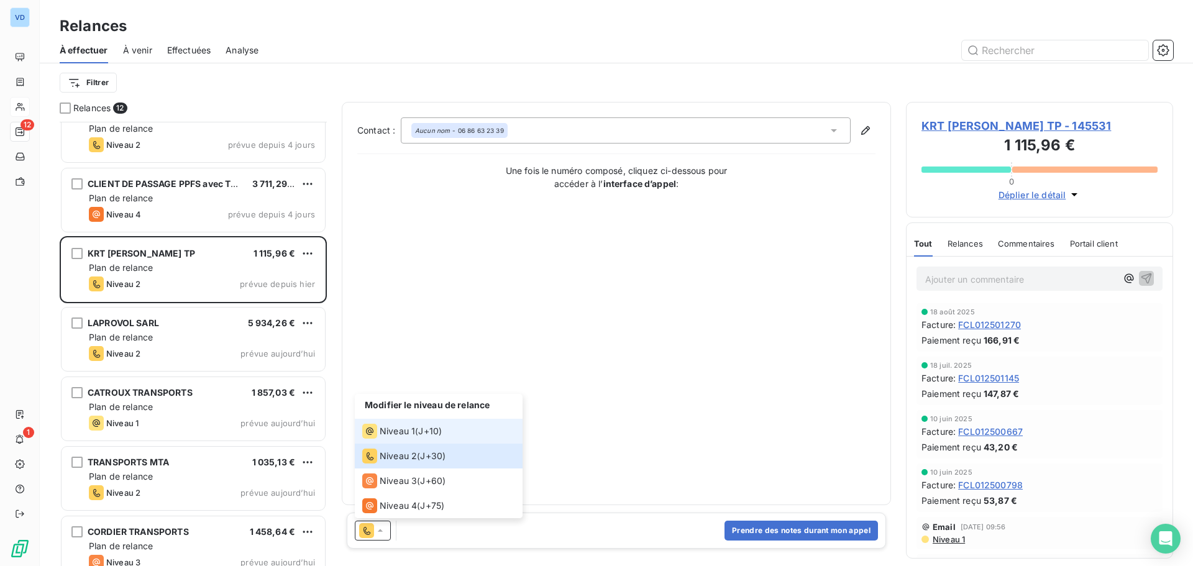
click at [393, 433] on span "Niveau 1" at bounding box center [397, 431] width 35 height 12
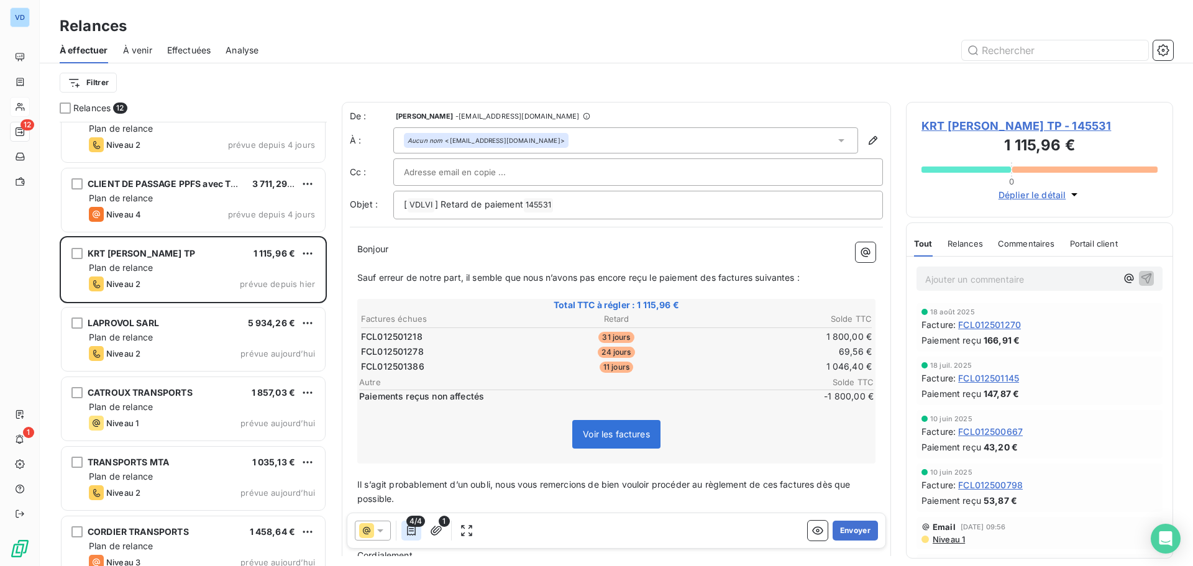
click at [412, 531] on icon "button" at bounding box center [411, 531] width 9 height 10
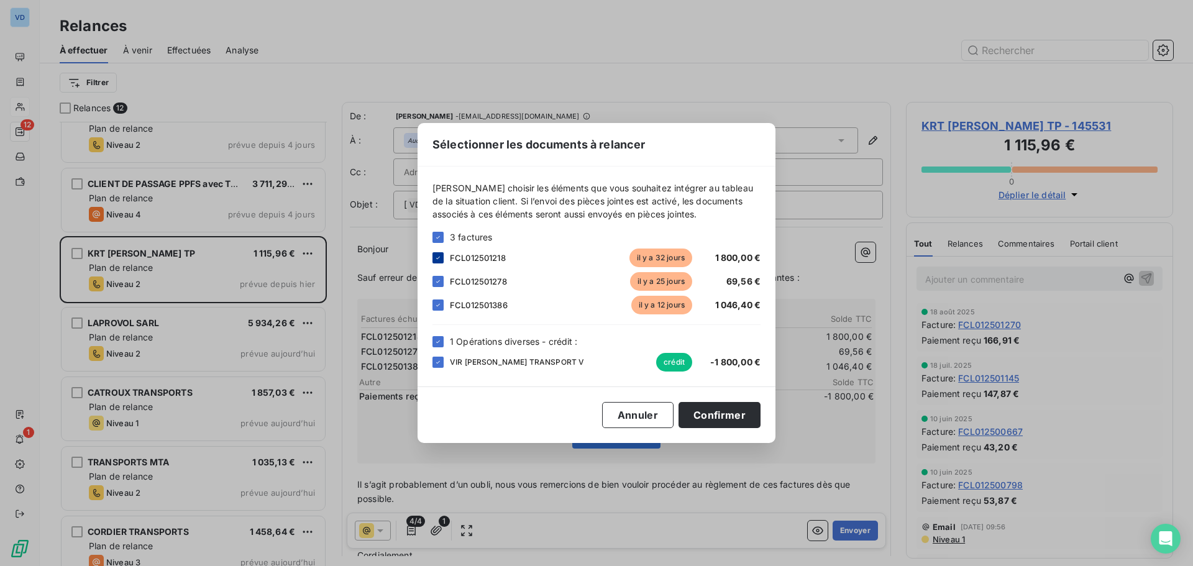
click at [437, 255] on icon at bounding box center [438, 257] width 7 height 7
click at [442, 361] on div at bounding box center [438, 362] width 11 height 11
click at [738, 413] on button "Confirmer" at bounding box center [720, 415] width 82 height 26
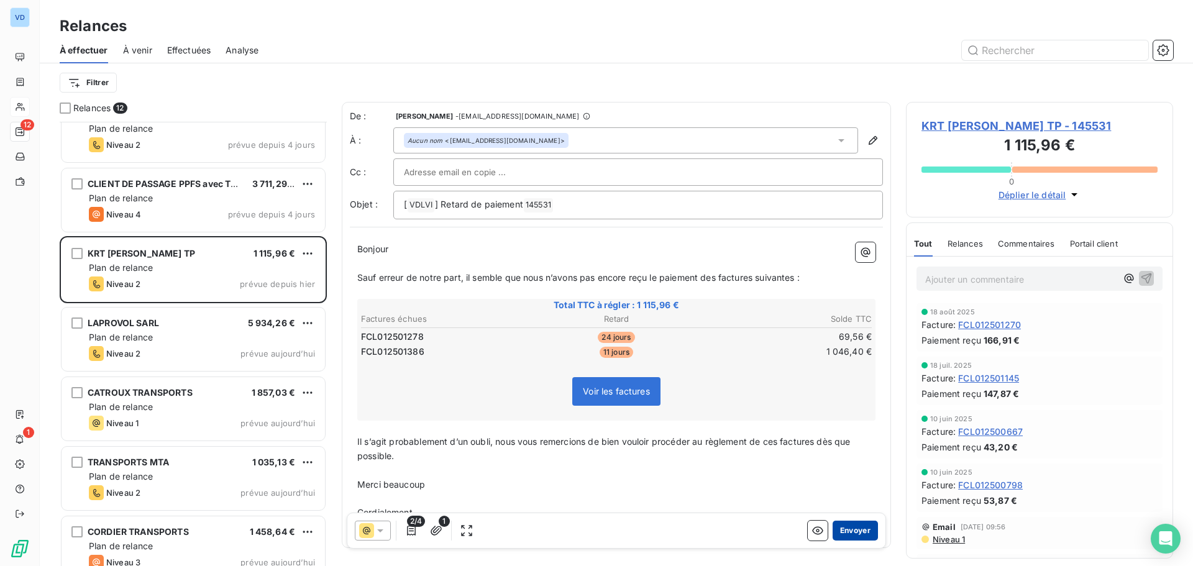
click at [848, 534] on button "Envoyer" at bounding box center [855, 531] width 45 height 20
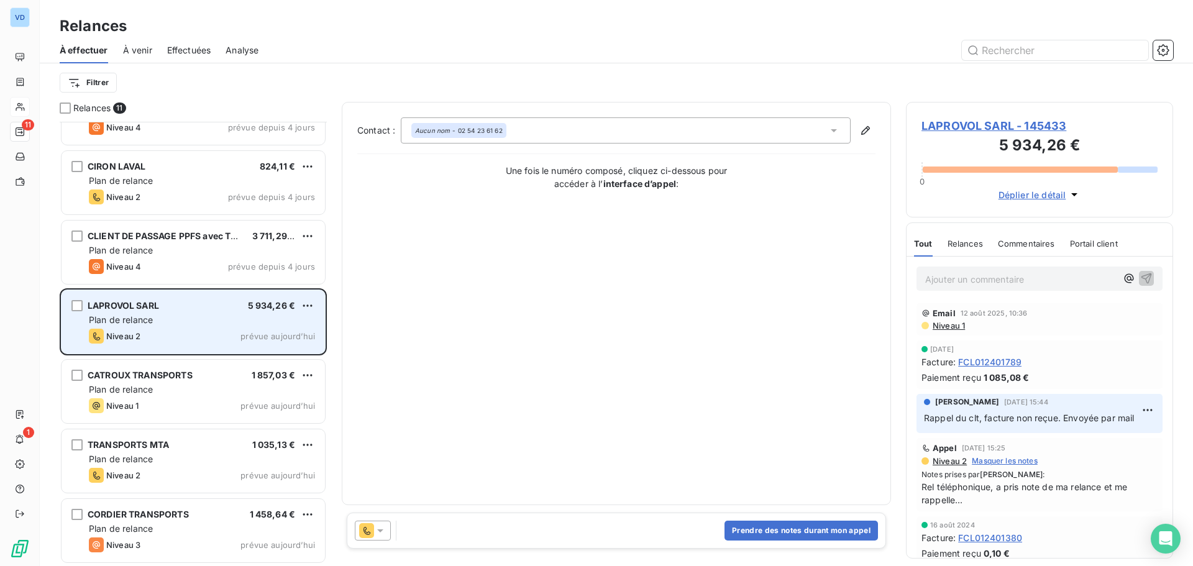
scroll to position [322, 0]
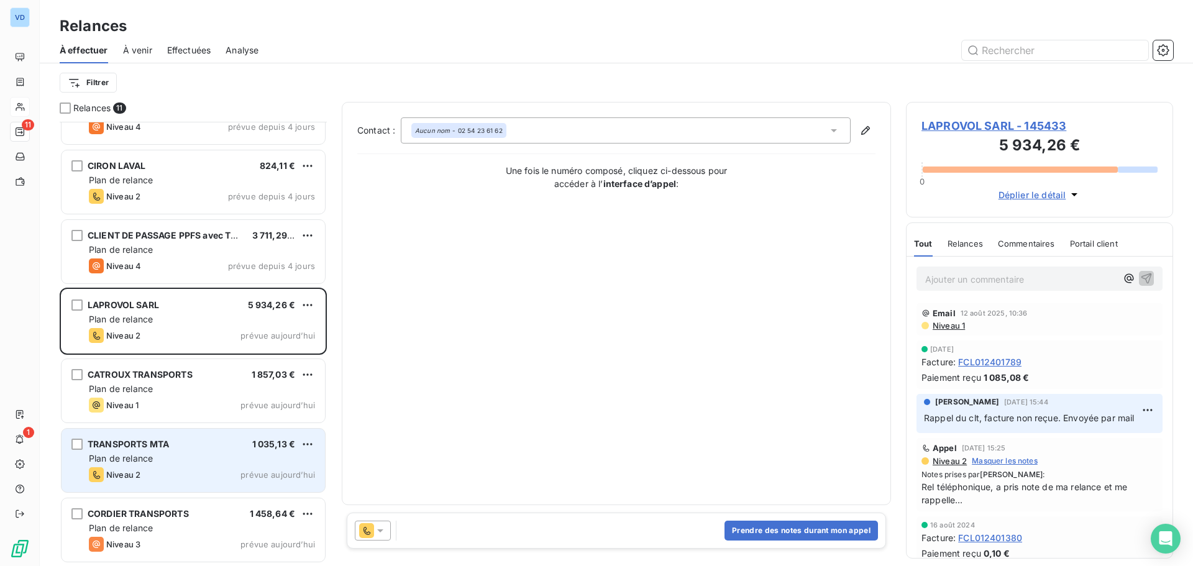
click at [182, 460] on div "Plan de relance" at bounding box center [202, 459] width 226 height 12
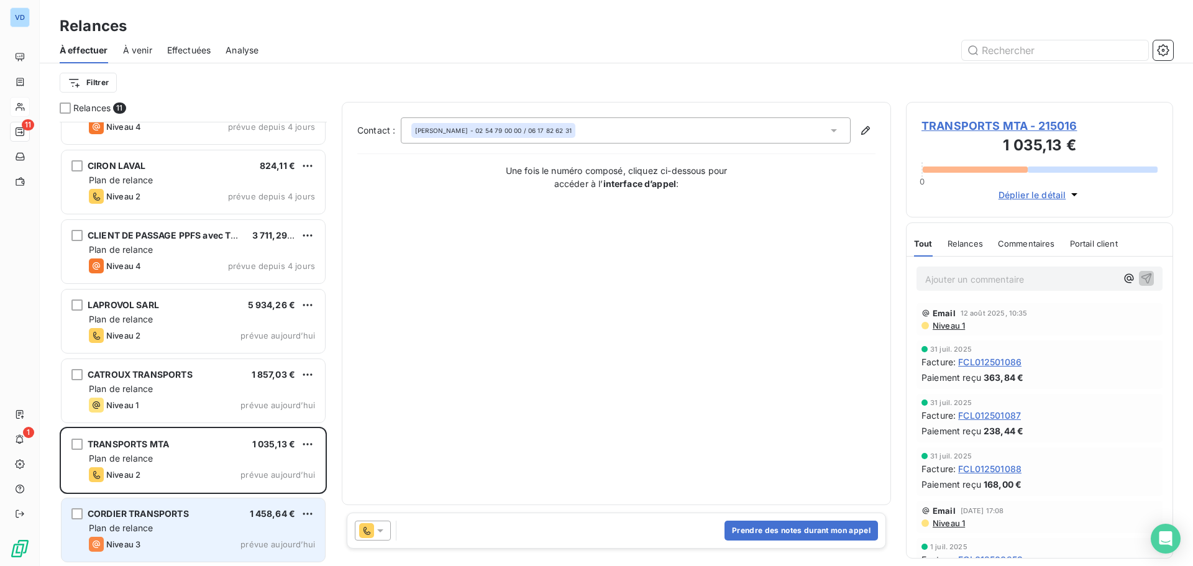
click at [188, 523] on div "Plan de relance" at bounding box center [202, 528] width 226 height 12
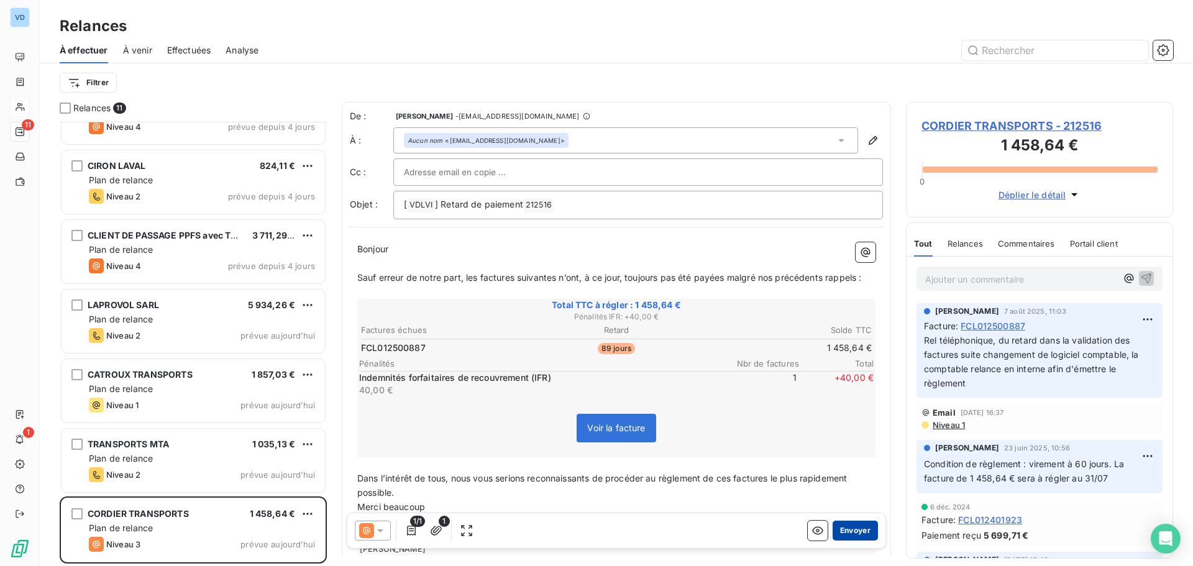
click at [835, 529] on button "Envoyer" at bounding box center [855, 531] width 45 height 20
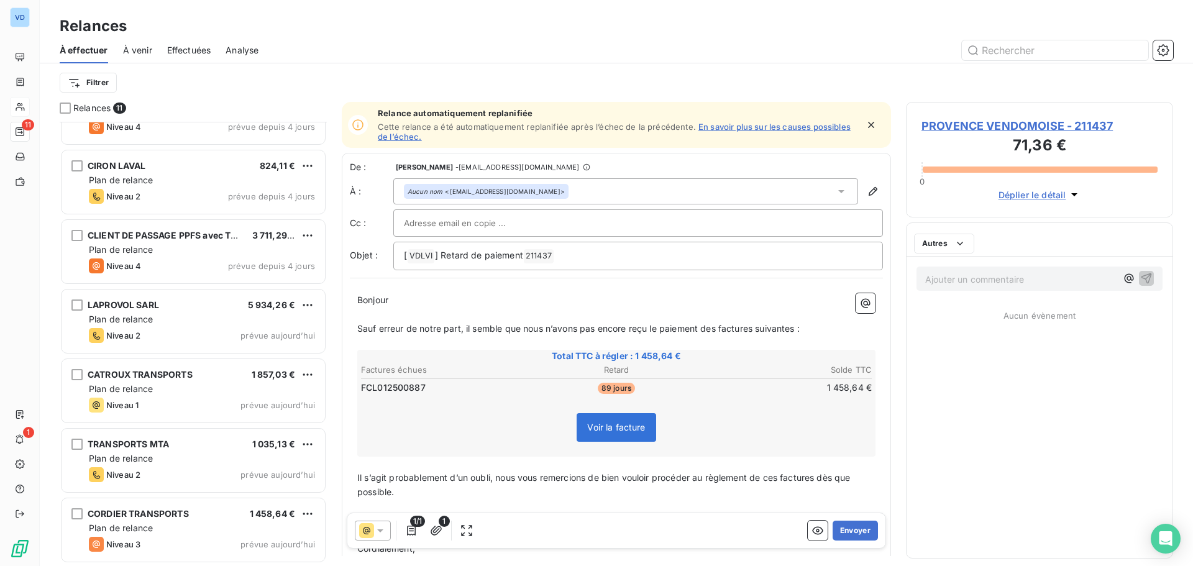
scroll to position [252, 0]
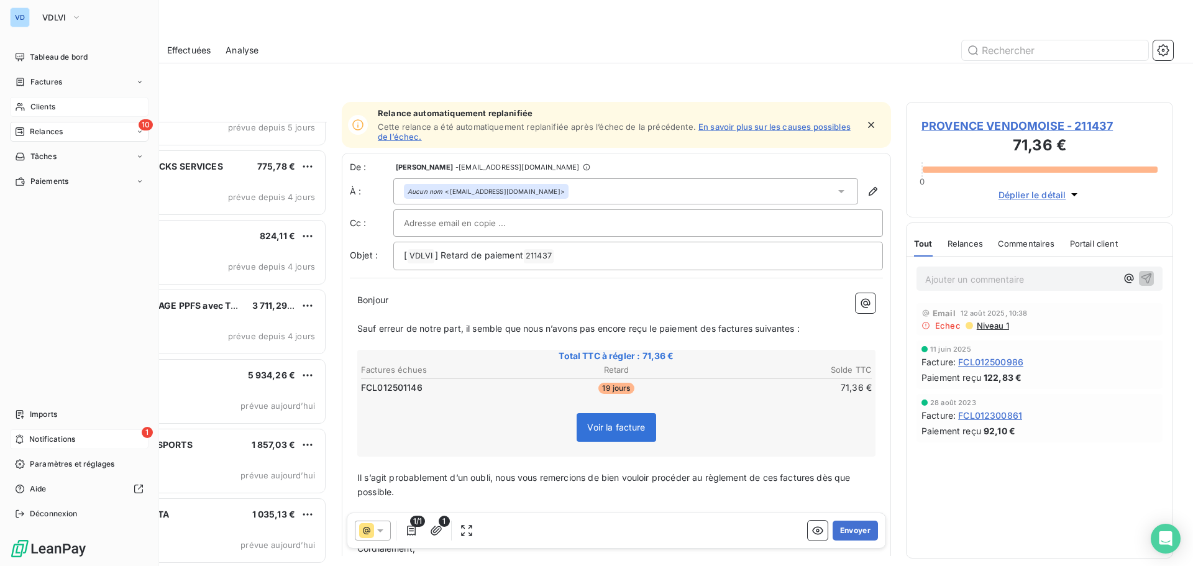
click at [50, 441] on span "Notifications" at bounding box center [52, 439] width 46 height 11
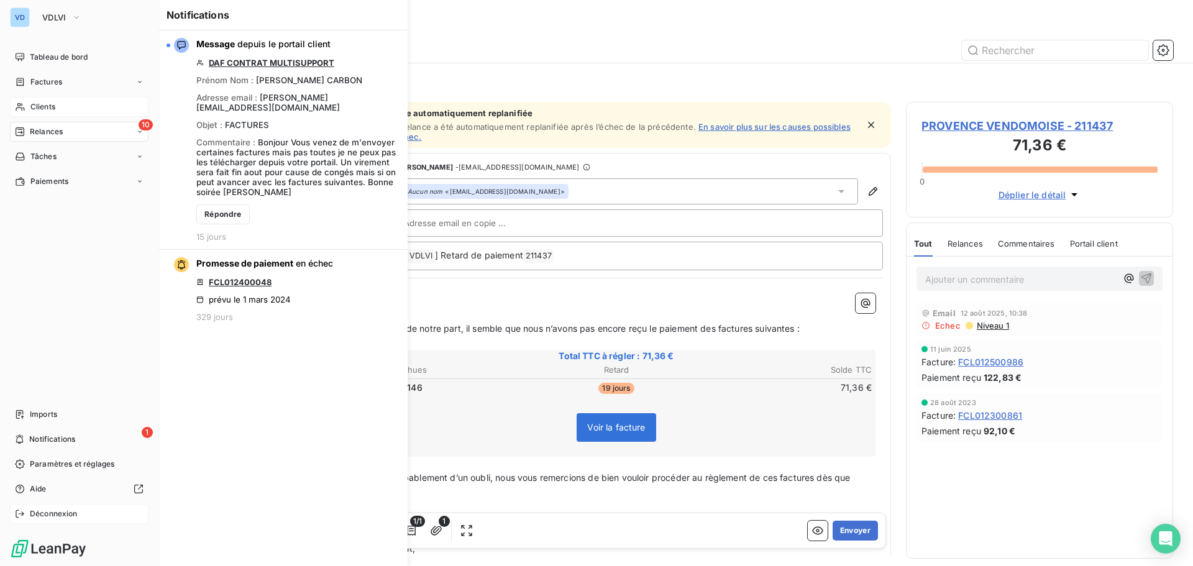
click at [34, 511] on span "Déconnexion" at bounding box center [54, 513] width 48 height 11
